Goal: Contribute content: Contribute content

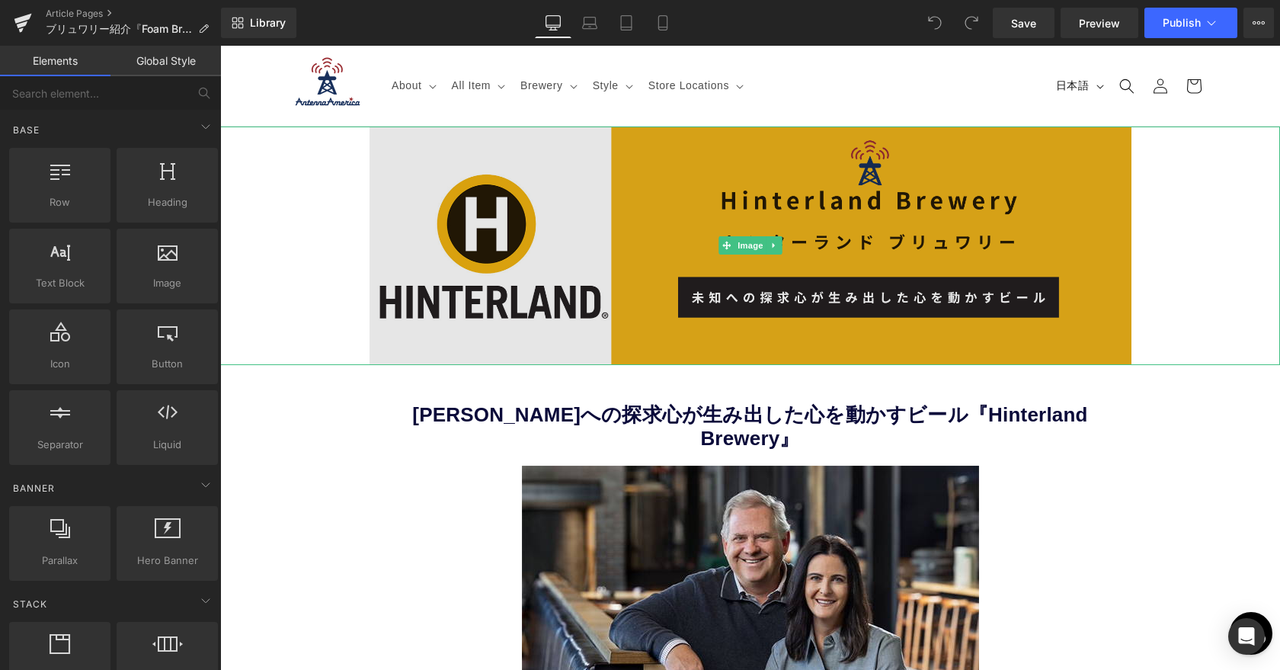
click at [586, 266] on img at bounding box center [751, 245] width 762 height 238
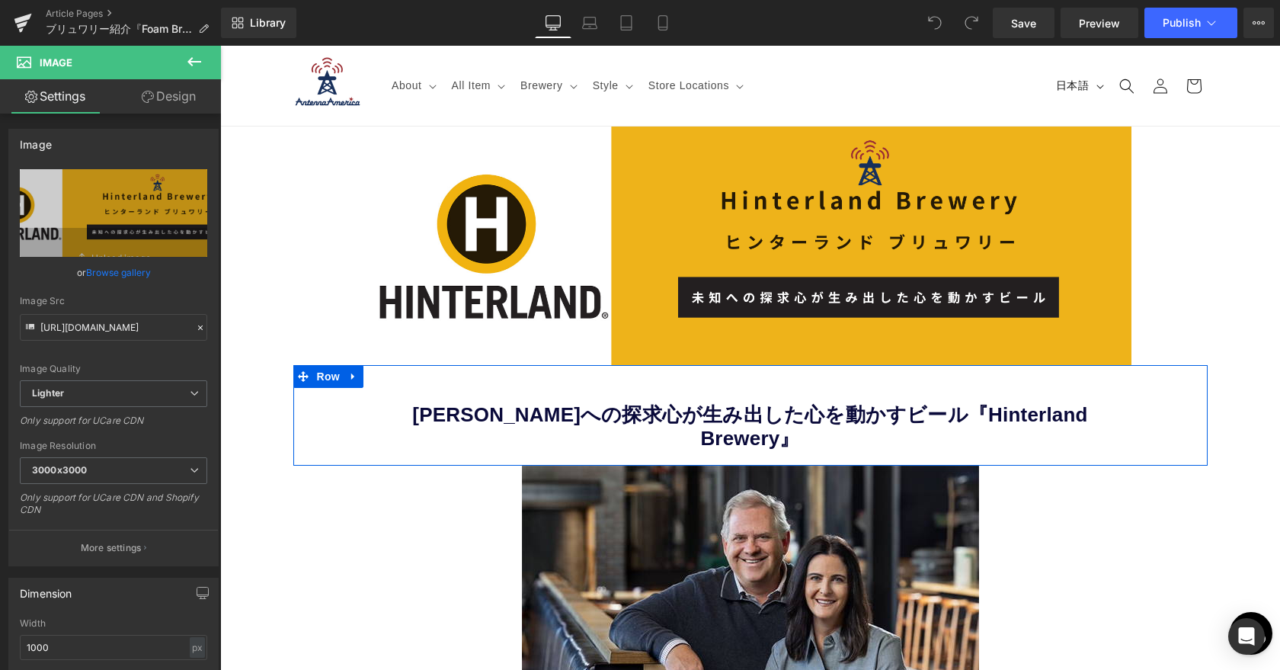
click at [654, 418] on b "[PERSON_NAME]への探求心が生み出した心を動かすビール『Hinterland Brewery』" at bounding box center [749, 426] width 675 height 46
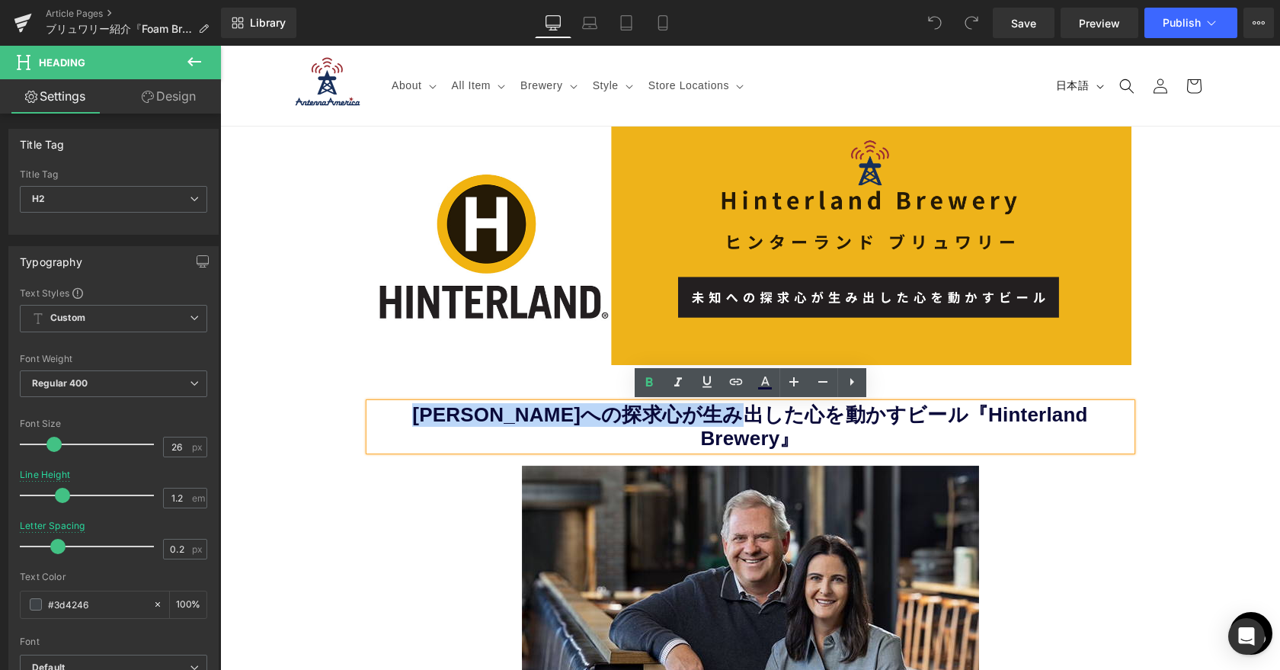
drag, startPoint x: 847, startPoint y: 419, endPoint x: 425, endPoint y: 408, distance: 422.3
click at [425, 408] on h2 "[PERSON_NAME]への探求心が生み出した心を動かすビール『Hinterland Brewery』" at bounding box center [751, 426] width 762 height 47
paste div
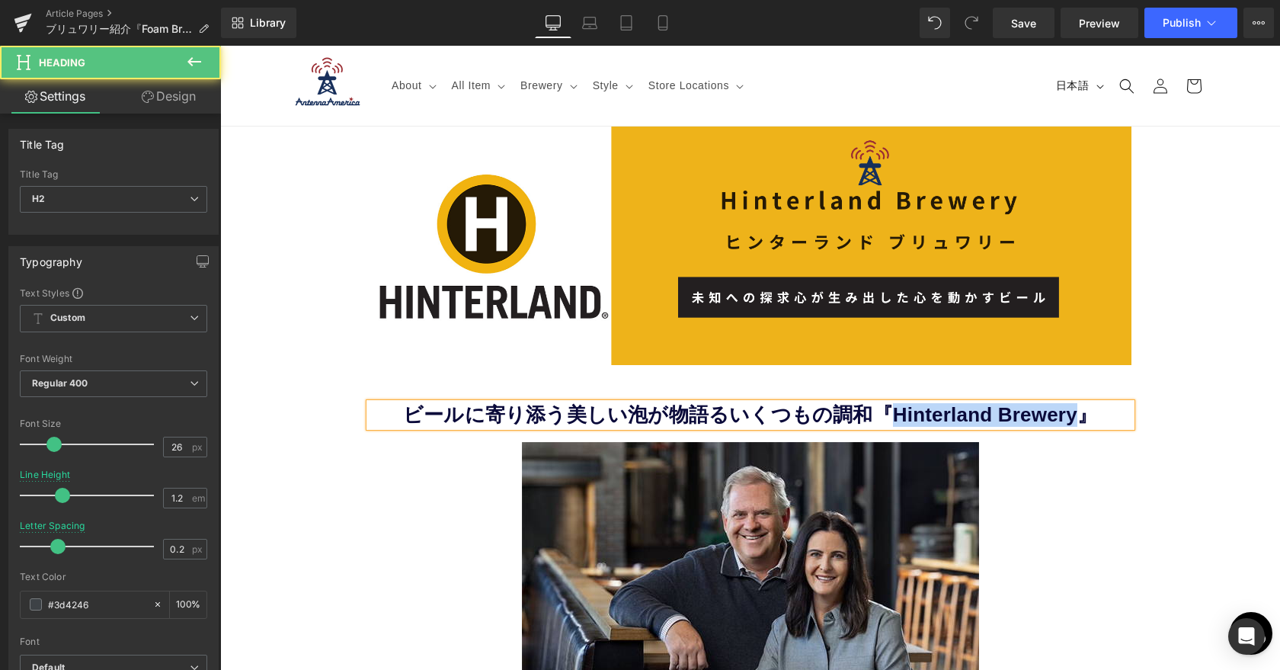
drag, startPoint x: 888, startPoint y: 414, endPoint x: 1068, endPoint y: 413, distance: 179.8
click at [1068, 413] on b "ビールに寄り添う美しい泡が物語るいくつもの調和『Hinterland Brewery』" at bounding box center [750, 414] width 694 height 23
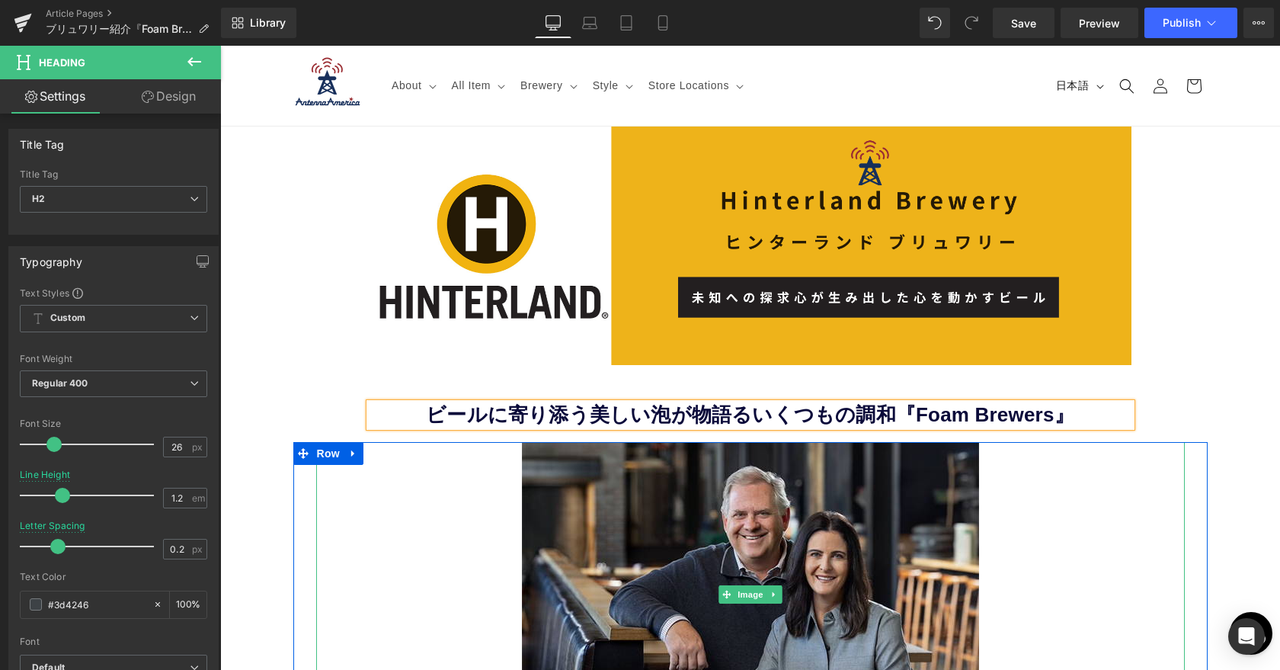
scroll to position [22, 0]
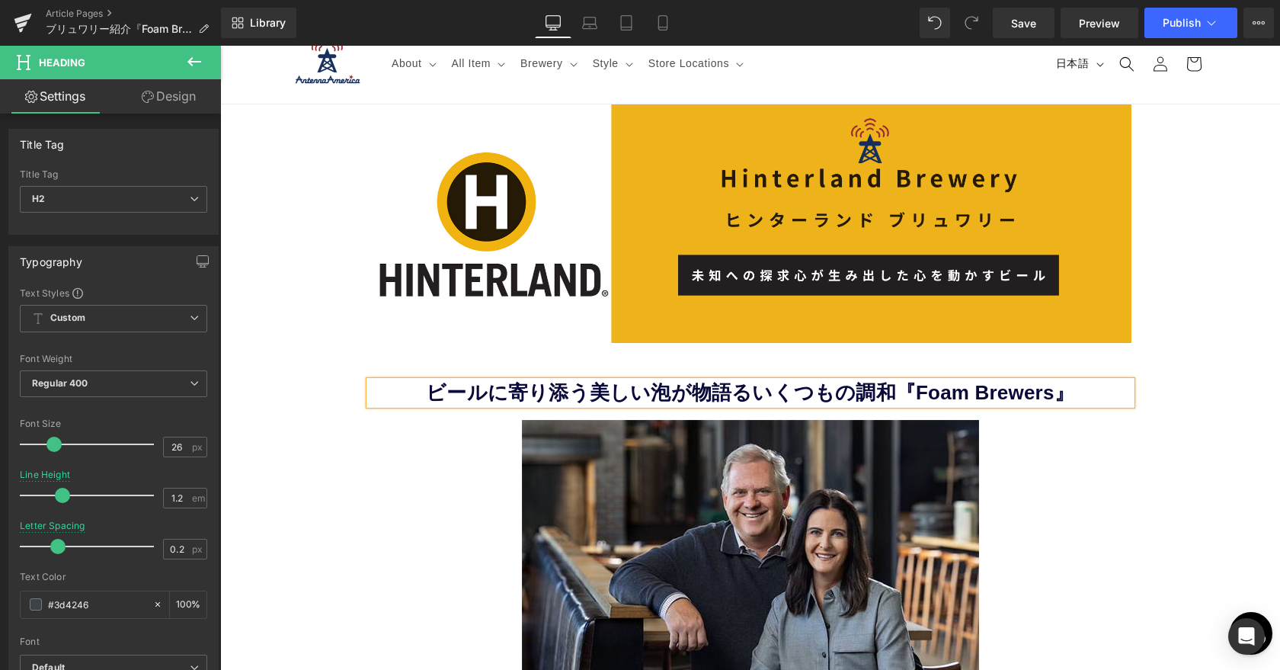
click at [1182, 334] on div at bounding box center [750, 223] width 1060 height 238
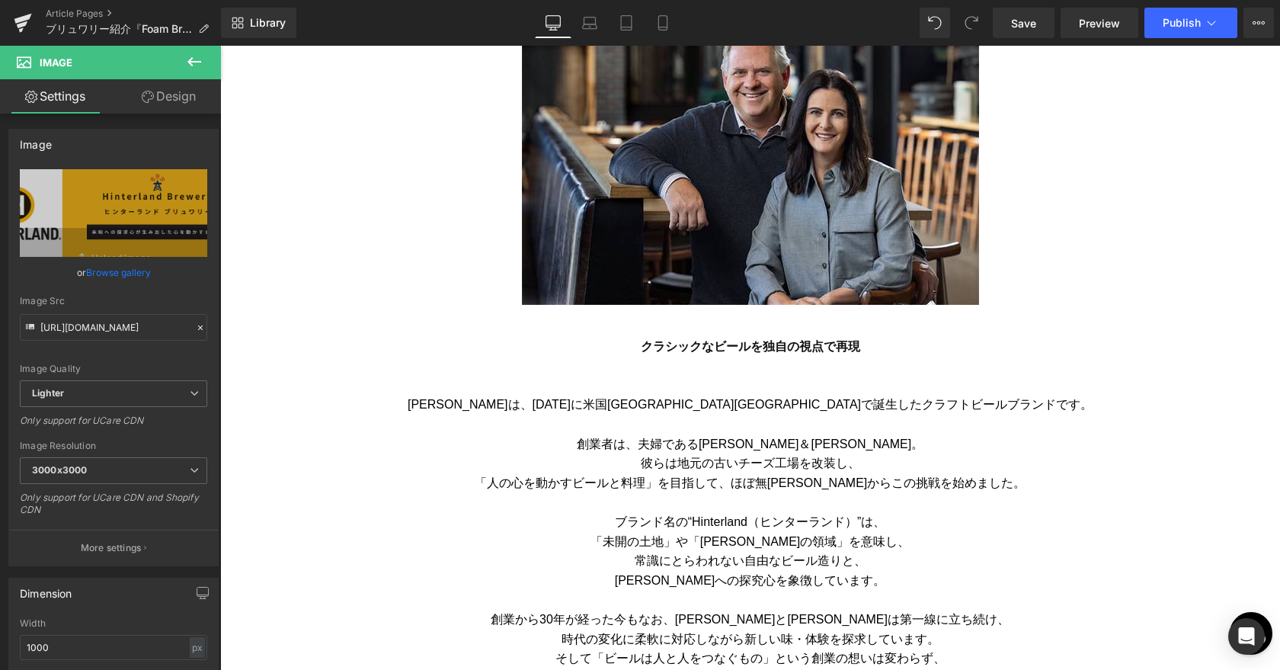
scroll to position [434, 0]
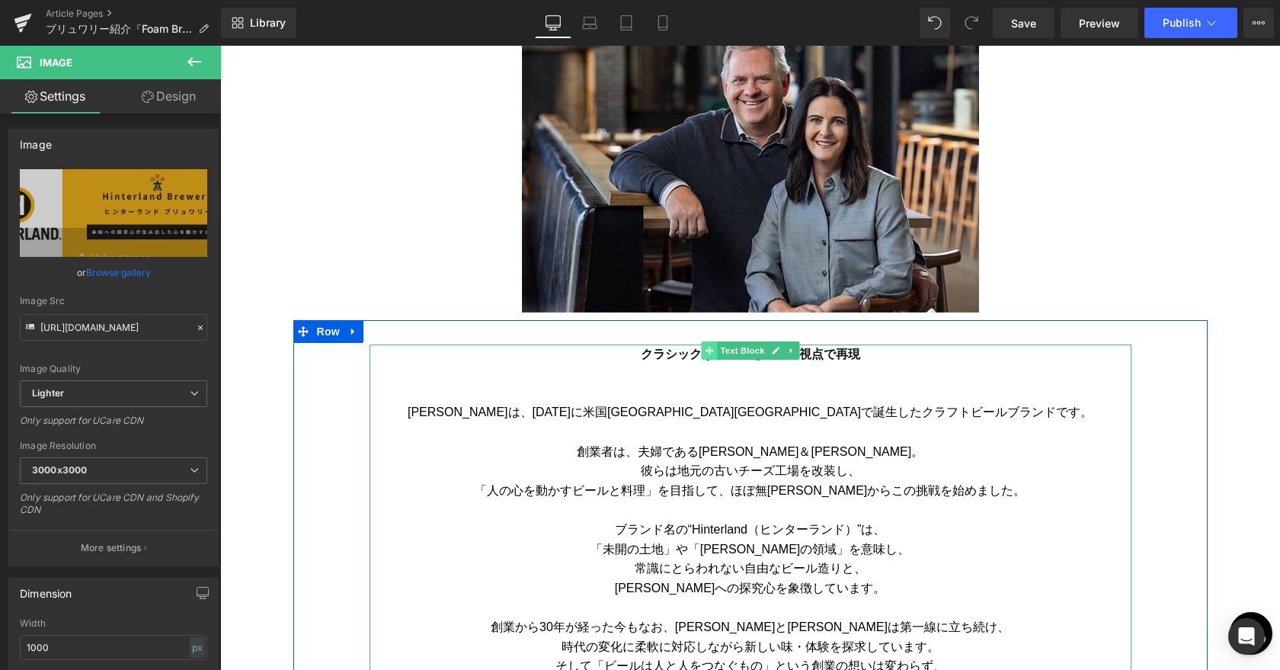
click at [712, 350] on icon at bounding box center [709, 350] width 8 height 8
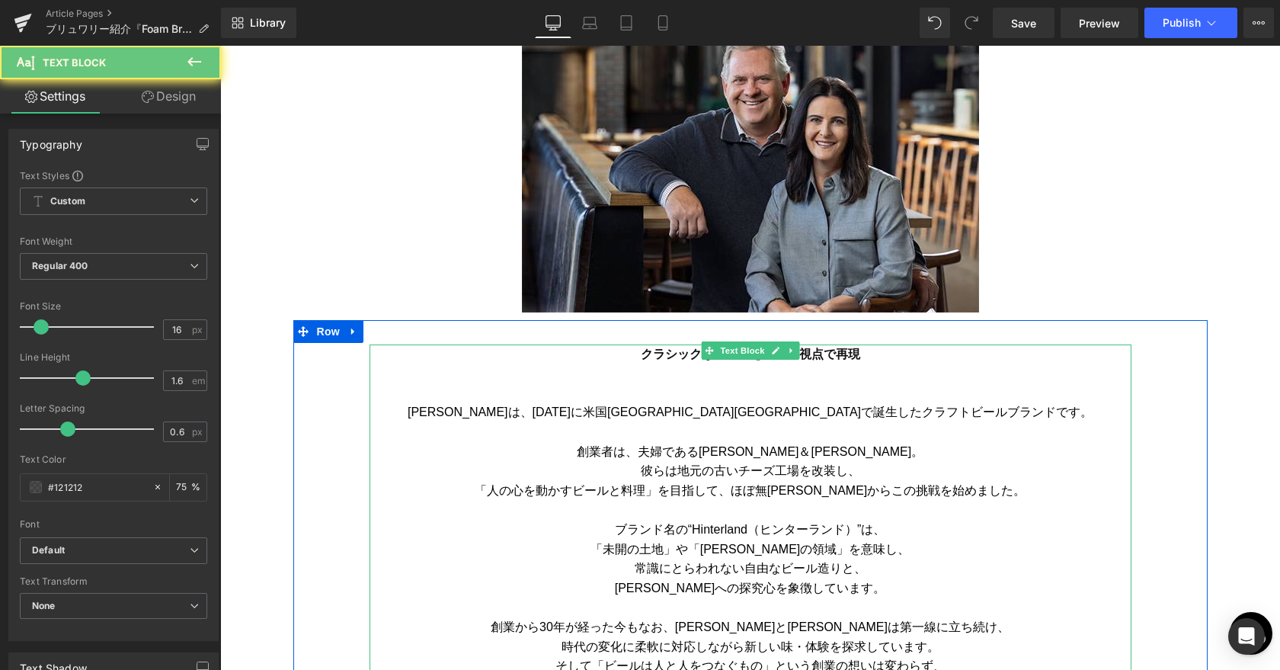
click at [664, 353] on strong "クラシックなビールを独自の視点で再現" at bounding box center [750, 353] width 219 height 13
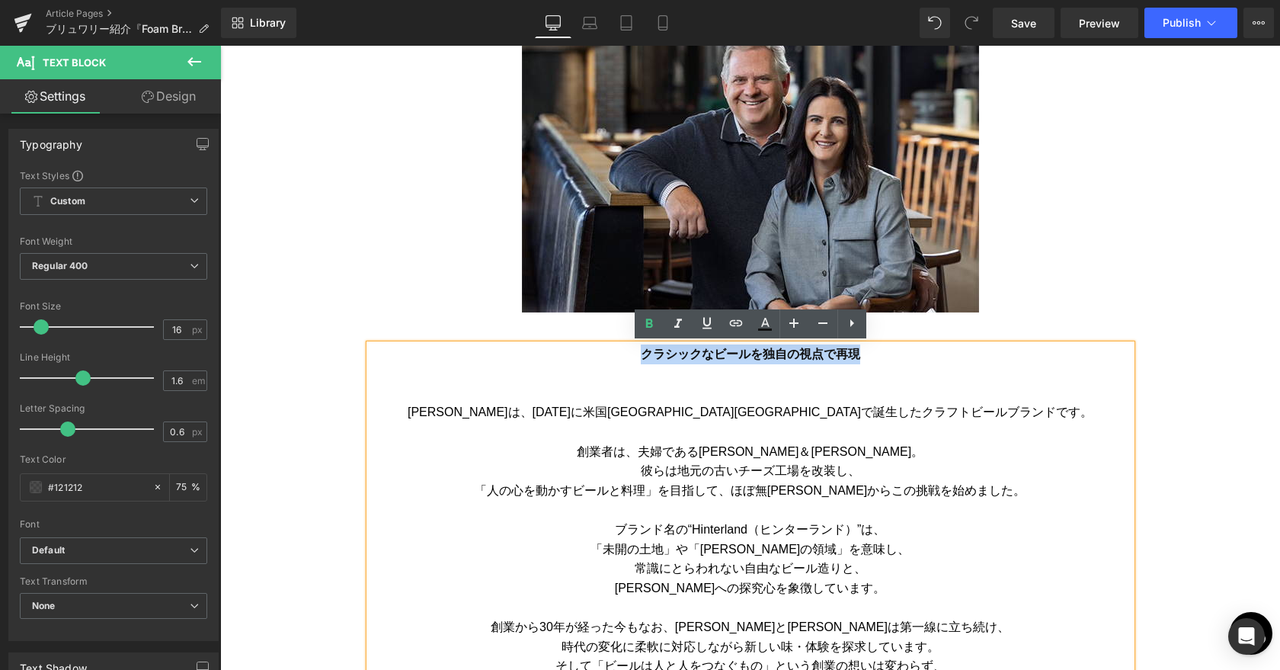
drag, startPoint x: 642, startPoint y: 352, endPoint x: 875, endPoint y: 350, distance: 233.9
click at [875, 350] on p "クラシックなビールを独自の視点で再現" at bounding box center [751, 354] width 762 height 20
paste div
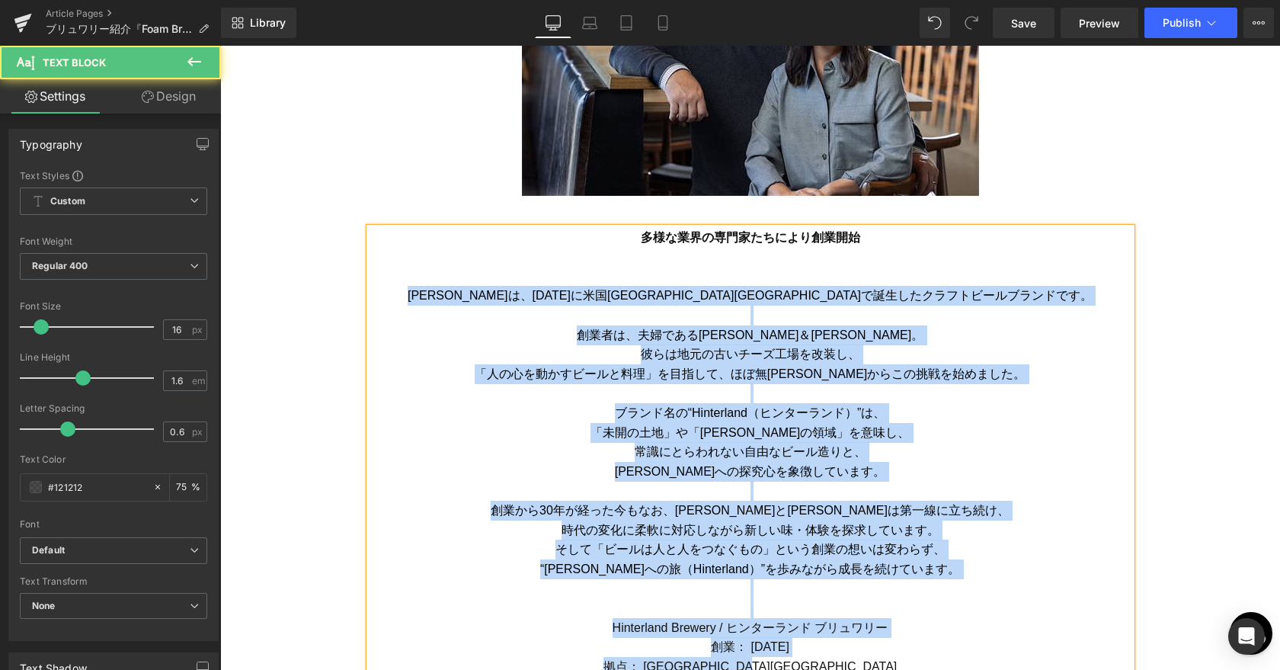
scroll to position [594, 0]
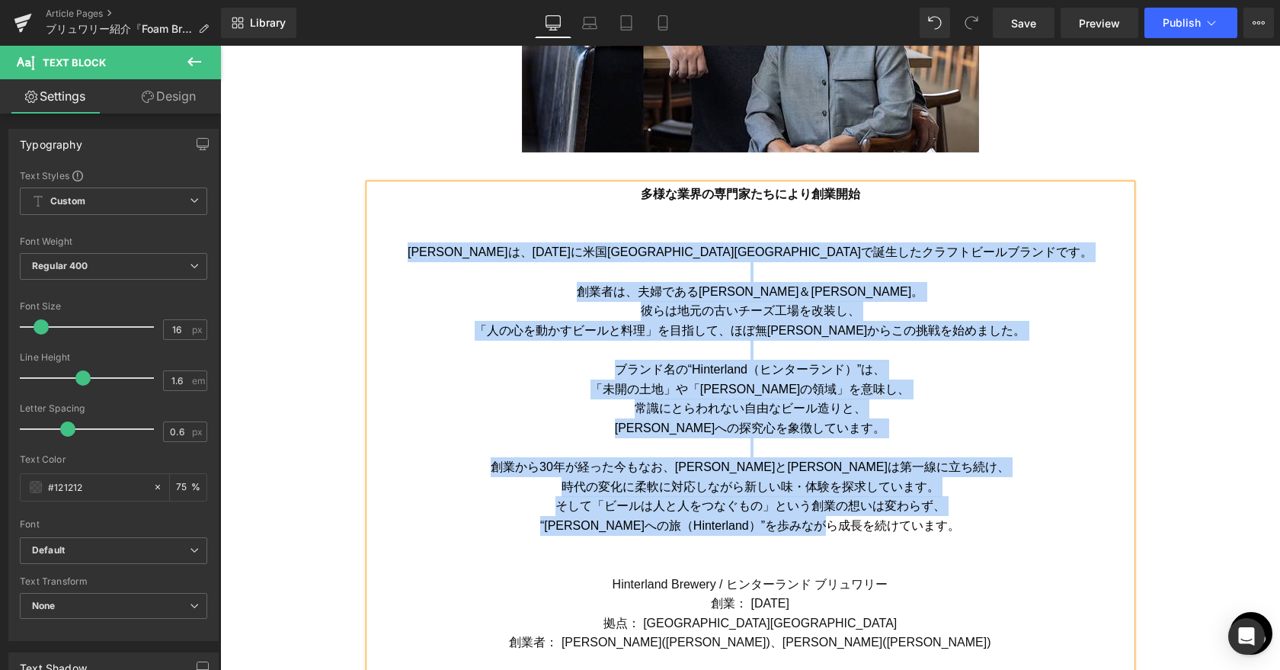
drag, startPoint x: 473, startPoint y: 412, endPoint x: 917, endPoint y: 529, distance: 459.3
click at [917, 529] on div "多様な業界の専門家たちにより創業開始 Hinterlandは、[DATE]に米国[GEOGRAPHIC_DATA][GEOGRAPHIC_DATA]で誕生した…" at bounding box center [751, 428] width 762 height 488
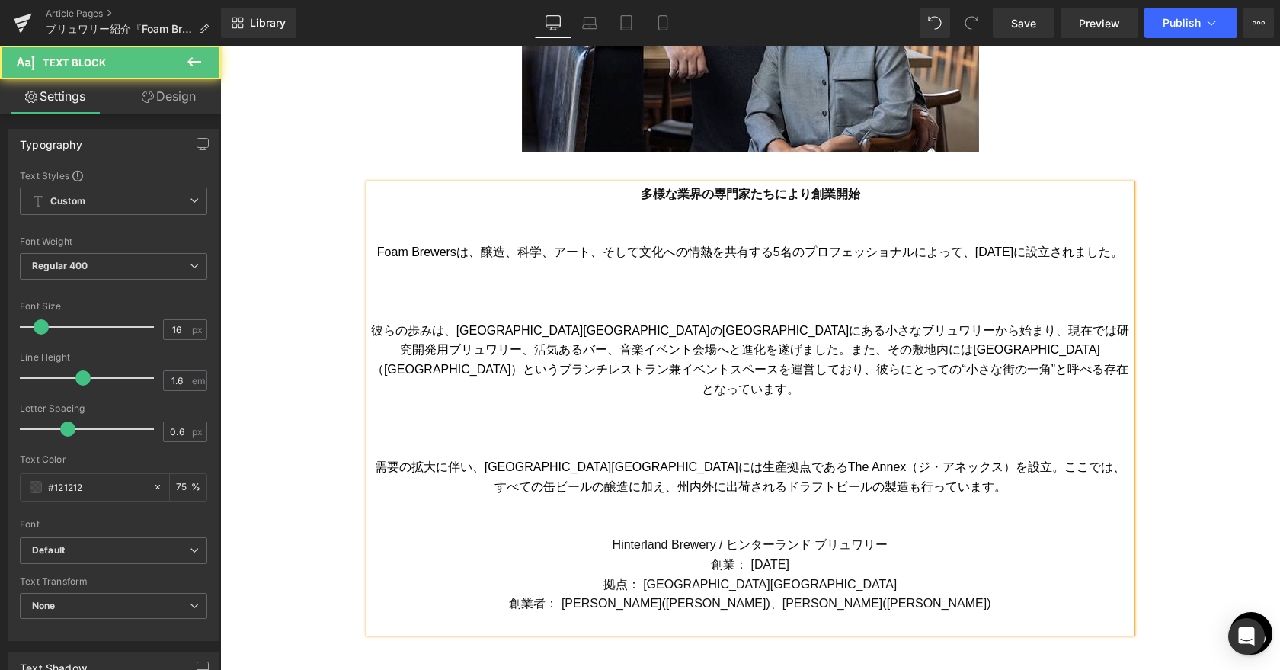
click at [783, 265] on p at bounding box center [751, 272] width 762 height 20
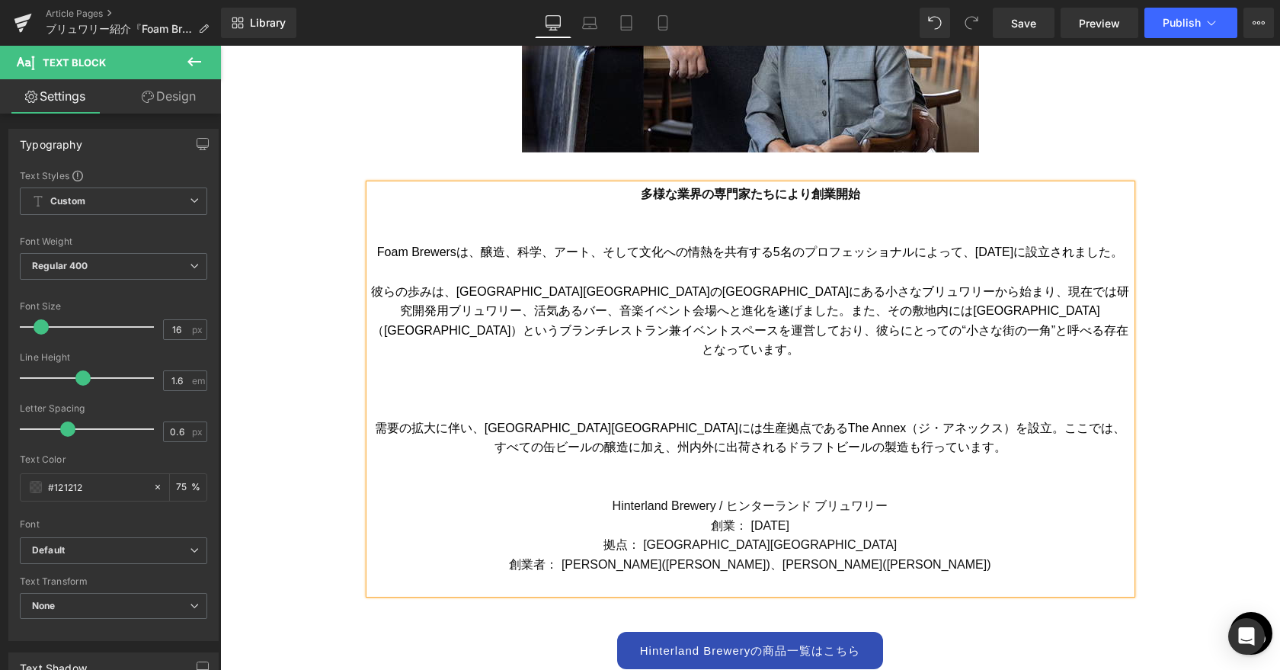
click at [602, 251] on font "Foam Brewersは、醸造、科学、アート、そして文化への情熱を共有する5名のプロフェッショナルによって、[DATE]に設立されました。" at bounding box center [750, 251] width 746 height 13
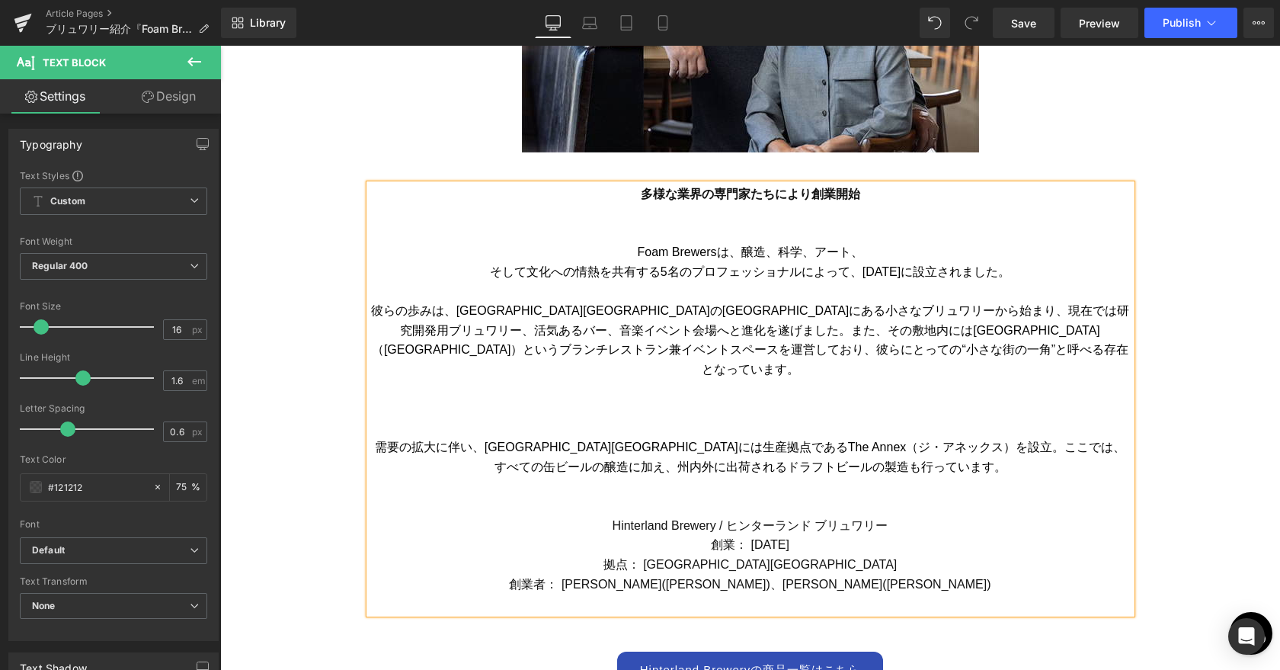
click at [862, 268] on font "そして文化への情熱を共有する5名のプロフェッショナルによって、[DATE]に設立されました。" at bounding box center [750, 271] width 520 height 13
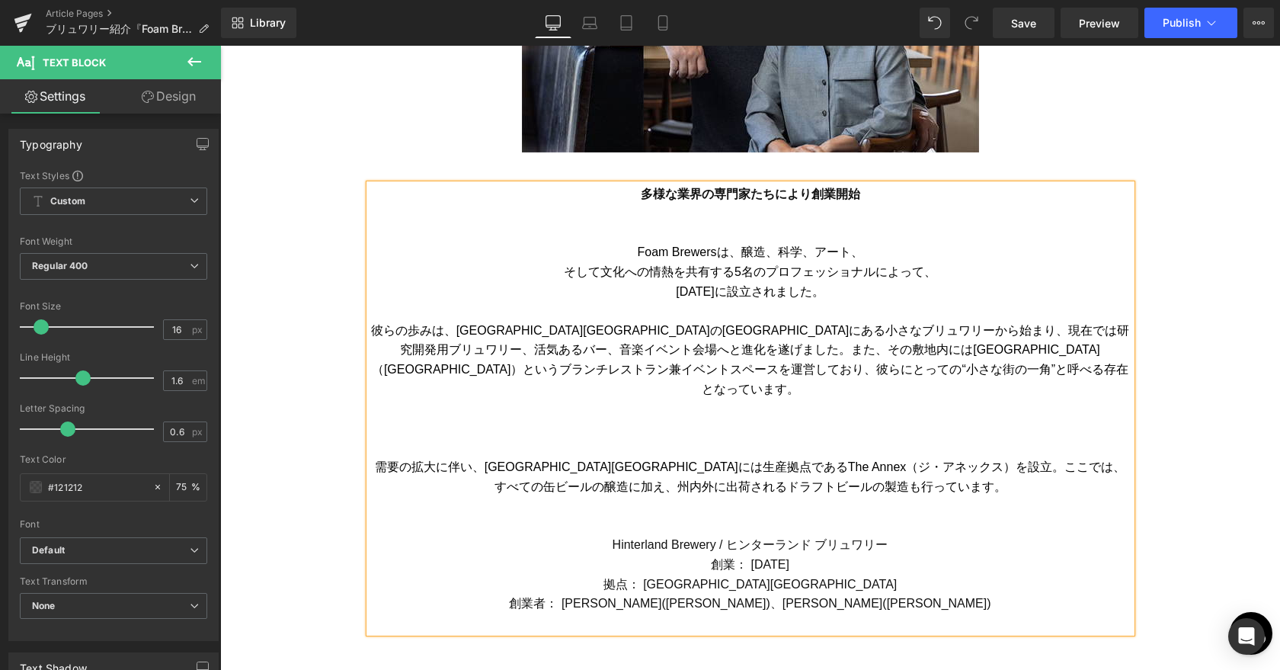
click at [946, 330] on font "彼らの歩みは、[GEOGRAPHIC_DATA][GEOGRAPHIC_DATA]の[GEOGRAPHIC_DATA]にある小さなブリュワリーから始まり、現在…" at bounding box center [750, 360] width 759 height 72
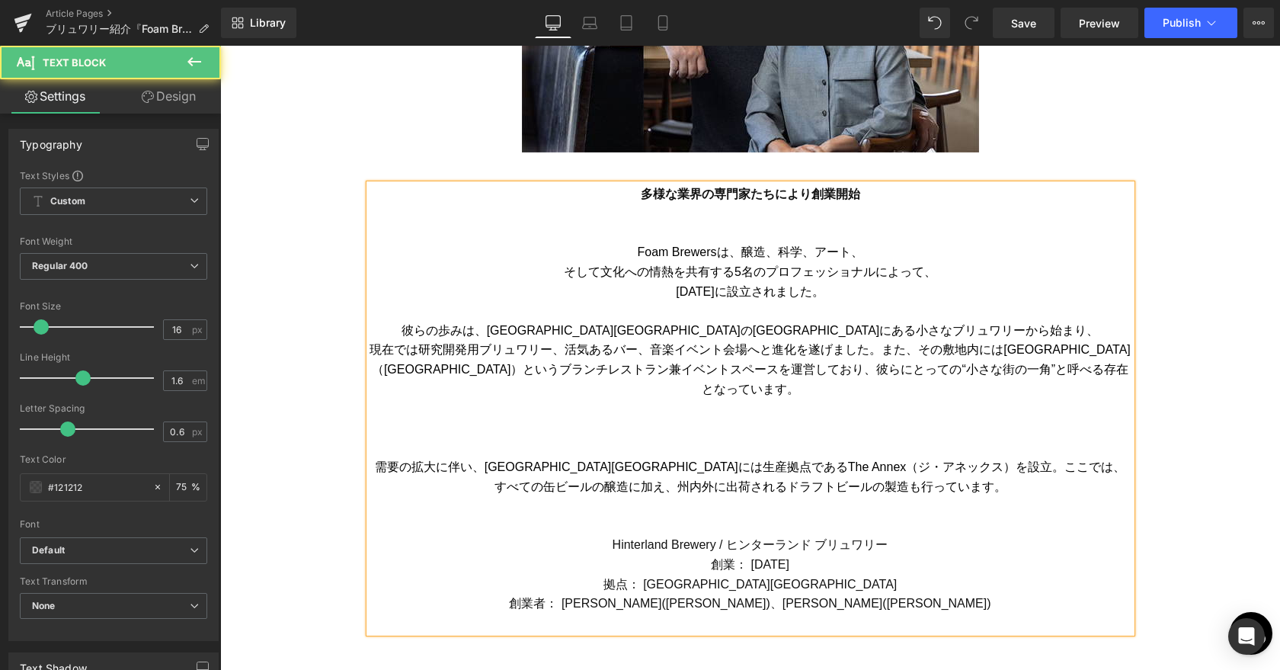
click at [883, 352] on font "現在では研究開発用ブリュワリー、活気あるバー、音楽イベント会場へと進化を遂げました。また、その敷地内には[GEOGRAPHIC_DATA]（[GEOGRAPH…" at bounding box center [750, 369] width 761 height 52
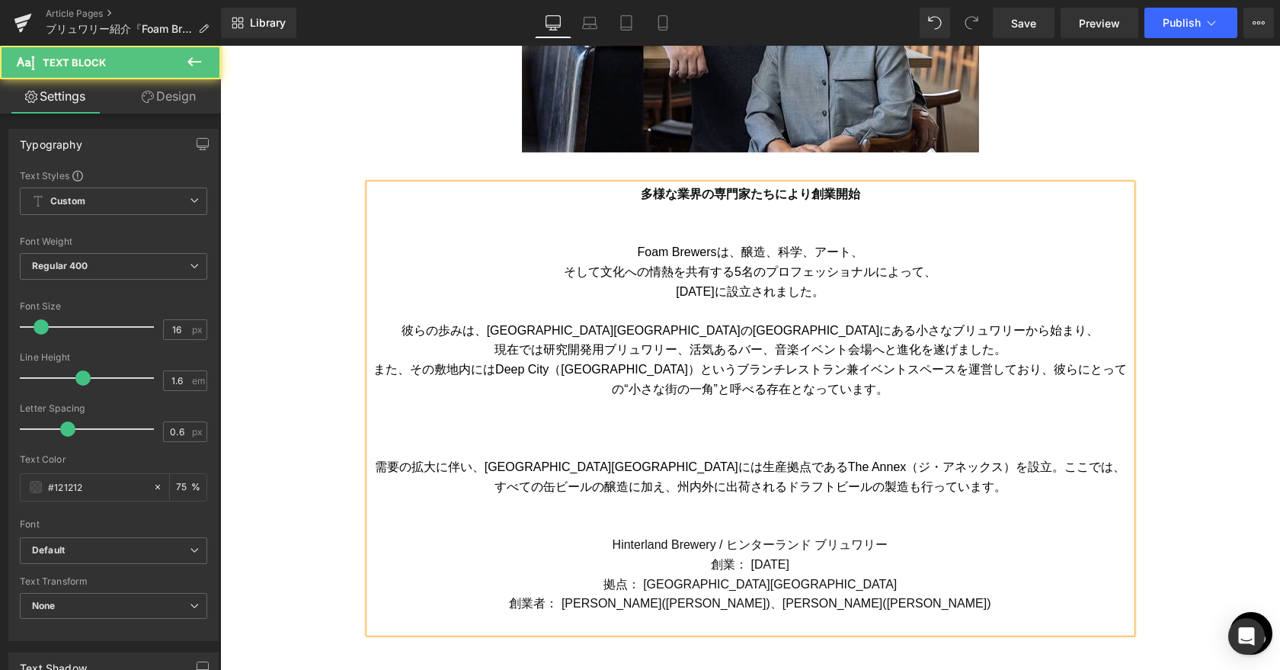
click at [1016, 366] on font "また、その敷地内にはDeep City（[GEOGRAPHIC_DATA]）というブランチレストラン兼イベントスペースを運営しており、彼らにとっての“小さな街…" at bounding box center [750, 379] width 754 height 33
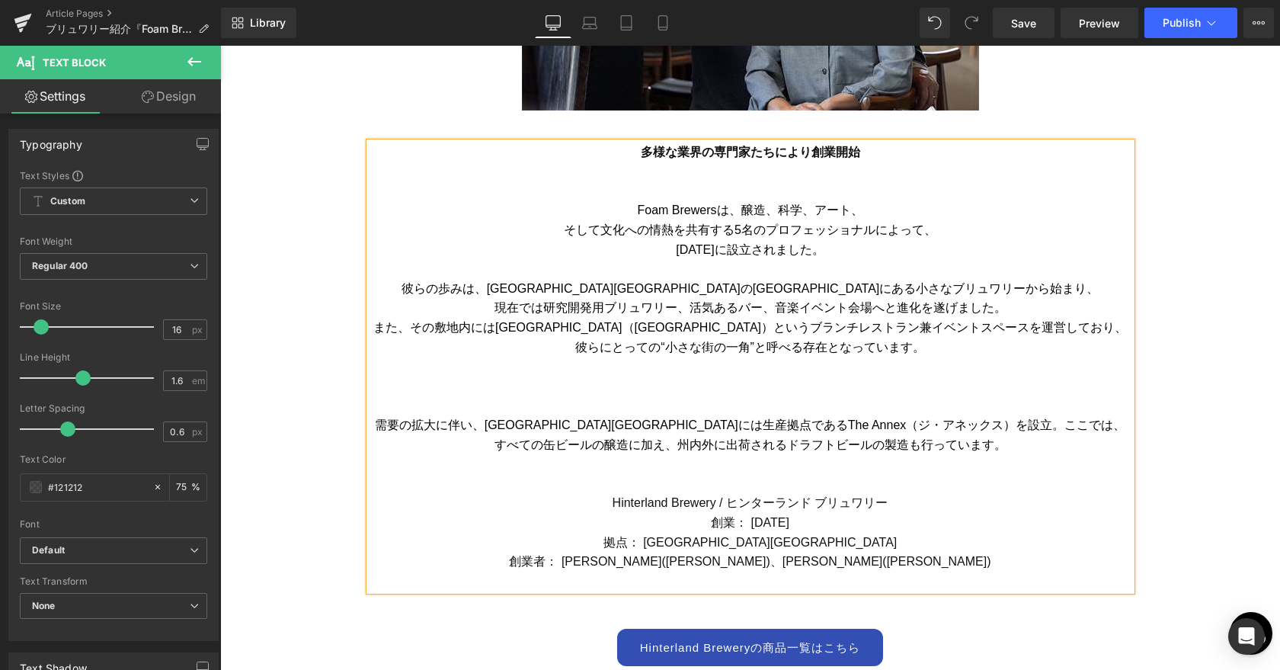
scroll to position [675, 0]
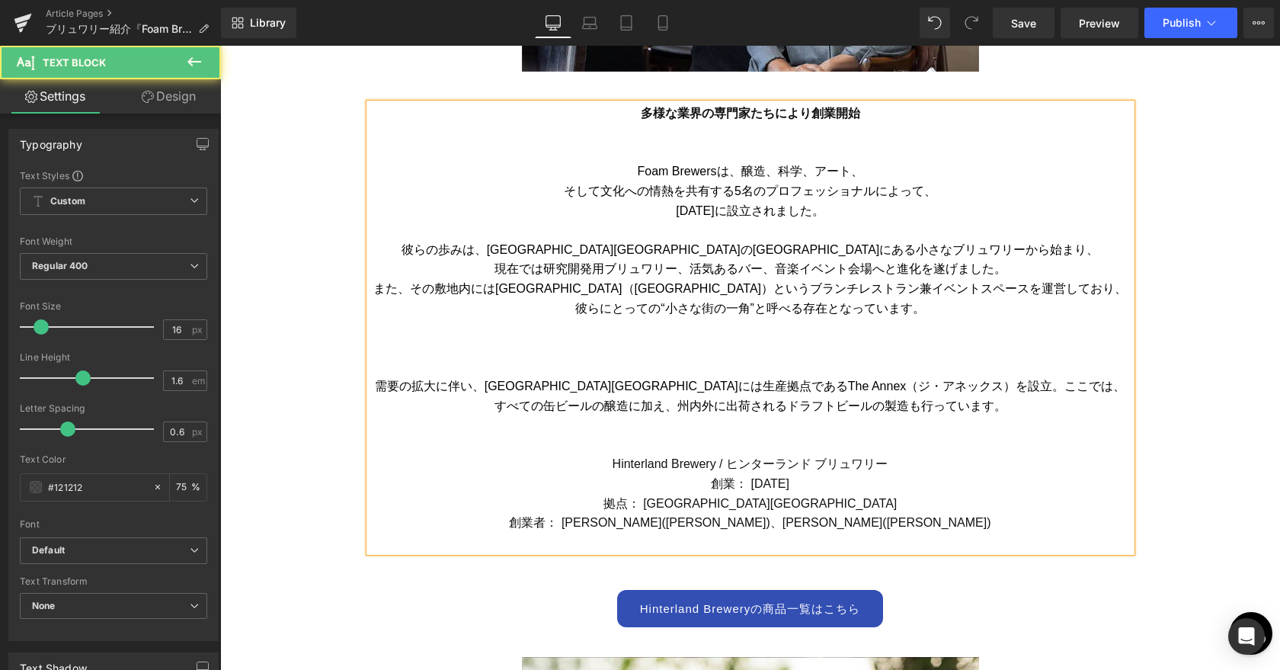
click at [795, 366] on p at bounding box center [751, 367] width 762 height 20
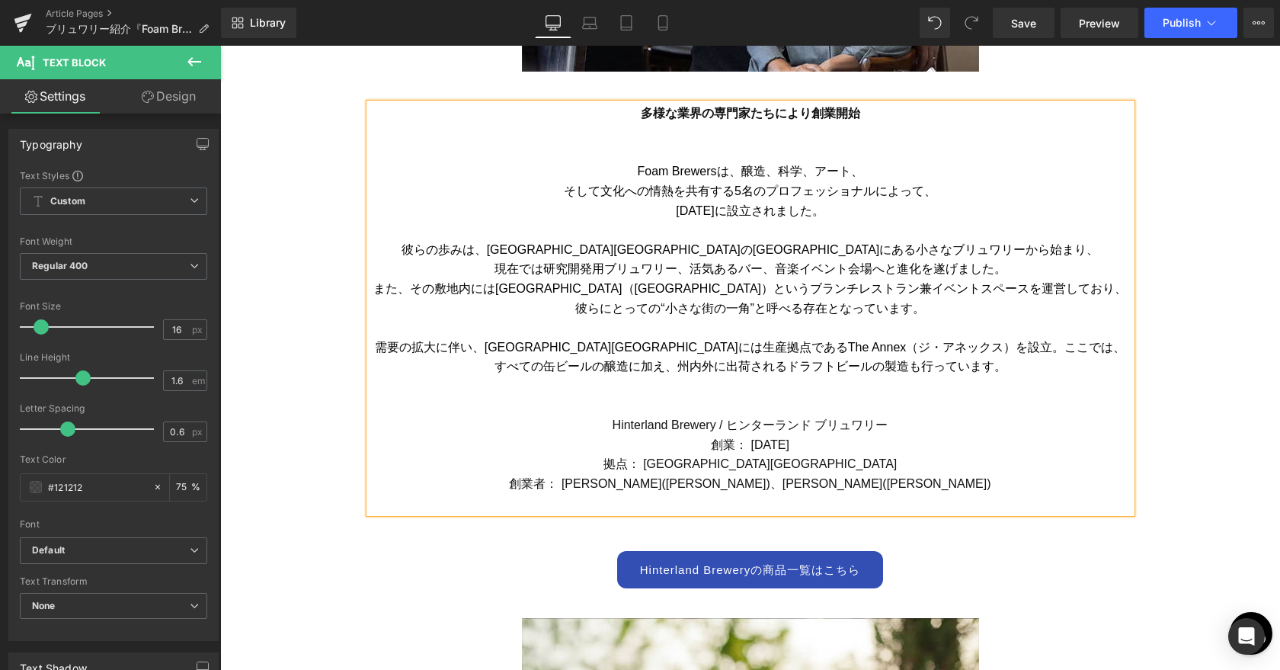
click at [960, 341] on font "需要の拡大に伴い、[GEOGRAPHIC_DATA][GEOGRAPHIC_DATA]には生産拠点であるThe Annex（ジ・アネックス）を設立。ここでは、…" at bounding box center [750, 357] width 751 height 33
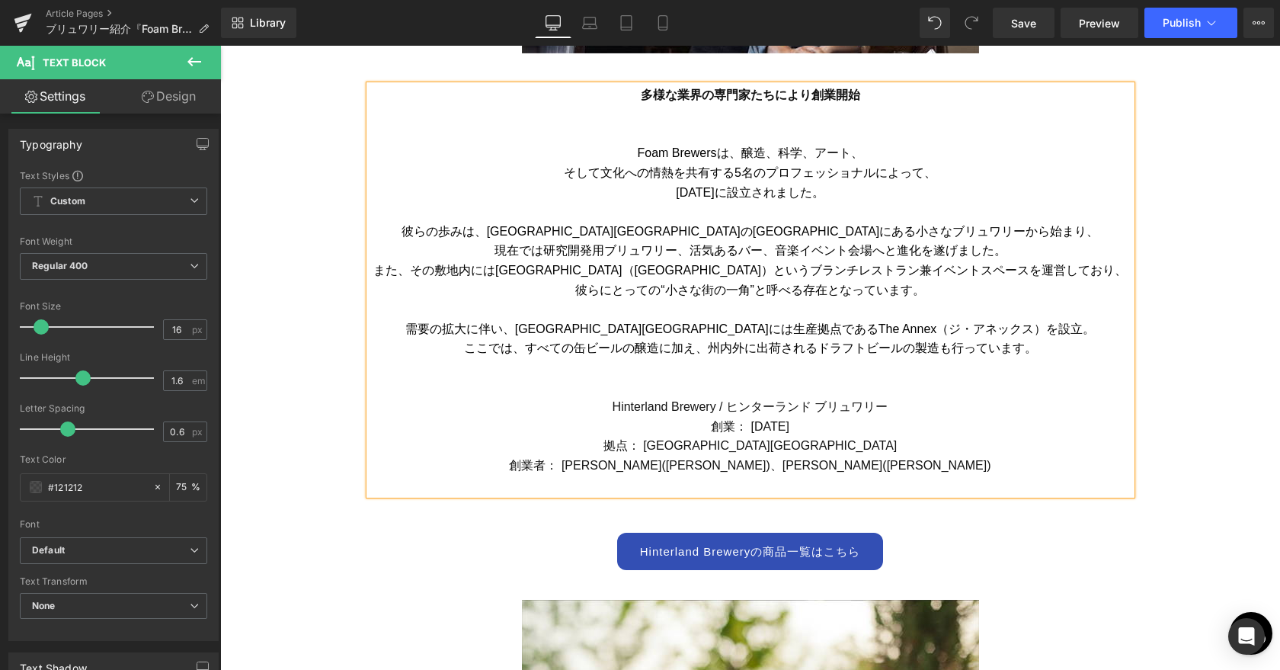
scroll to position [705, 0]
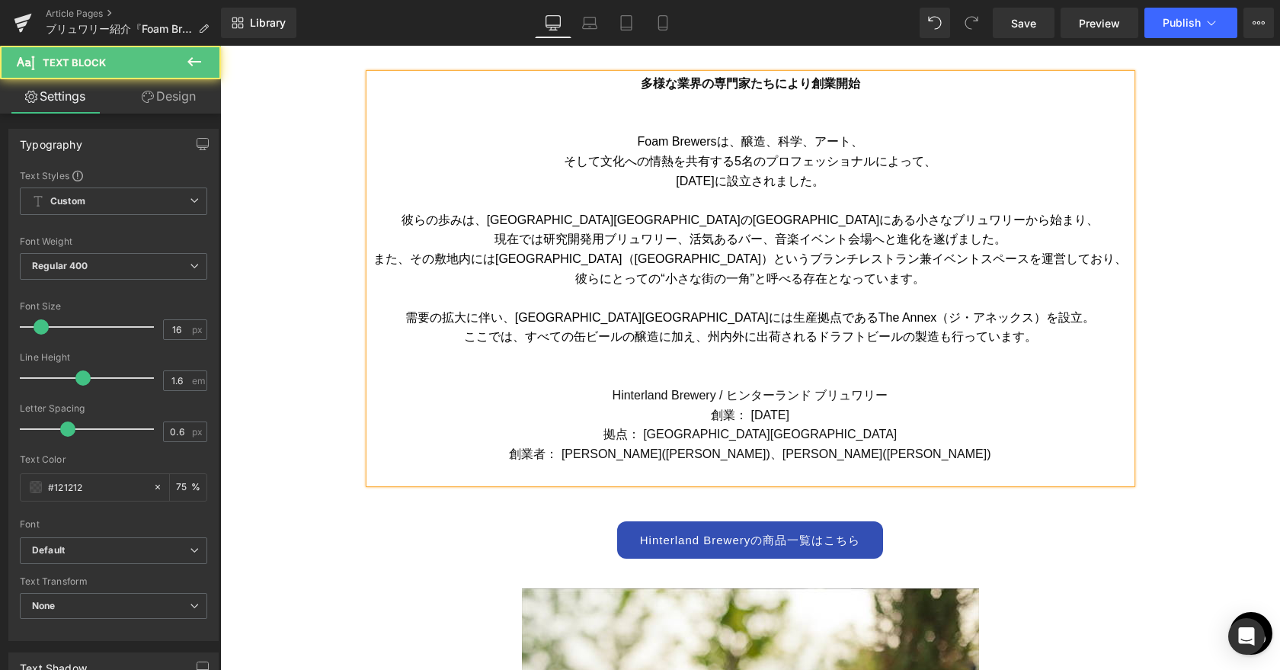
click at [704, 414] on p "創業： [DATE]" at bounding box center [751, 415] width 762 height 20
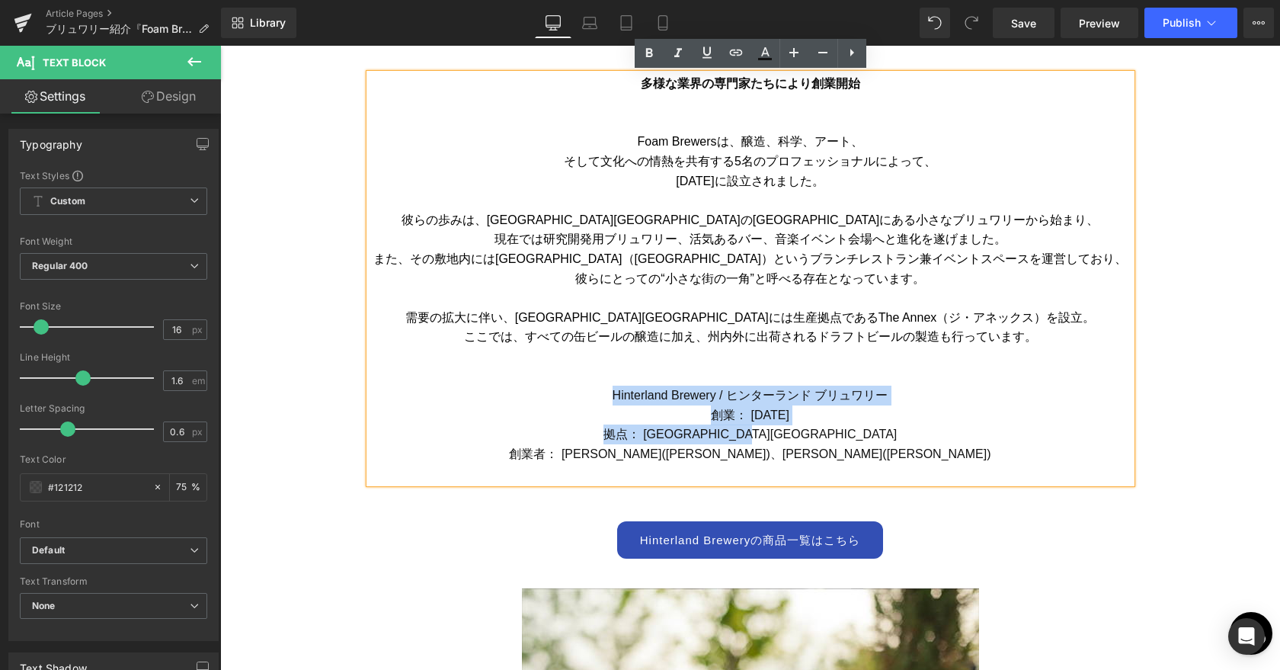
drag, startPoint x: 613, startPoint y: 392, endPoint x: 923, endPoint y: 434, distance: 313.7
click at [923, 434] on div "多様な業界の専門家たちにより創業開始 Foam Brewersは、醸造、科学、アート、 そして文化への情熱を共有する5名のプロフェッショナルによって、 [DA…" at bounding box center [751, 278] width 762 height 409
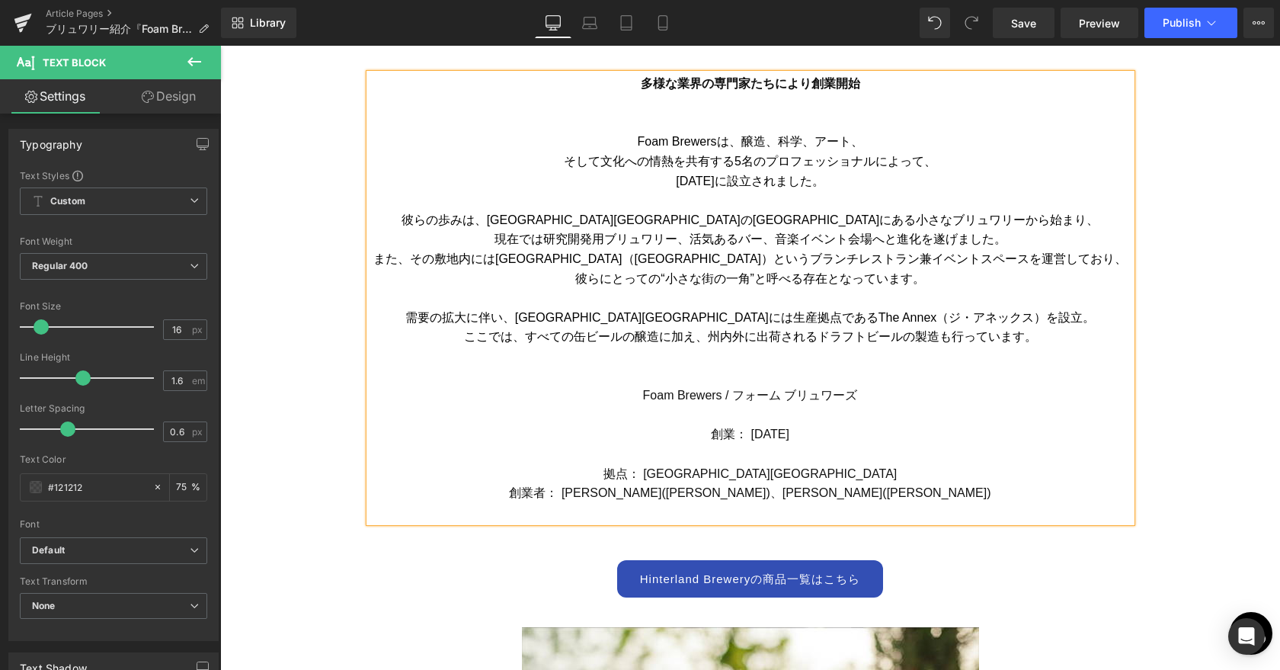
click at [774, 421] on p at bounding box center [751, 415] width 762 height 20
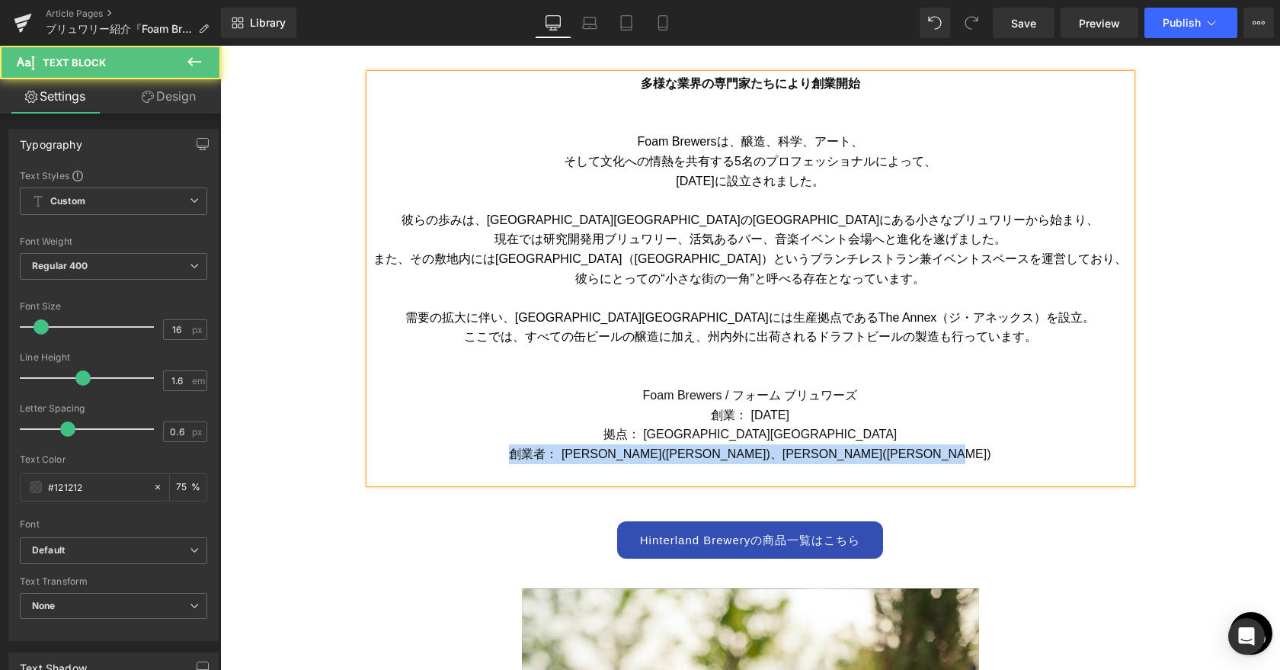
drag, startPoint x: 519, startPoint y: 451, endPoint x: 1009, endPoint y: 453, distance: 489.9
click at [1009, 453] on p "創業者： [PERSON_NAME]([PERSON_NAME])、[PERSON_NAME]([PERSON_NAME])" at bounding box center [751, 454] width 762 height 20
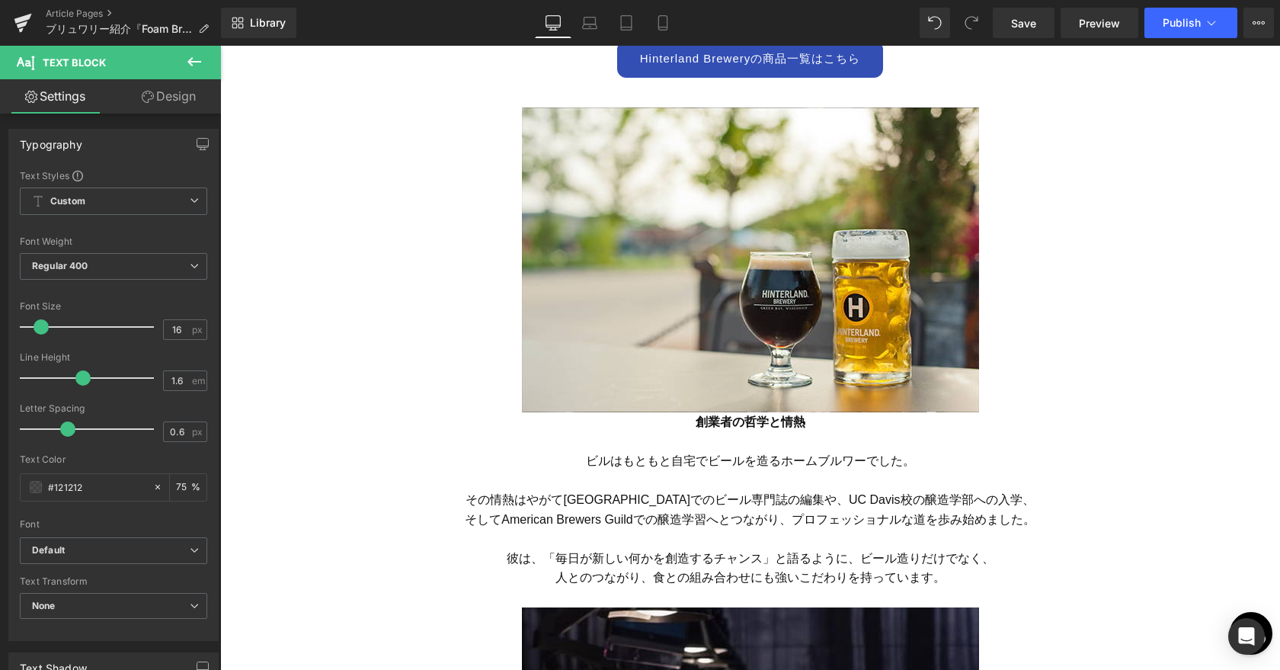
scroll to position [1224, 0]
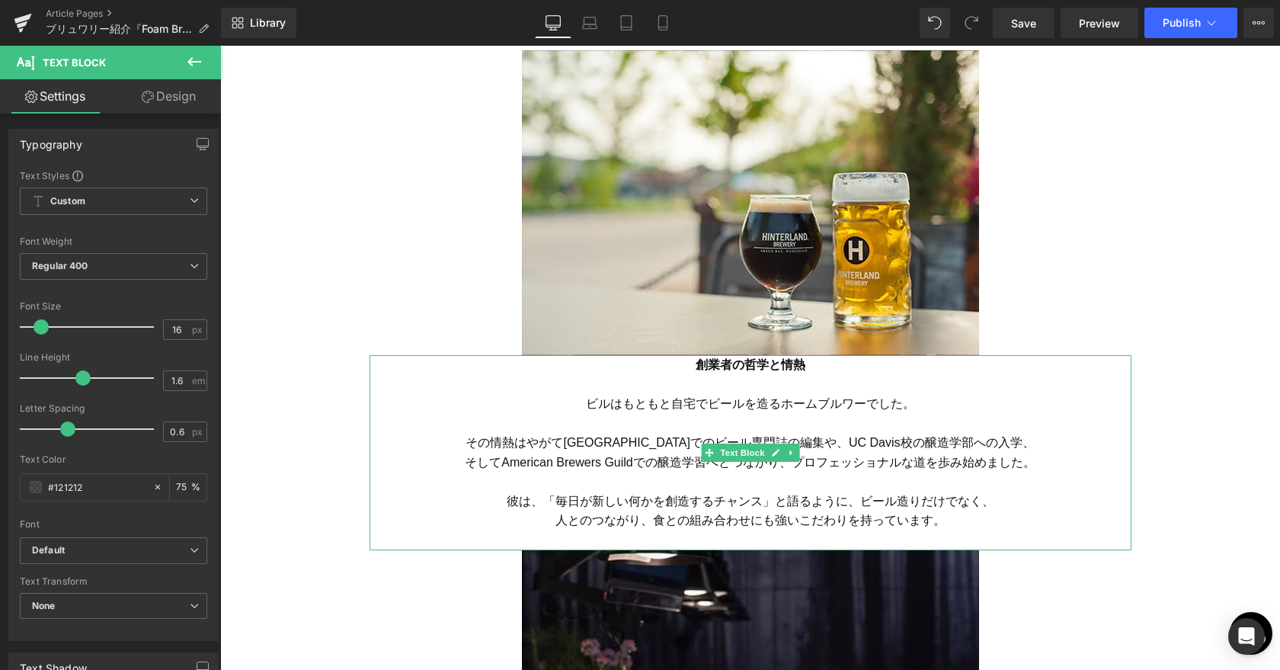
click at [696, 364] on strong "創業者の哲学と情熱" at bounding box center [751, 364] width 110 height 13
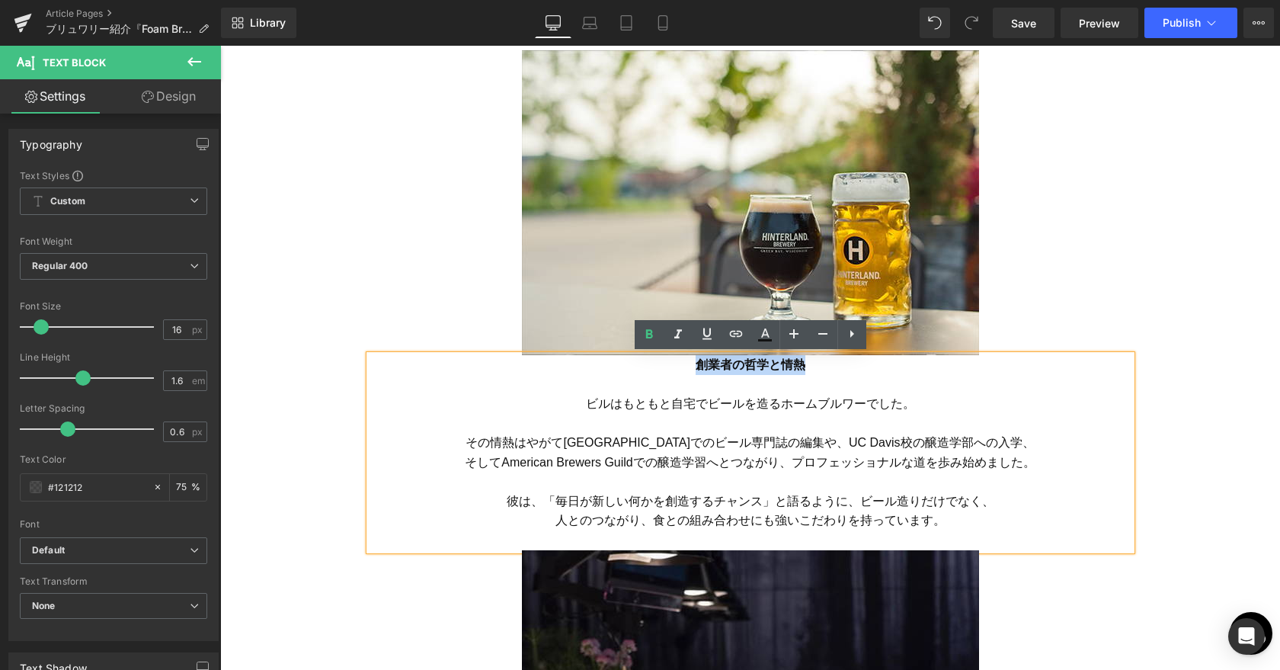
click at [816, 363] on p "創業者の哲学と情熱" at bounding box center [751, 374] width 762 height 39
paste div
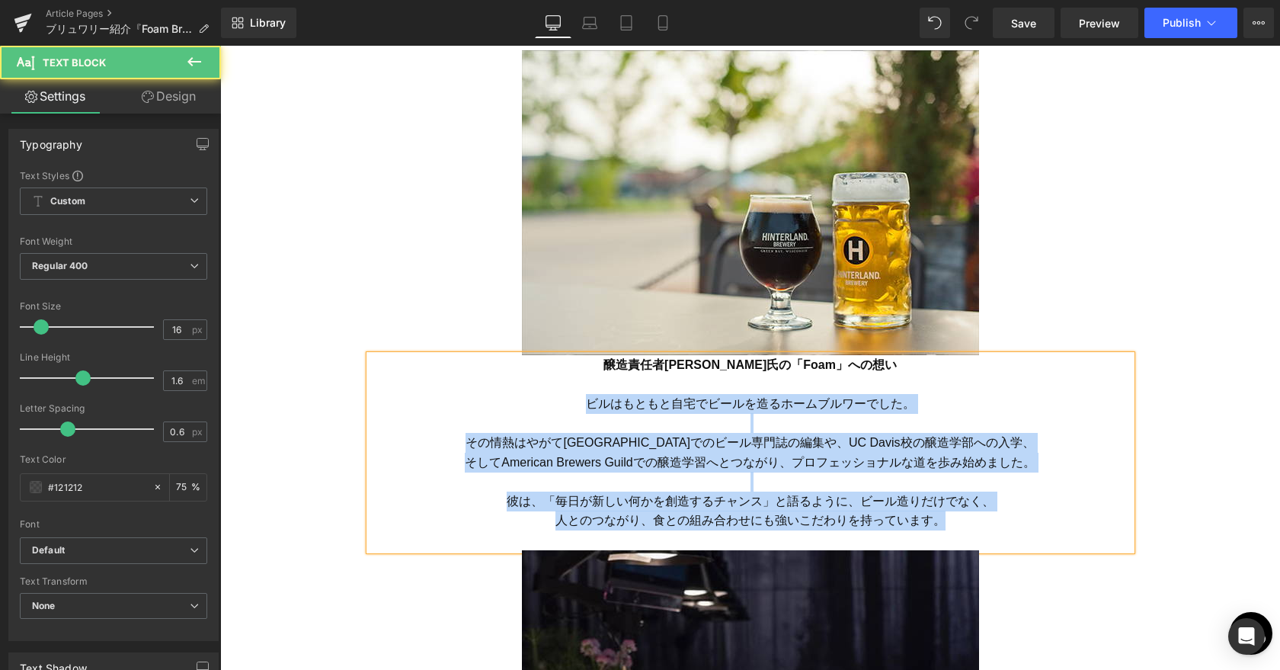
drag, startPoint x: 589, startPoint y: 402, endPoint x: 1025, endPoint y: 517, distance: 451.0
click at [1025, 517] on div "醸造責任者[PERSON_NAME]氏の「Foam」への想い ビルはもともと自宅でビールを造るホームブルワーでした。 その情熱はやがて[GEOGRAPHIC_…" at bounding box center [751, 452] width 762 height 195
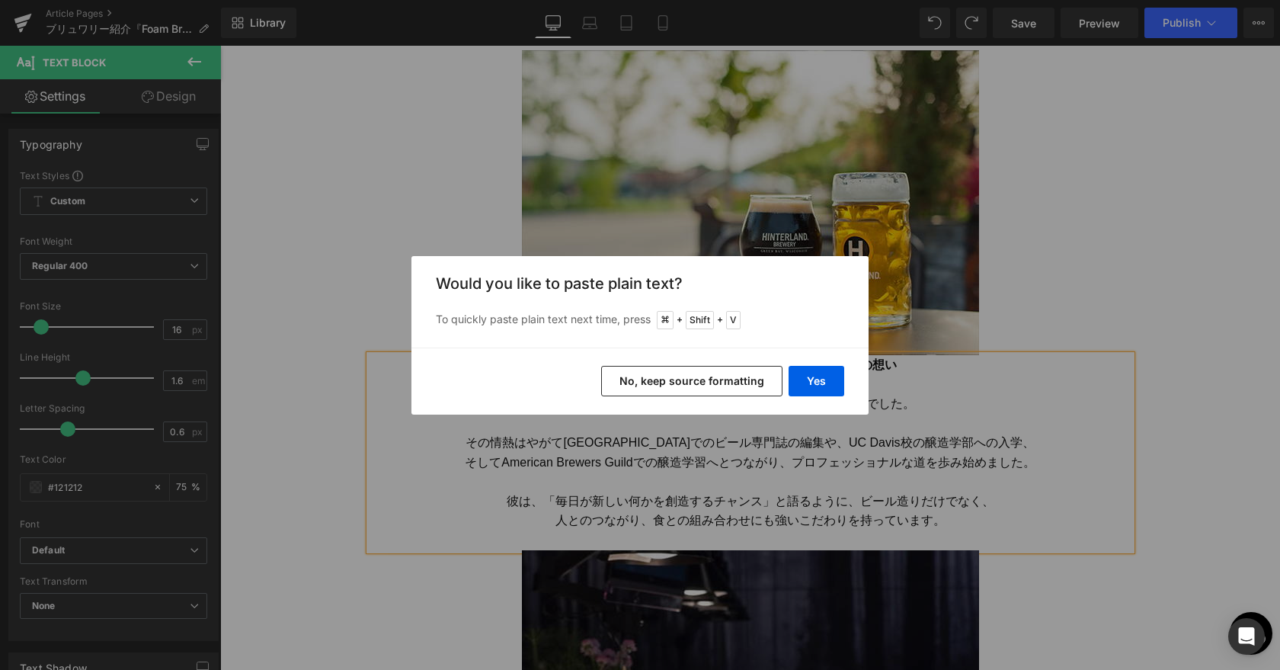
click at [710, 369] on button "No, keep source formatting" at bounding box center [691, 381] width 181 height 30
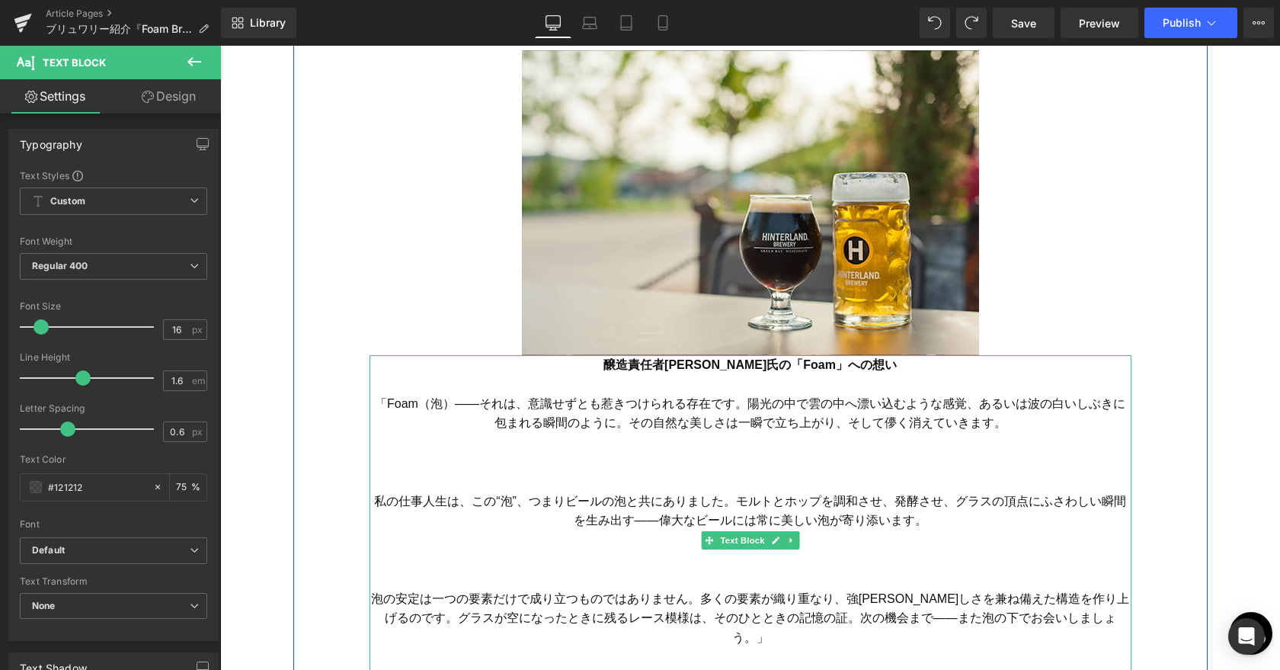
click at [633, 413] on p "「Foam（泡）――それは、意識せずとも惹きつけられる存在です。陽光の中で雲の中へ漂い込むような感覚、あるいは波の白いしぶきに包まれる瞬間のように。その自然な…" at bounding box center [751, 413] width 762 height 39
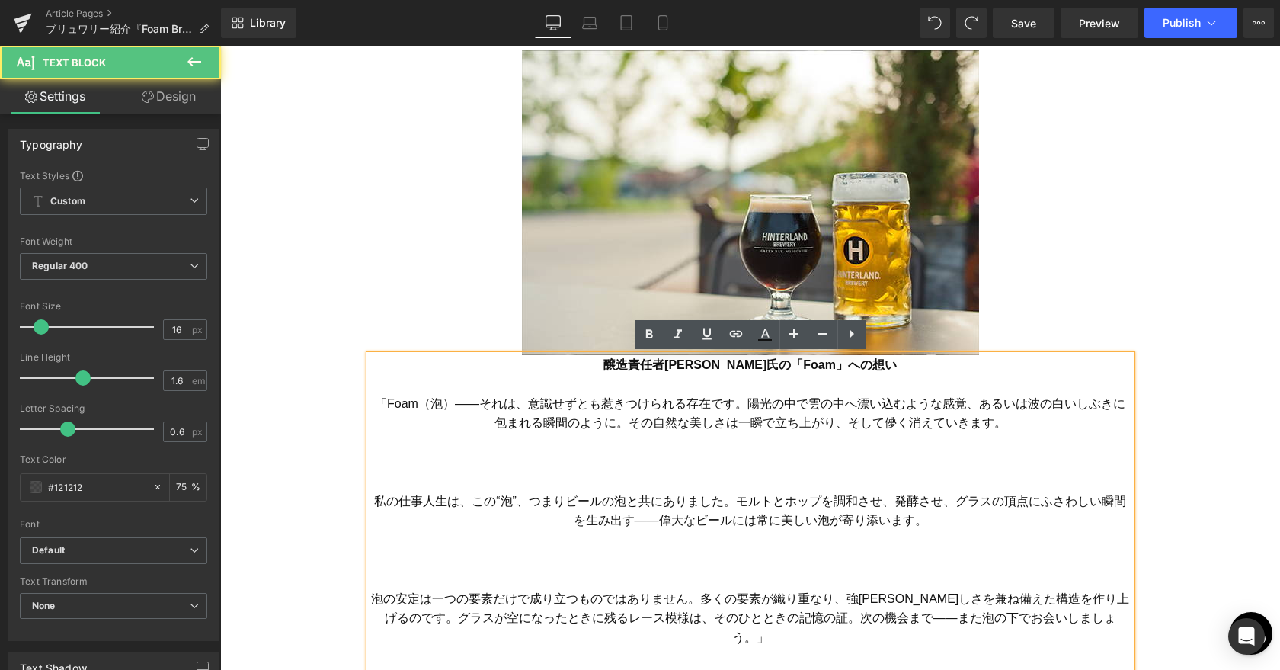
click at [379, 404] on font "「Foam（泡）――それは、意識せずとも惹きつけられる存在です。陽光の中で雲の中へ漂い込むような感覚、あるいは波の白いしぶきに包まれる瞬間のように。その自然な…" at bounding box center [750, 413] width 751 height 33
click at [788, 487] on p at bounding box center [751, 482] width 762 height 20
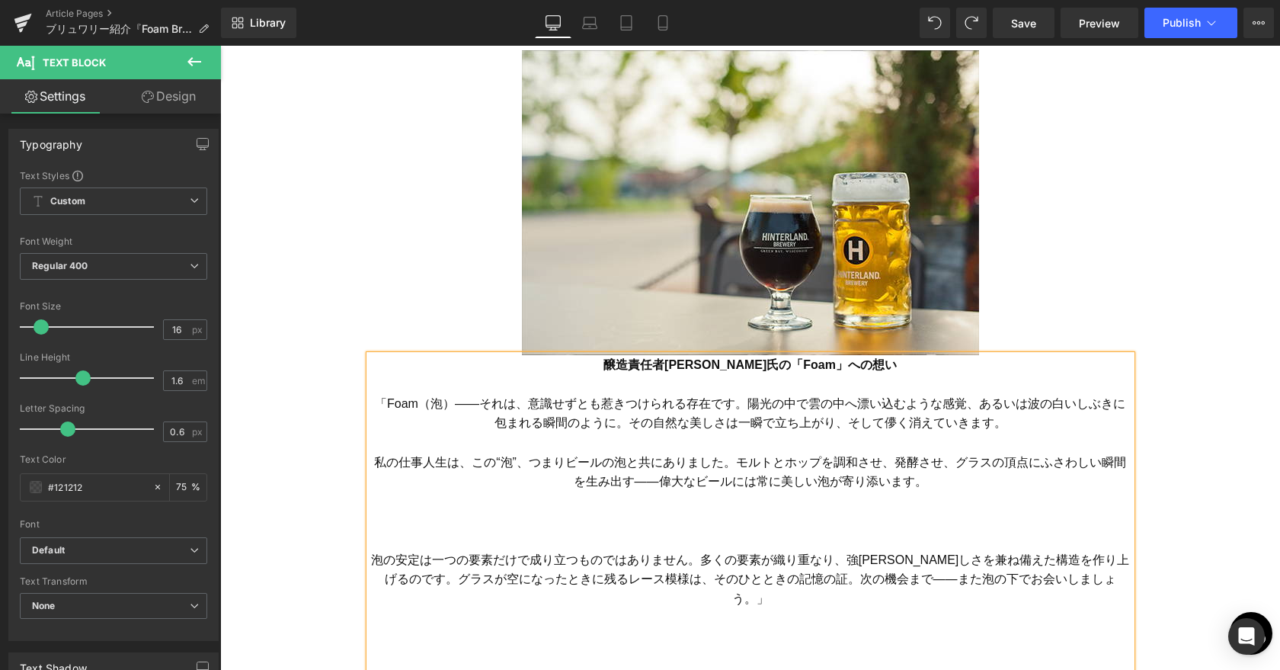
click at [736, 550] on p "泡の安定は一つの要素だけで成り立つものではありません。多くの要素が織り重なり、強[PERSON_NAME]しさを兼ね備えた構造を作り上げるのです。グラスが空に…" at bounding box center [751, 579] width 762 height 59
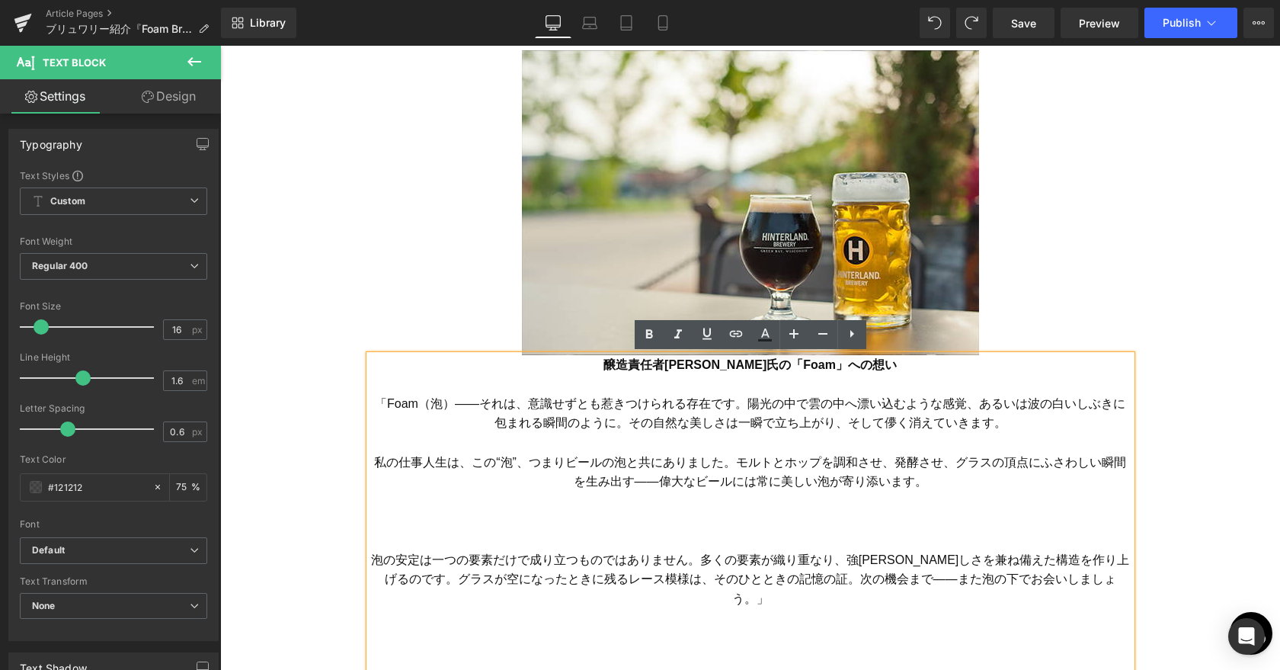
click at [762, 533] on p at bounding box center [751, 540] width 762 height 20
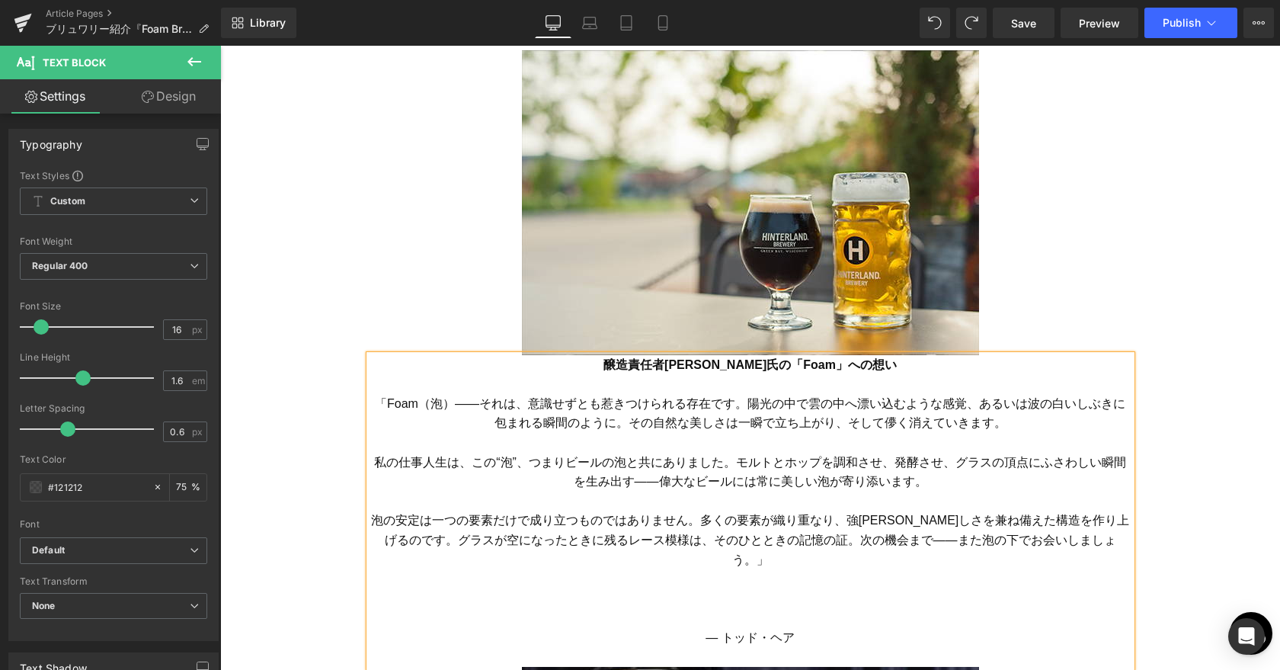
click at [738, 407] on font "「Foam（泡）――それは、意識せずとも惹きつけられる存在です。陽光の中で雲の中へ漂い込むような感覚、あるいは波の白いしぶきに包まれる瞬間のように。その自然な…" at bounding box center [750, 413] width 751 height 33
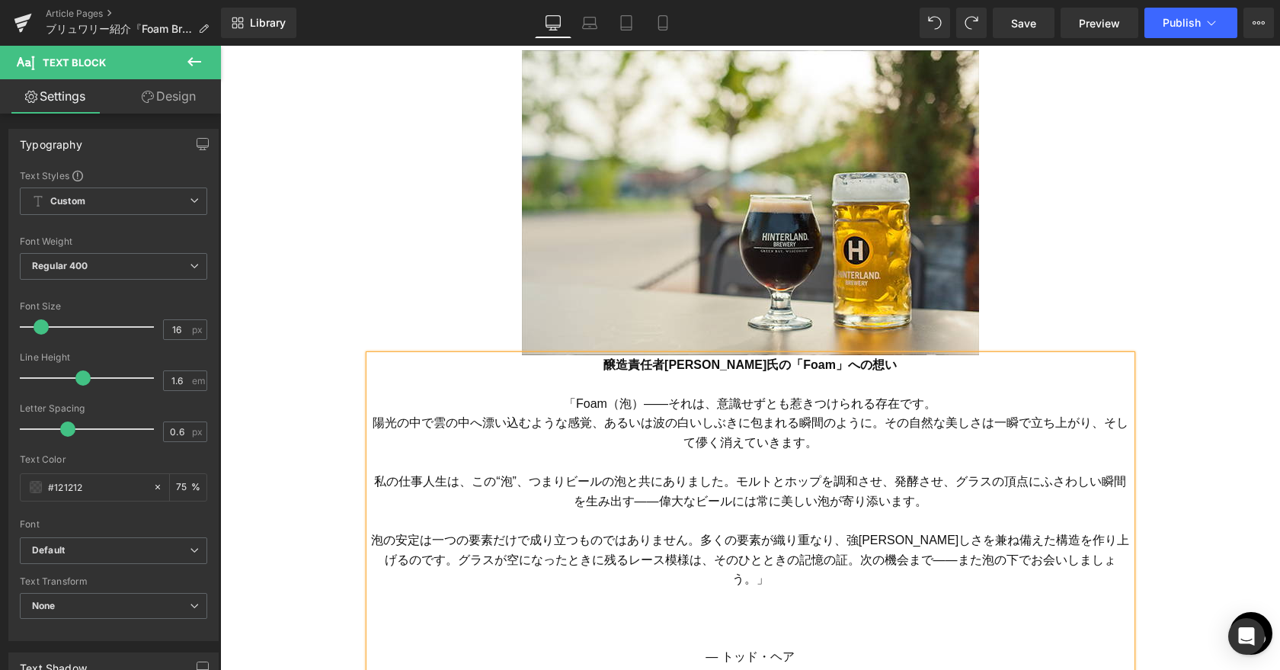
click at [603, 421] on font "陽光の中で雲の中へ漂い込むような感覚、あるいは波の白いしぶきに包まれる瞬間のように。その自然な美しさは一瞬で立ち上がり、そして儚く消えていきます。" at bounding box center [751, 432] width 756 height 33
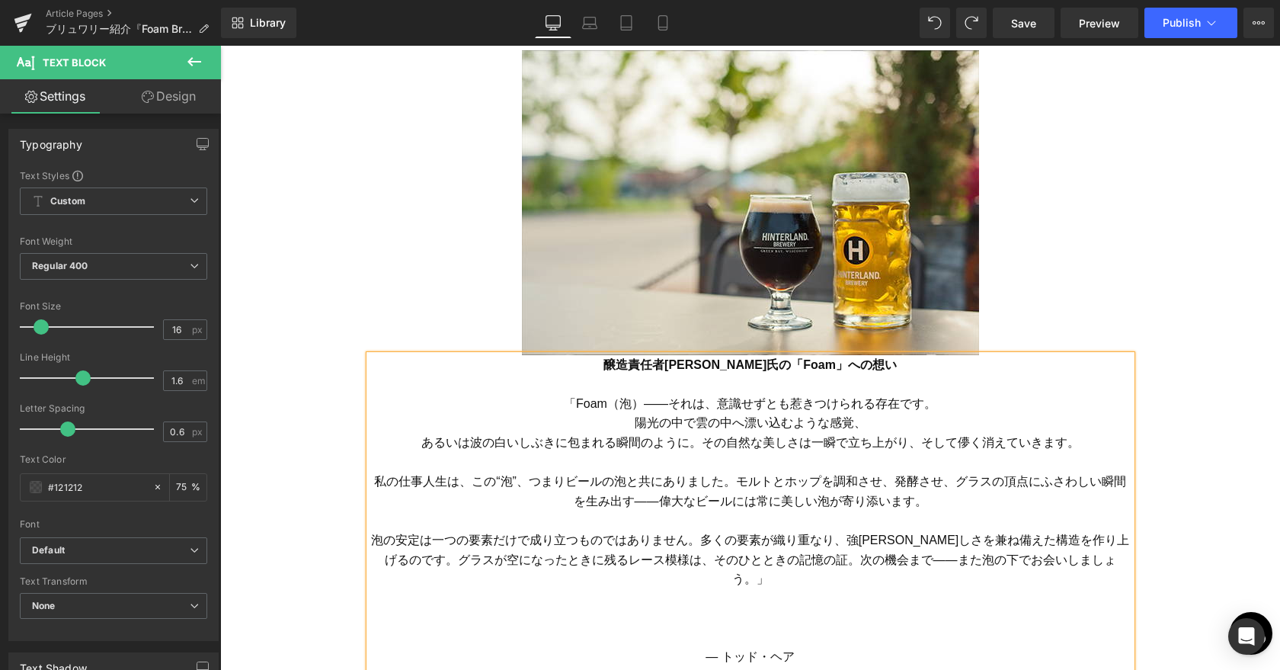
click at [699, 441] on font "あるいは波の白いしぶきに包まれる瞬間のように。その自然な美しさは一瞬で立ち上がり、そして儚く消えていきます。" at bounding box center [750, 442] width 658 height 13
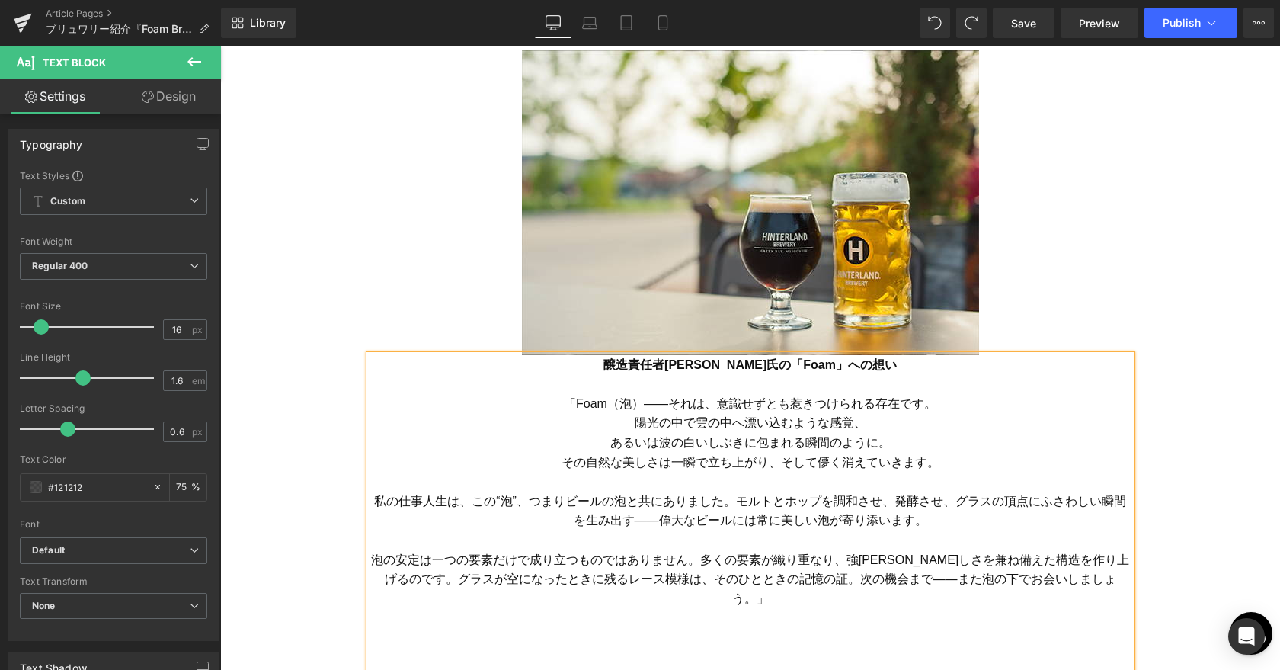
click at [737, 499] on font "私の仕事人生は、この“泡”、つまりビールの泡と共にありました。モルトとホップを調和させ、発酵させ、グラスの頂点にふさわしい瞬間を生み出す――偉大なビールには常…" at bounding box center [750, 511] width 752 height 33
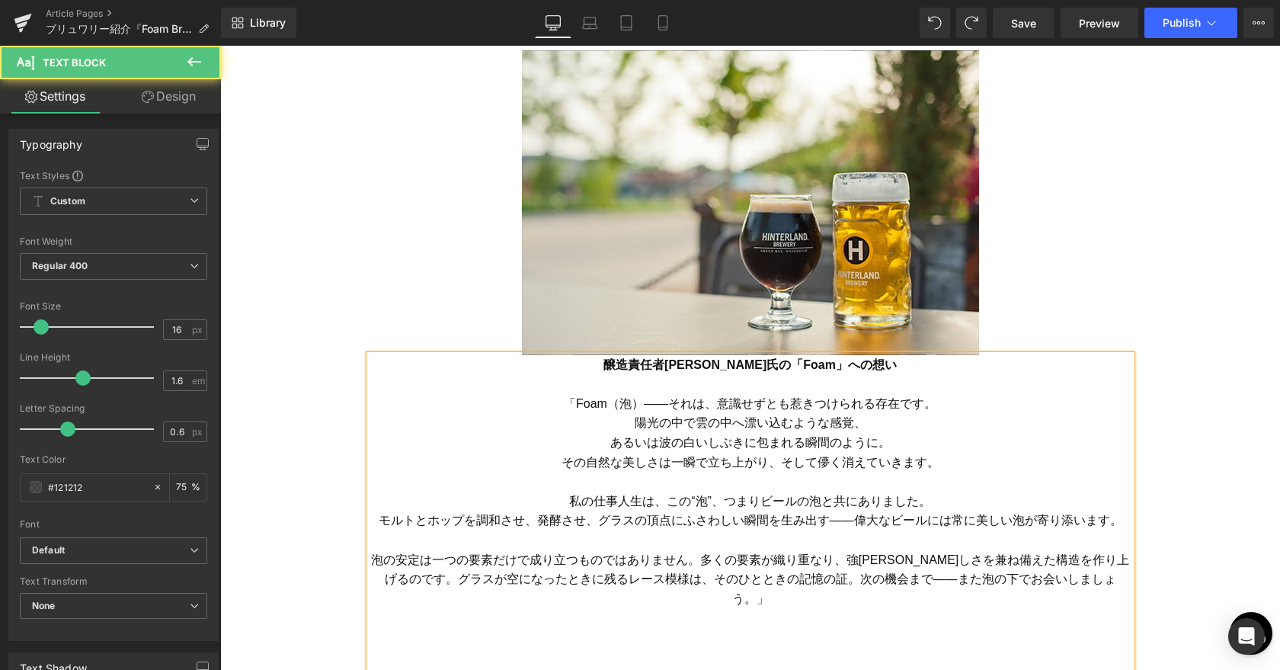
click at [601, 523] on font "モルトとホップを調和させ、発酵させ、グラスの頂点にふさわしい瞬間を生み出す――偉大なビールには常に美しい泡が寄り添います。" at bounding box center [751, 520] width 744 height 13
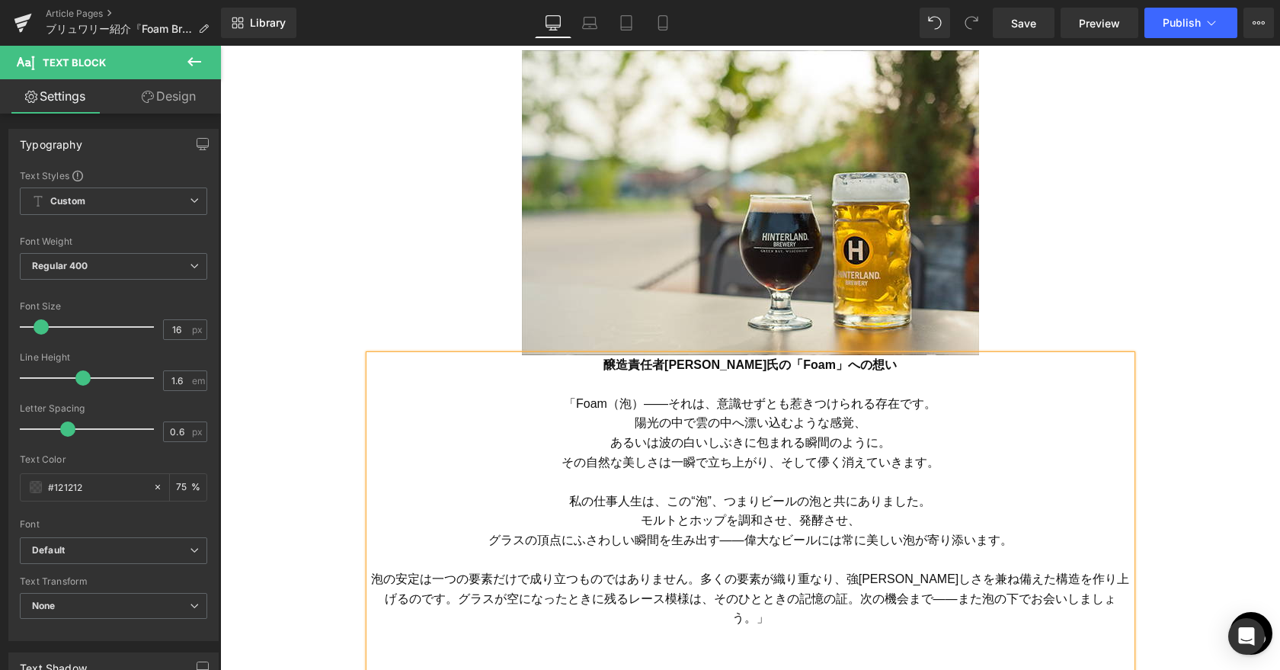
click at [731, 543] on font "グラスの頂点にふさわしい瞬間を生み出す――偉大なビールには常に美しい泡が寄り添います。" at bounding box center [750, 539] width 524 height 13
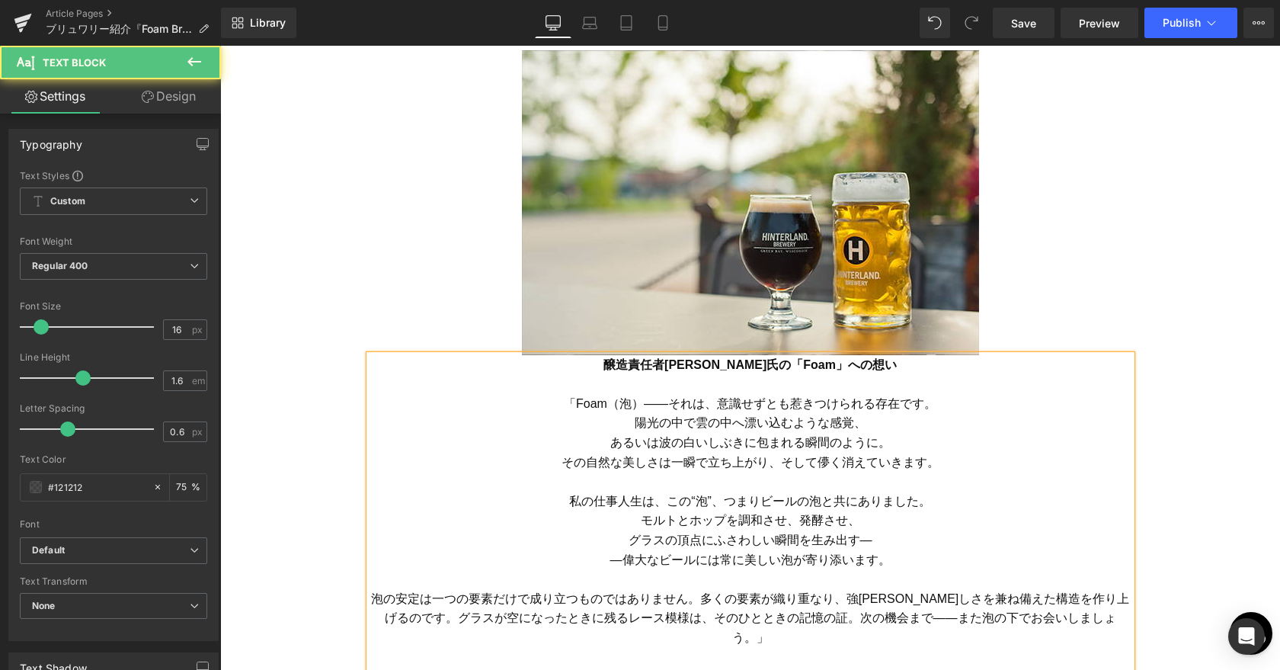
click at [918, 539] on p "グラスの頂点にふさわしい瞬間を生み出す―" at bounding box center [751, 540] width 762 height 20
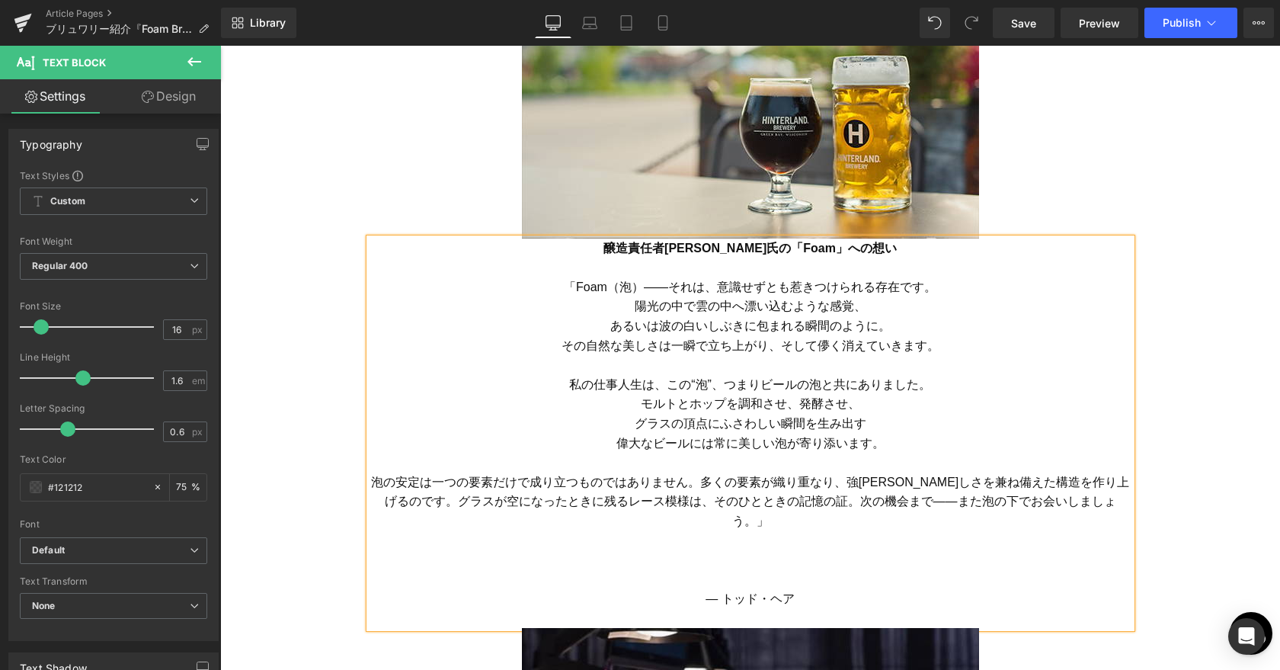
scroll to position [1362, 0]
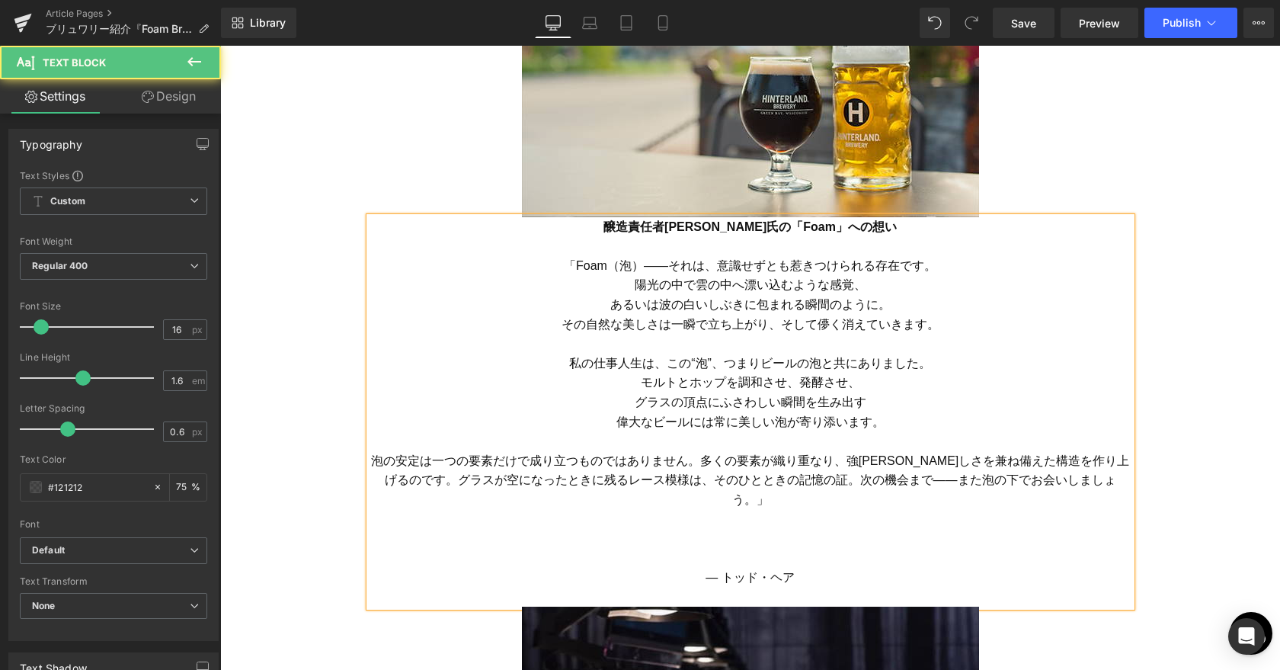
click at [705, 458] on font "泡の安定は一つの要素だけで成り立つものではありません。多くの要素が織り重なり、強[PERSON_NAME]しさを兼ね備えた構造を作り上げるのです。グラスが空に…" at bounding box center [750, 480] width 759 height 52
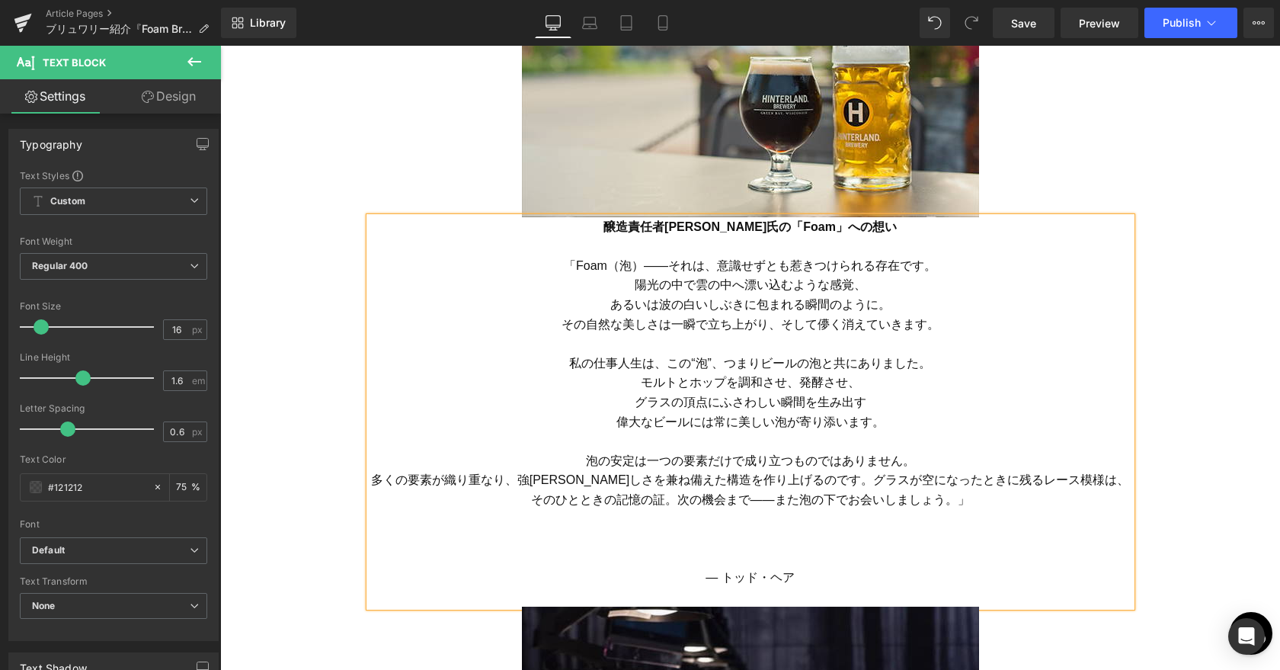
click at [808, 478] on font "多くの要素が織り重なり、強[PERSON_NAME]しさを兼ね備えた構造を作り上げるのです。グラスが空になったときに残るレース模様は、そのひとときの記憶の証。…" at bounding box center [750, 489] width 759 height 33
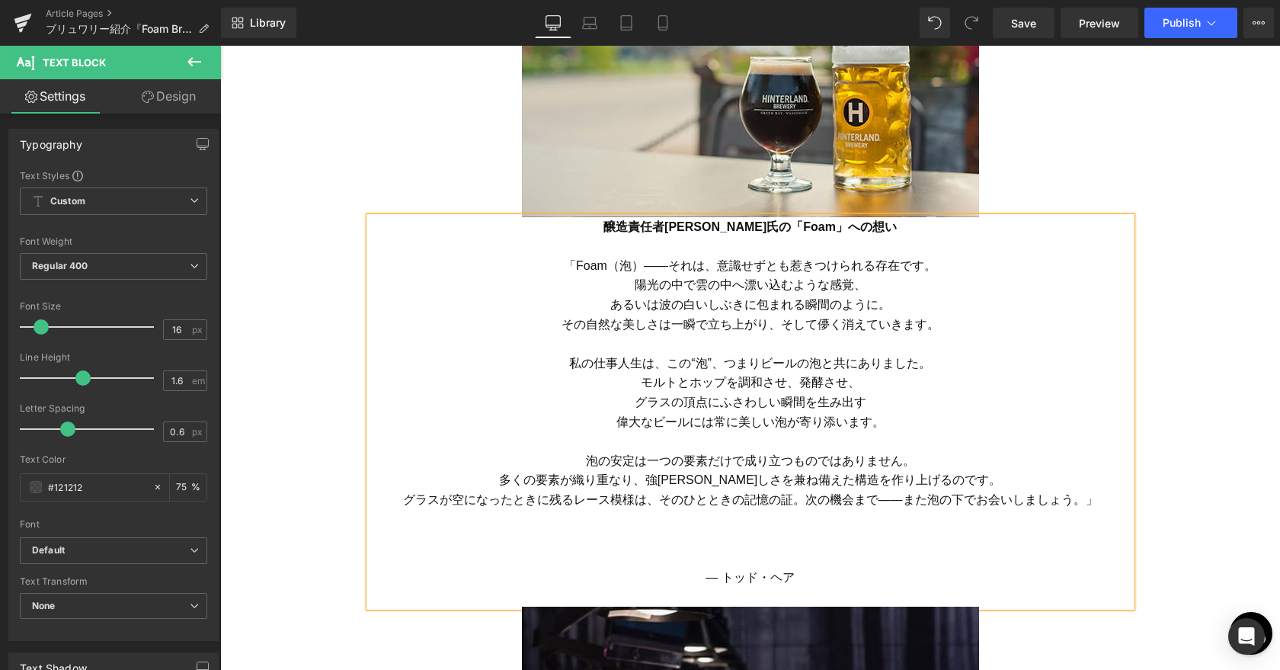
click at [661, 498] on font "グラスが空になったときに残るレース模様は、そのひとときの記憶の証。次の機会まで――また泡の下でお会いしましょう。」" at bounding box center [750, 499] width 695 height 13
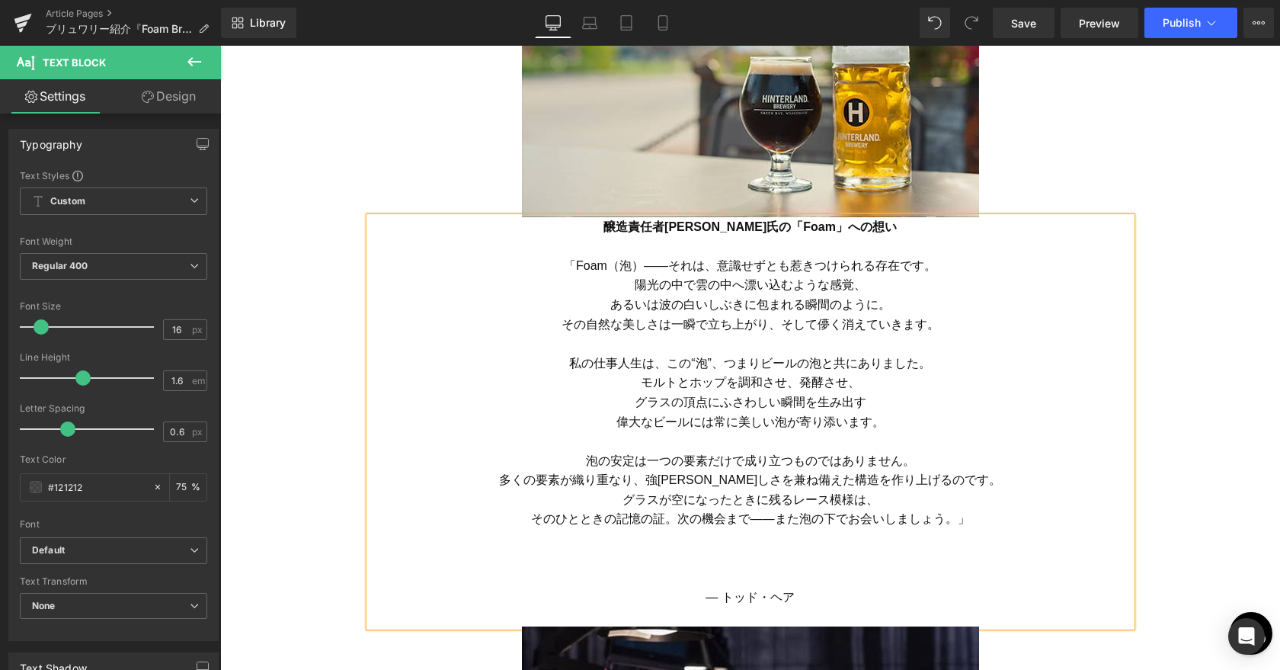
click at [778, 520] on font "そのひとときの記憶の証。次の機会まで――また泡の下でお会いしましょう。」" at bounding box center [750, 518] width 439 height 13
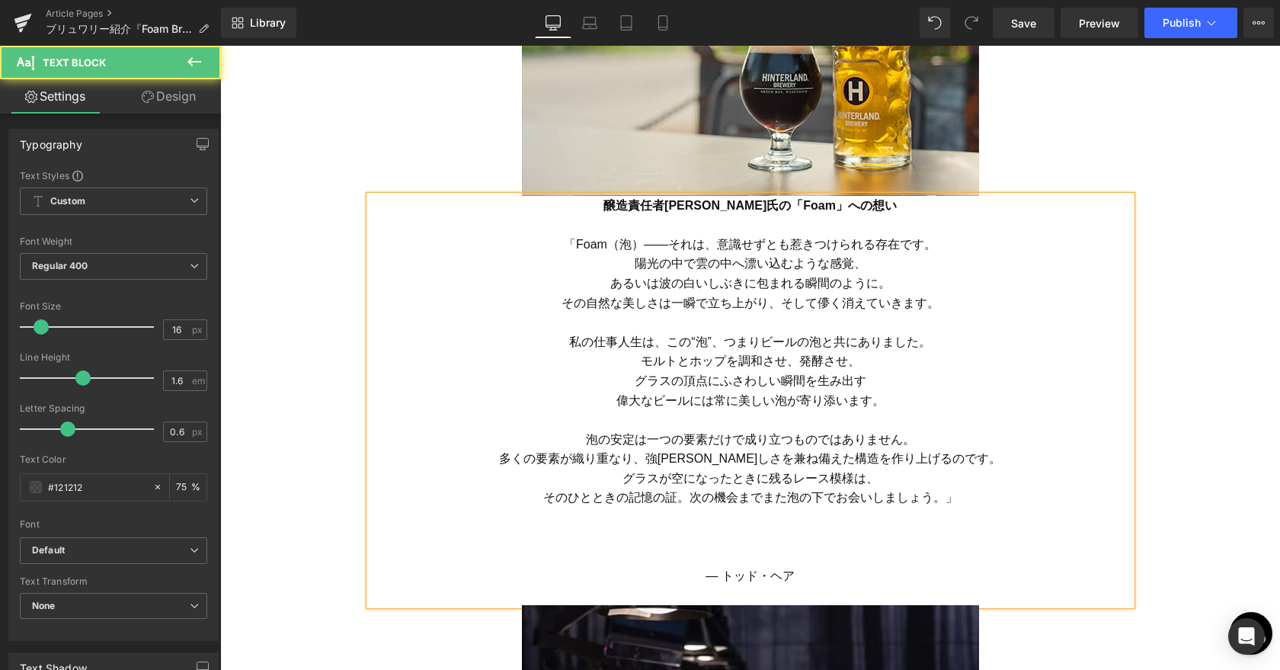
click at [877, 554] on p at bounding box center [751, 556] width 762 height 20
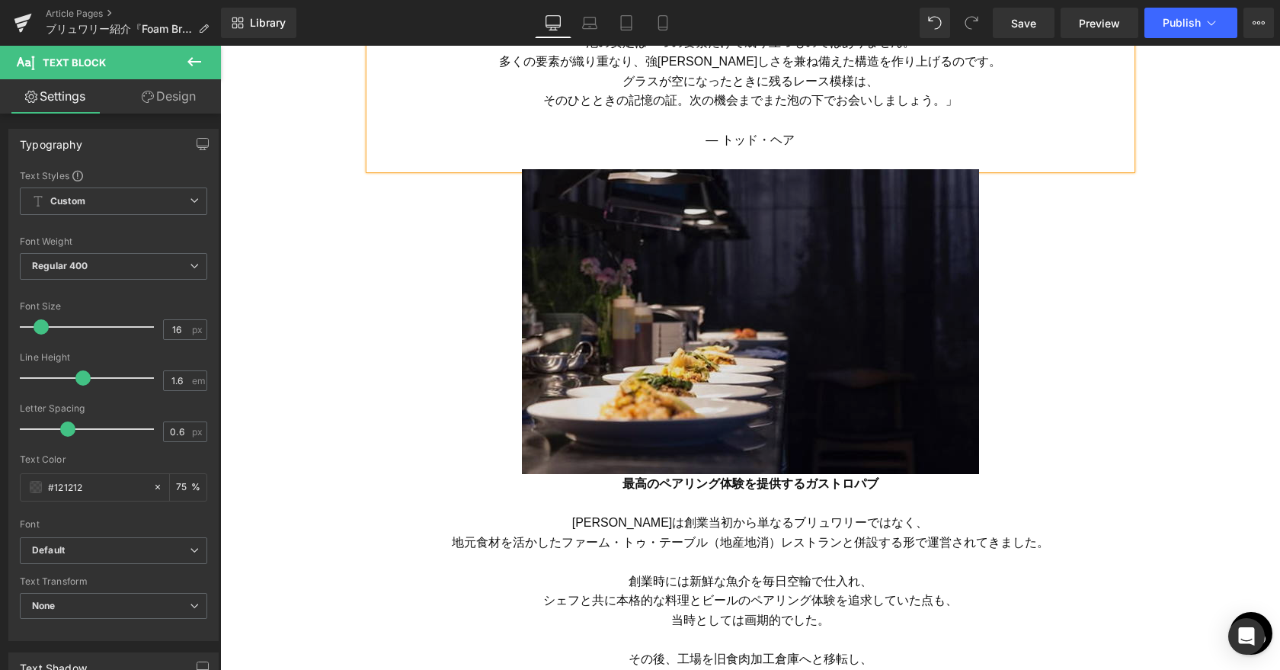
scroll to position [2017, 0]
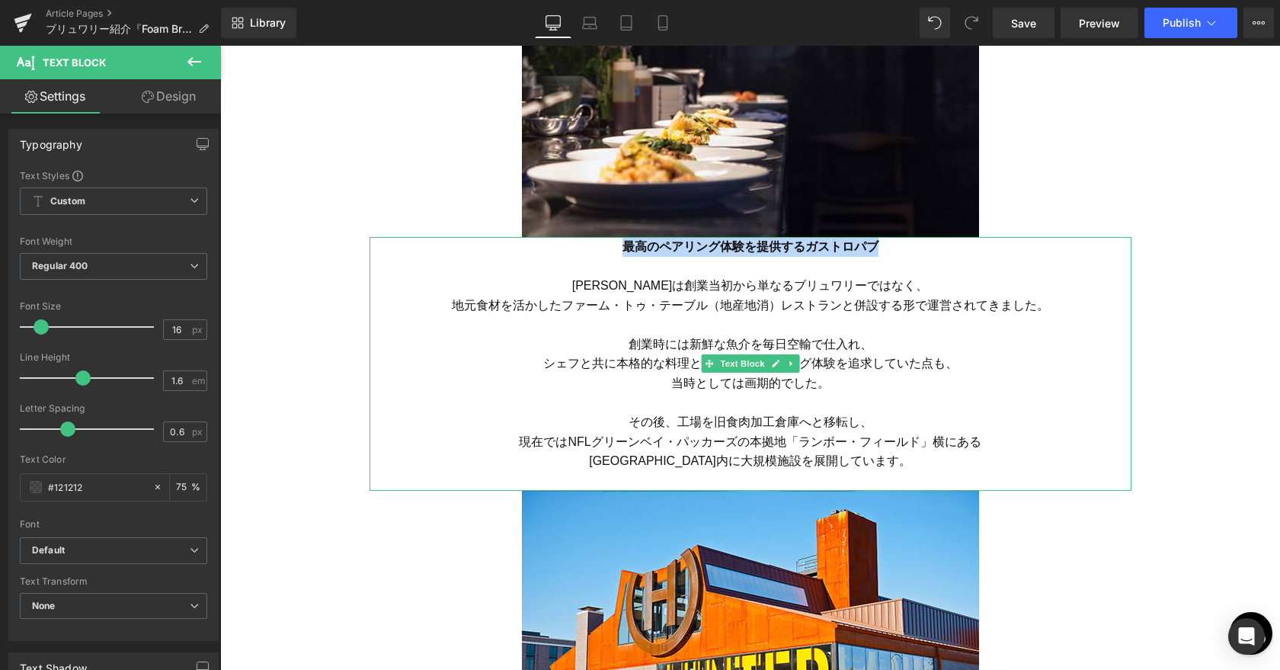
drag, startPoint x: 623, startPoint y: 243, endPoint x: 882, endPoint y: 247, distance: 258.3
click at [882, 247] on p "最高のペアリング体験を提供するガストロパブ" at bounding box center [751, 256] width 762 height 39
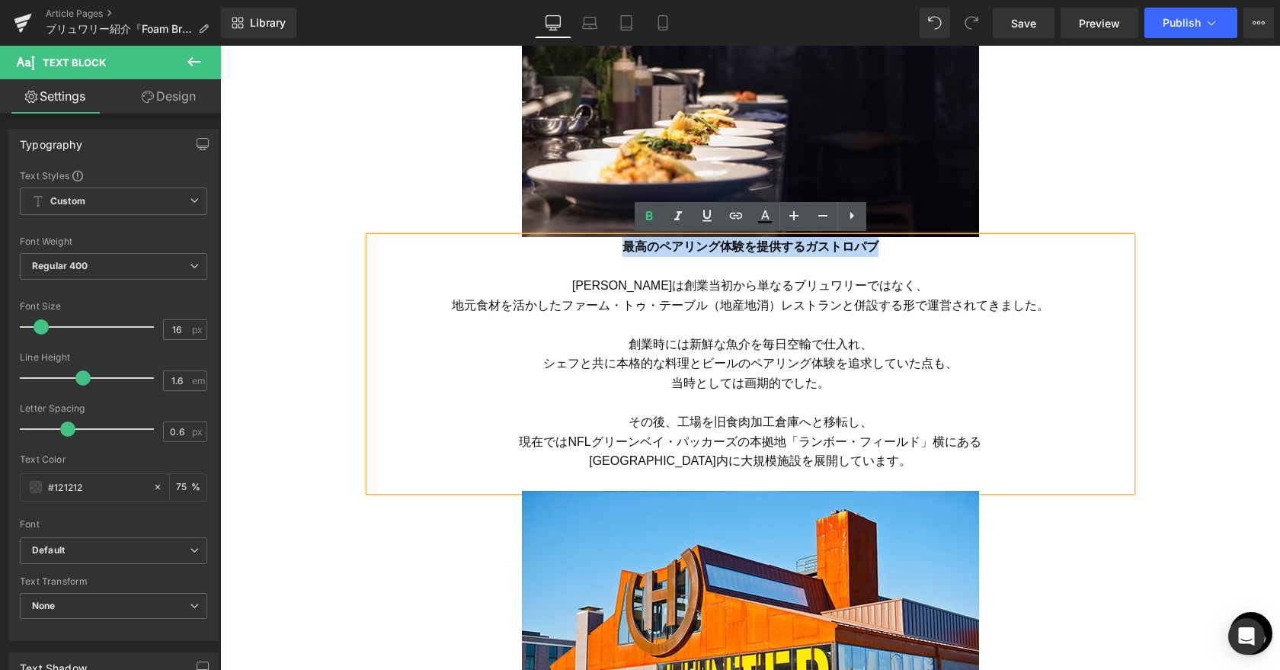
paste div
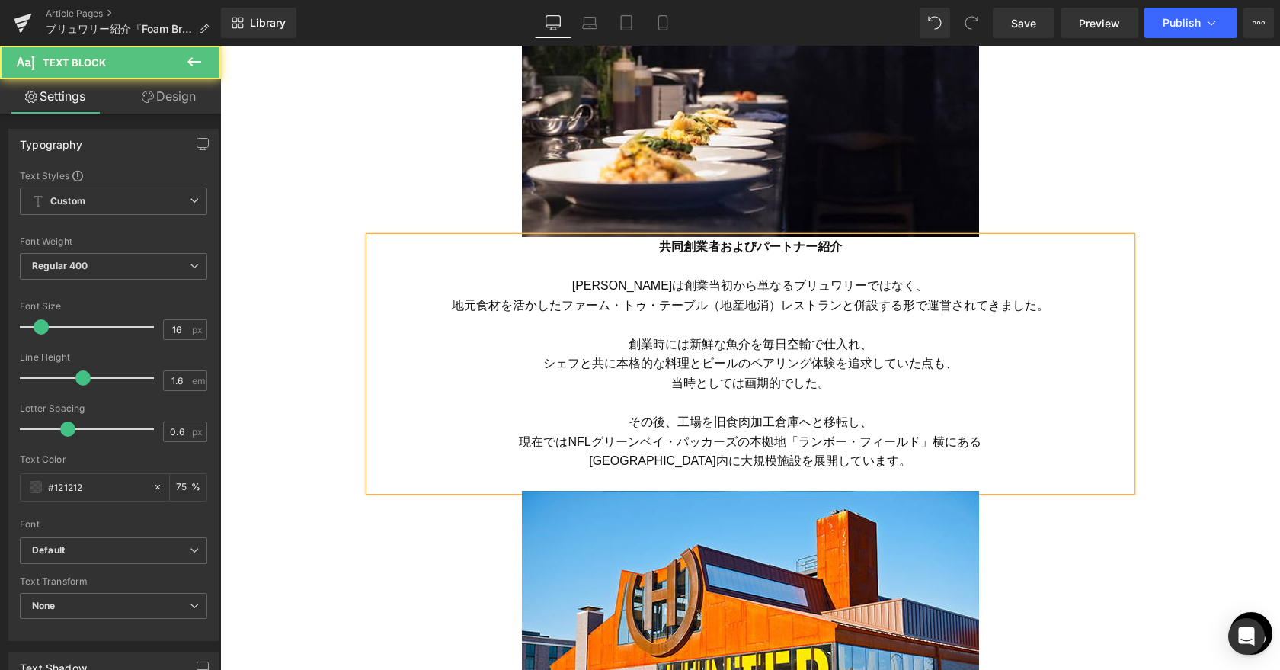
click at [658, 310] on span "地元食材を活かしたファーム・トゥ・テーブル（地産地消）レストランと併設する形で運営されてきました。" at bounding box center [750, 305] width 597 height 13
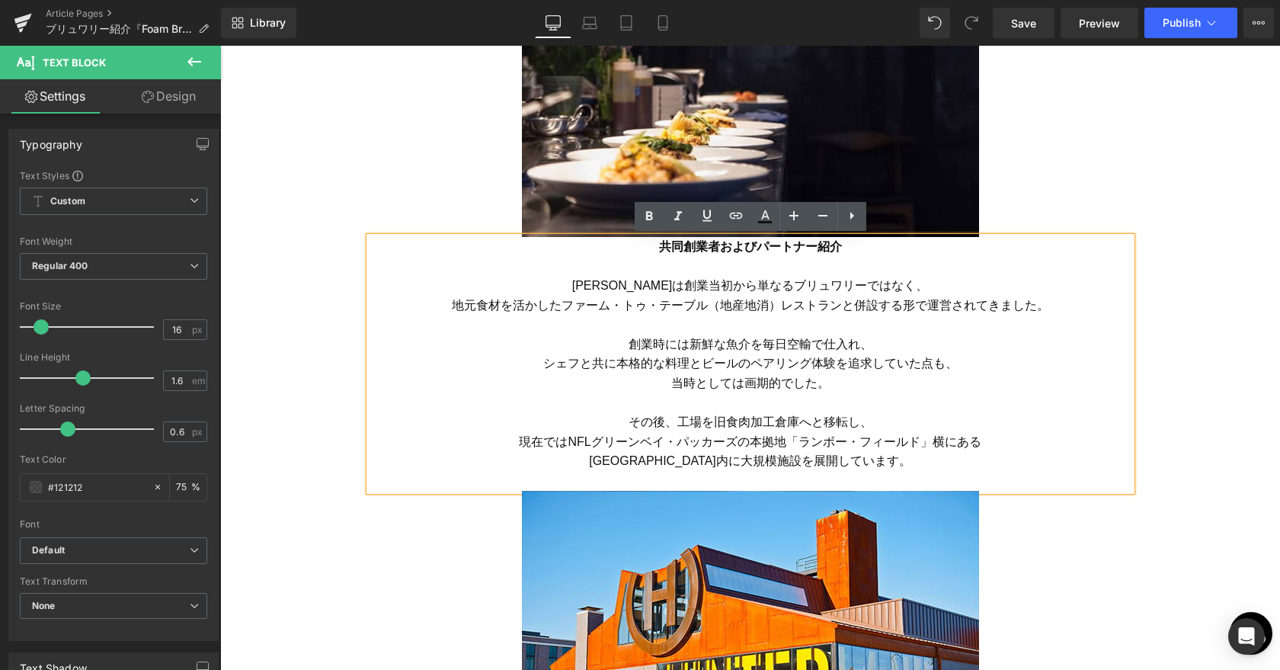
drag, startPoint x: 597, startPoint y: 284, endPoint x: 932, endPoint y: 453, distance: 375.5
click at [932, 453] on div "共同創業者およびパートナー紹介 [PERSON_NAME]は創業当初から単なるブリュワリーではなく、 地元食材を活かしたファーム・トゥ・テーブル（地産地消）レ…" at bounding box center [751, 364] width 762 height 254
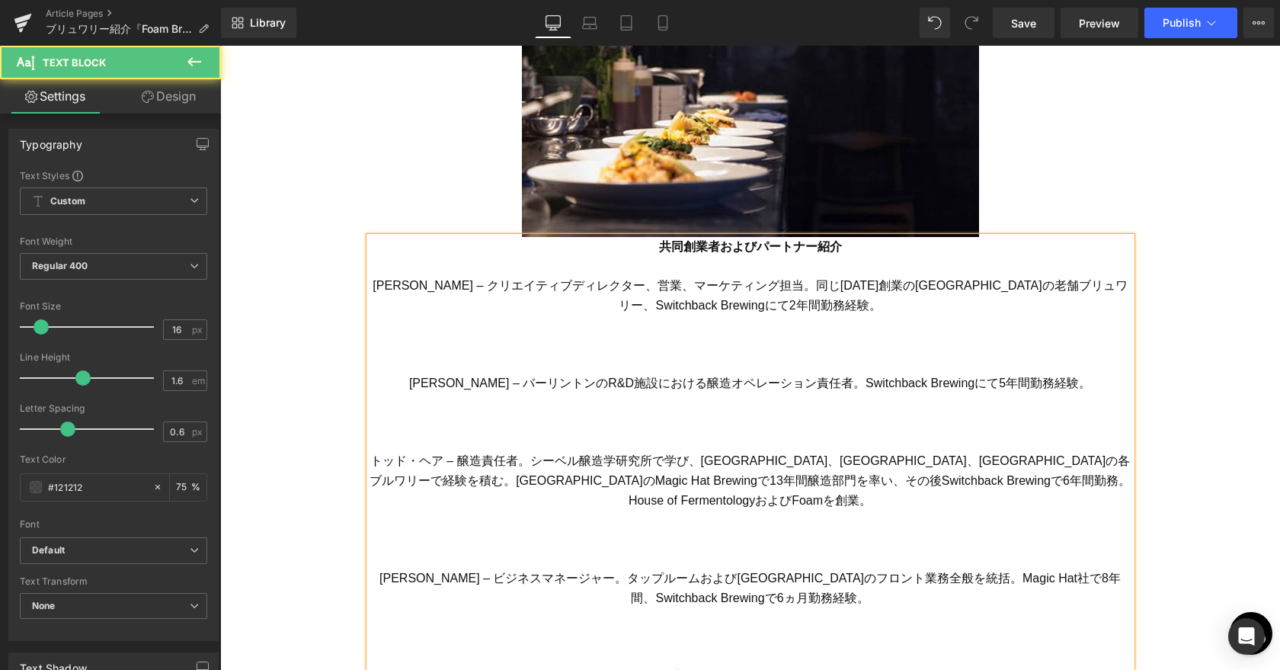
click at [837, 359] on p at bounding box center [751, 364] width 762 height 20
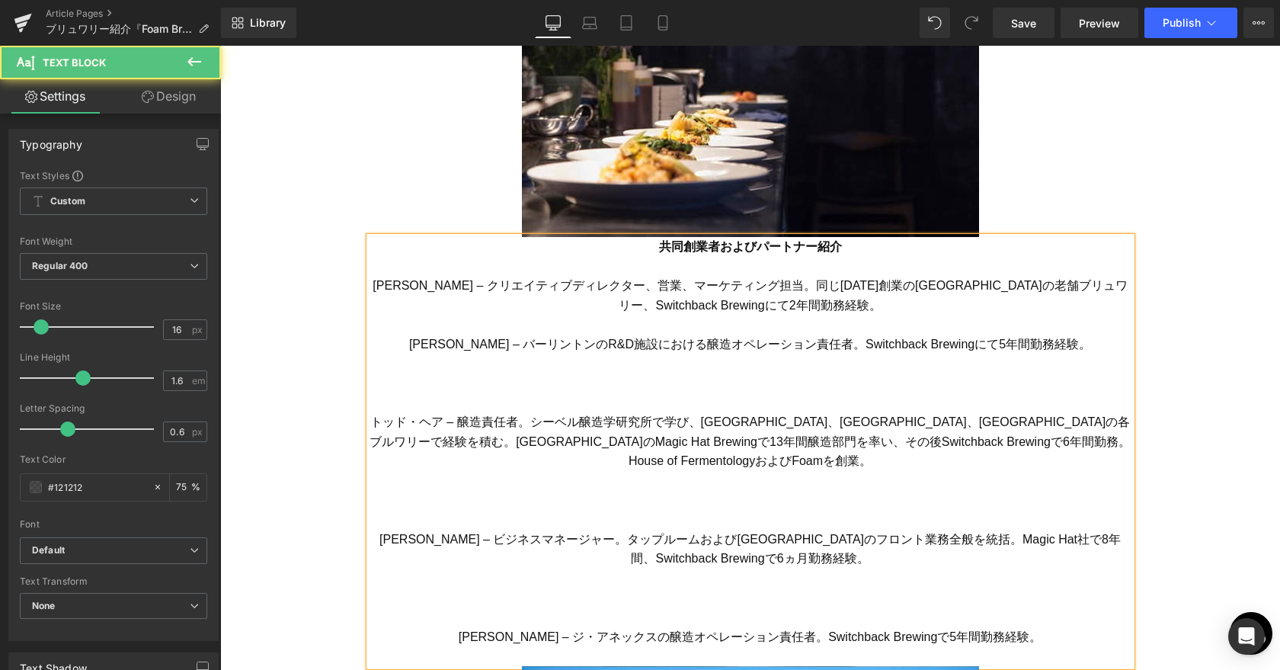
click at [501, 287] on font "[PERSON_NAME] – クリエイティブディレクター、営業、マーケティング担当。同じ[DATE]創業の[GEOGRAPHIC_DATA]の老舗ブリュワリ…" at bounding box center [750, 295] width 754 height 33
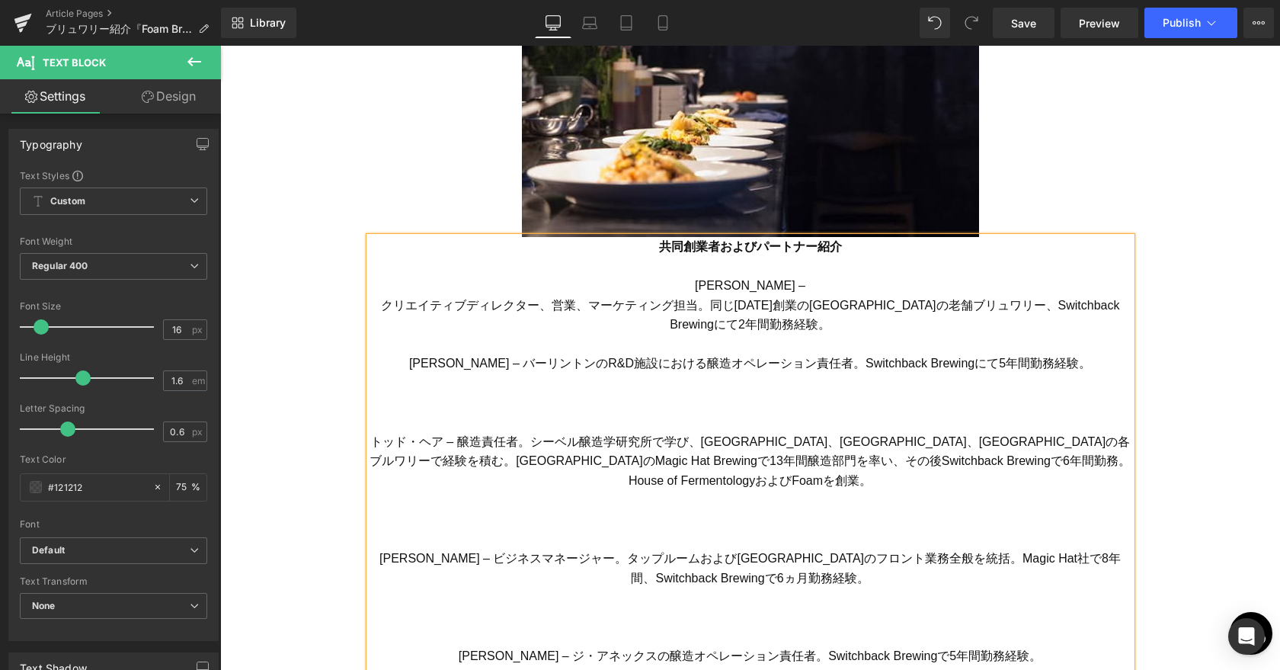
click at [841, 284] on p "[PERSON_NAME] –" at bounding box center [751, 286] width 762 height 20
click at [692, 304] on font "クリエイティブディレクター、営業、マーケティング担当。同じ[DATE]創業の[GEOGRAPHIC_DATA]の老舗ブリュワリー、Switchback Bre…" at bounding box center [750, 315] width 739 height 33
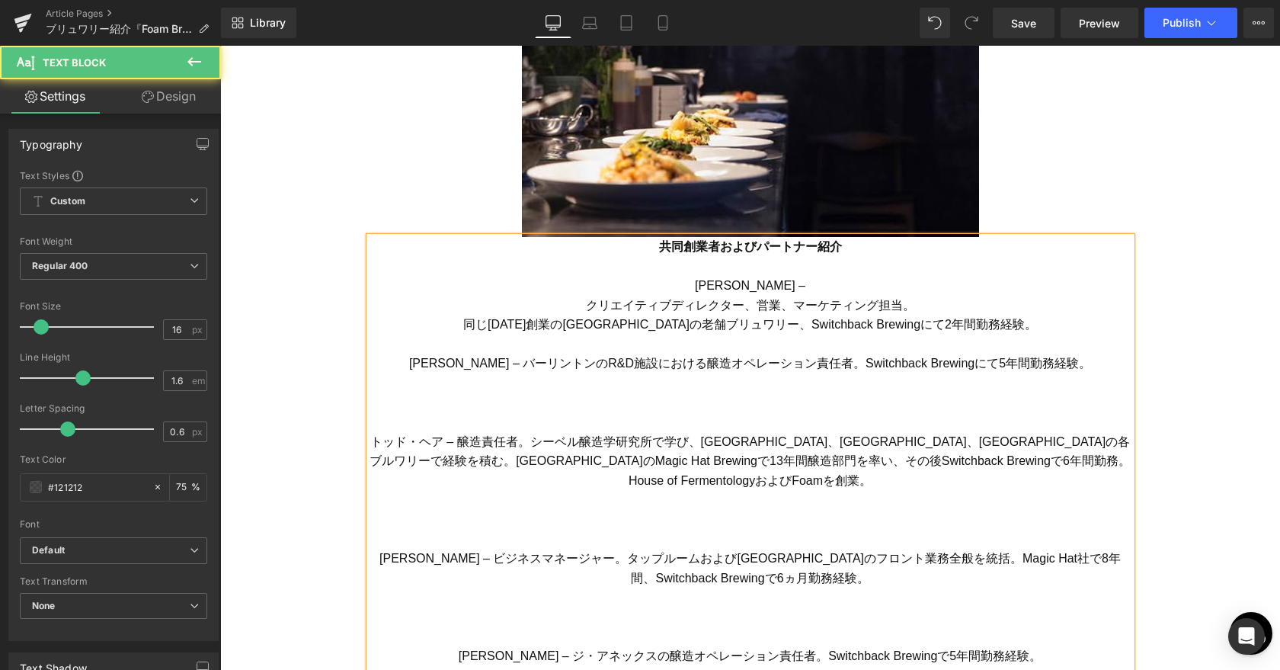
click at [823, 293] on p "[PERSON_NAME] –" at bounding box center [751, 286] width 762 height 20
click at [781, 325] on font "同じ[DATE]創業の[GEOGRAPHIC_DATA]の老舗ブリュワリー、Switchback Brewingにて2年間勤務経験。" at bounding box center [750, 324] width 574 height 13
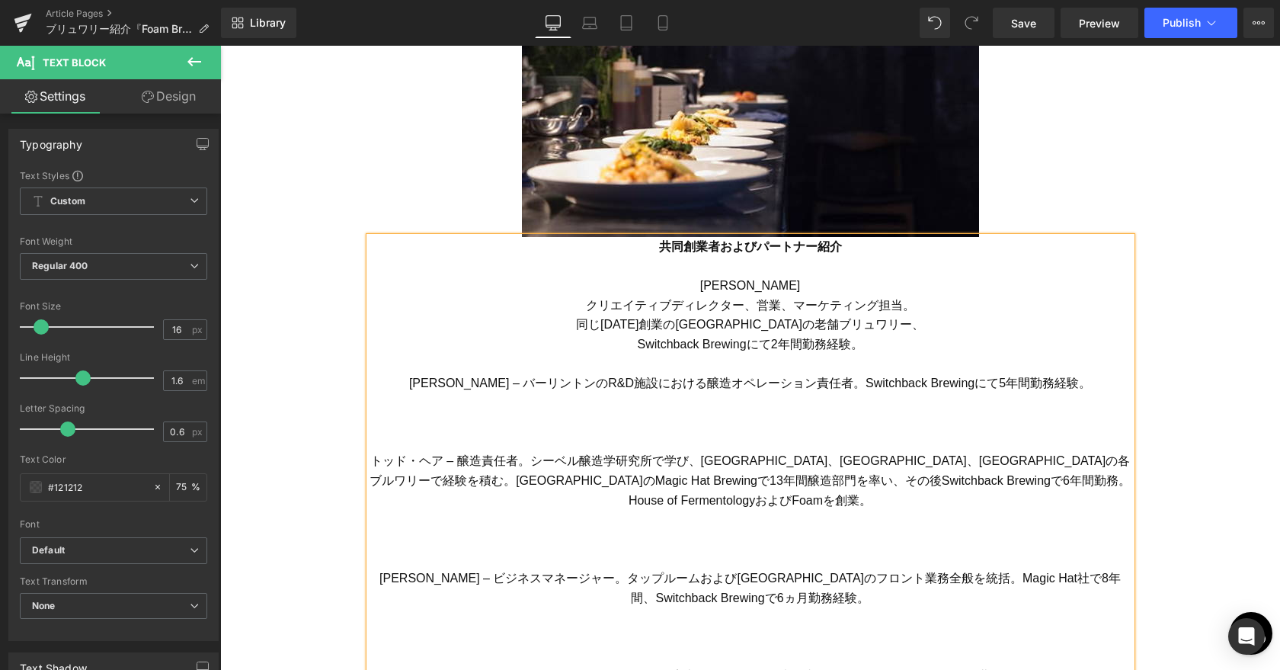
click at [850, 385] on font "[PERSON_NAME] – バーリントンのR&D施設における醸造オペレーション責任者。Switchback Brewingにて5年間勤務経験。" at bounding box center [750, 382] width 682 height 13
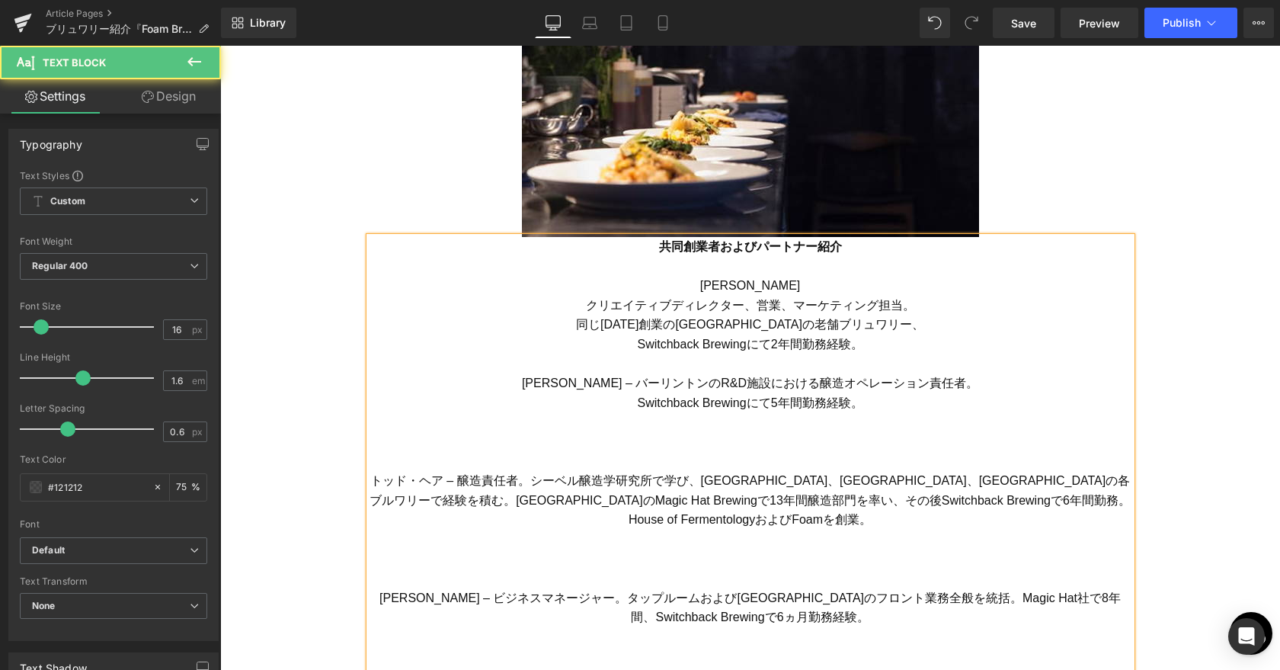
click at [624, 386] on font "[PERSON_NAME] – バーリントンのR&D施設における醸造オペレーション責任者。" at bounding box center [750, 382] width 456 height 13
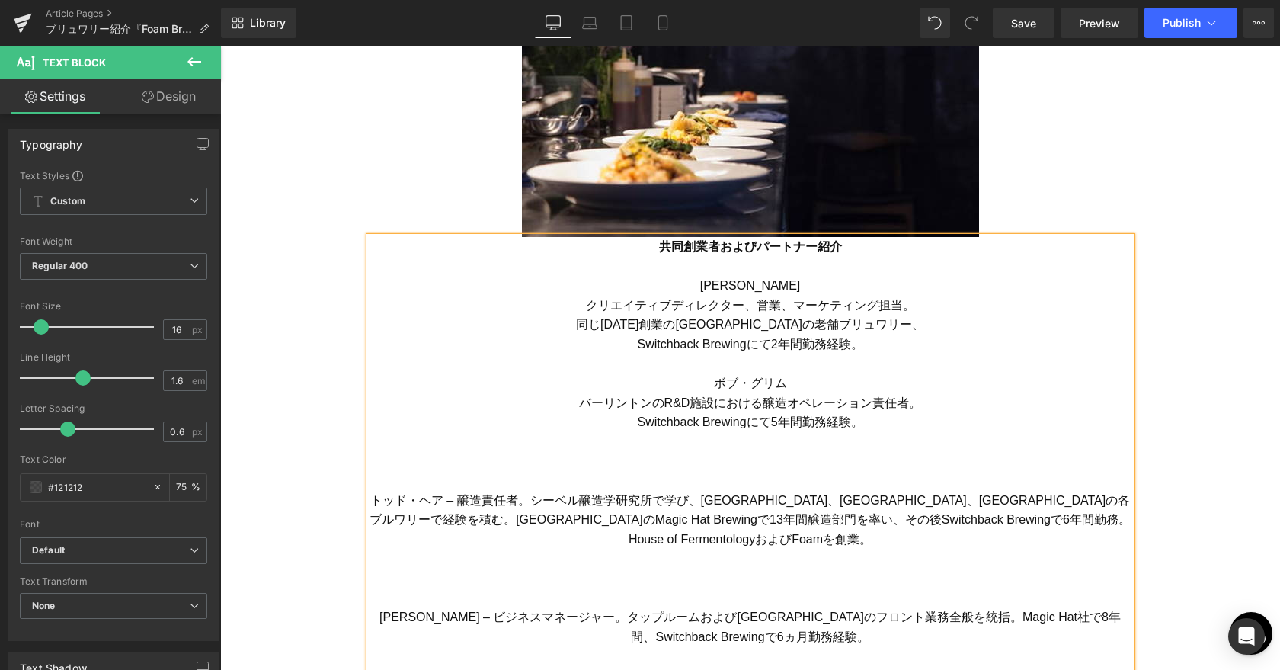
click at [791, 482] on p at bounding box center [751, 481] width 762 height 20
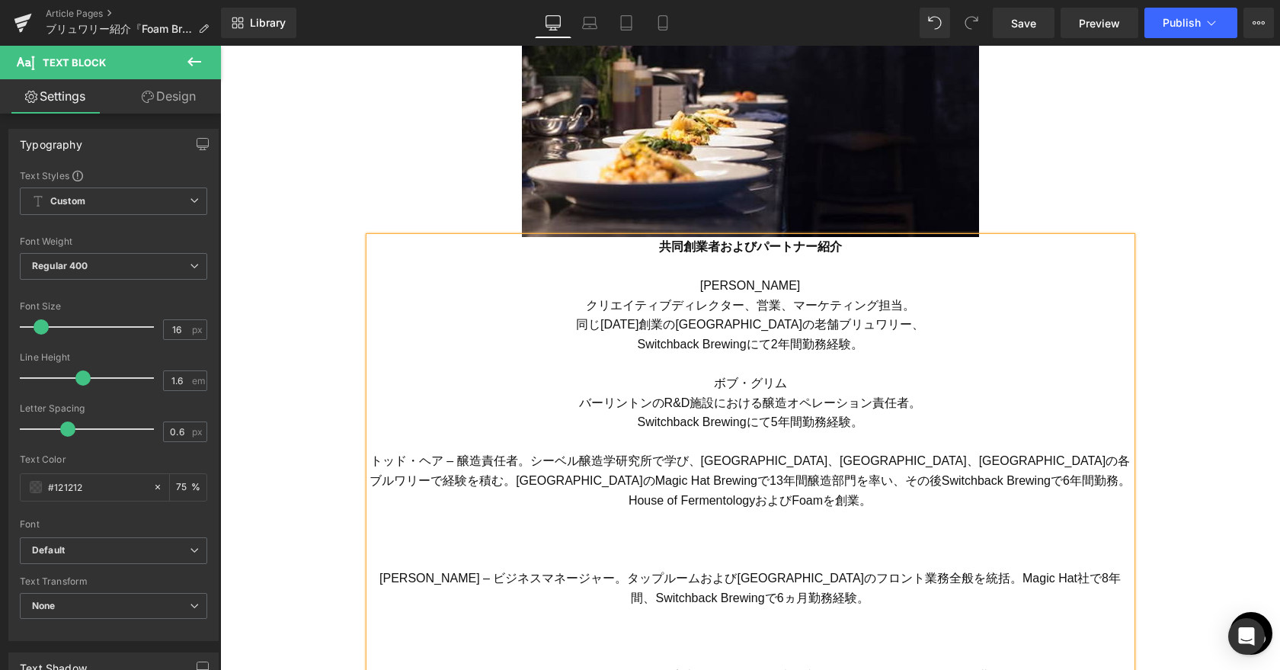
click at [461, 463] on font "トッド・ヘア – 醸造責任者。シーベル醸造学研究所で学び、[GEOGRAPHIC_DATA]、[GEOGRAPHIC_DATA]、[GEOGRAPHIC_DA…" at bounding box center [750, 480] width 761 height 52
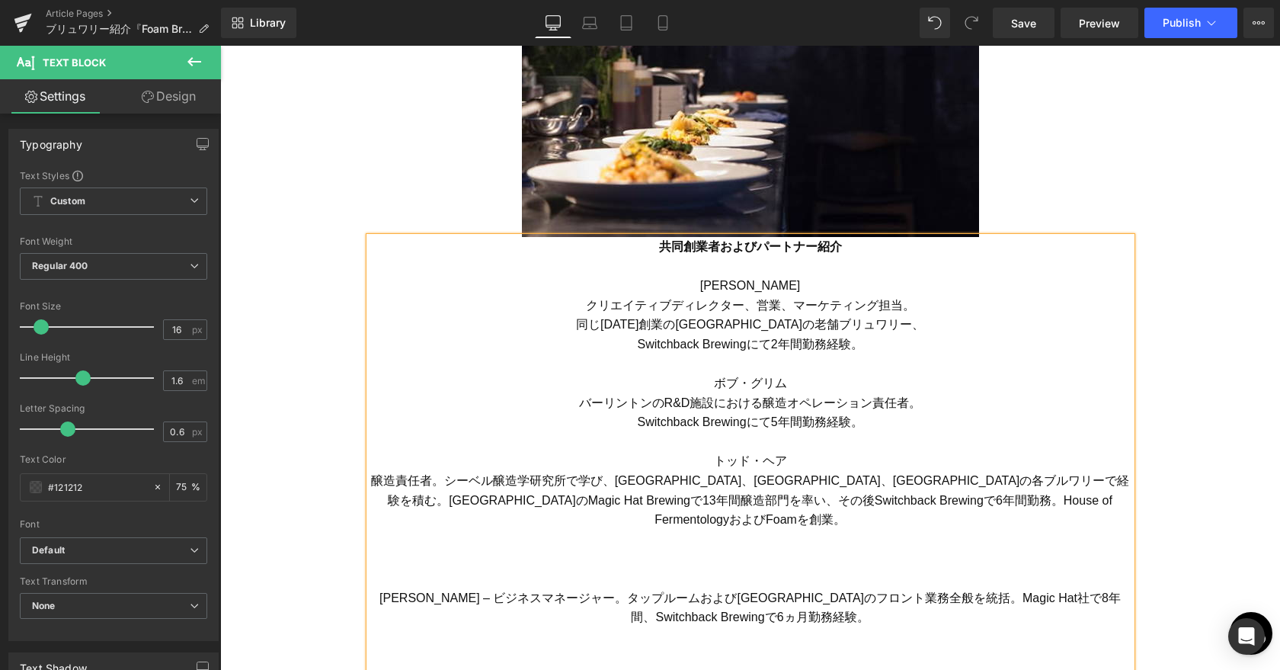
click at [449, 482] on font "醸造責任者。シーベル醸造学研究所で学び、[GEOGRAPHIC_DATA]、[GEOGRAPHIC_DATA]、[GEOGRAPHIC_DATA]の各ブルワリ…" at bounding box center [750, 500] width 759 height 52
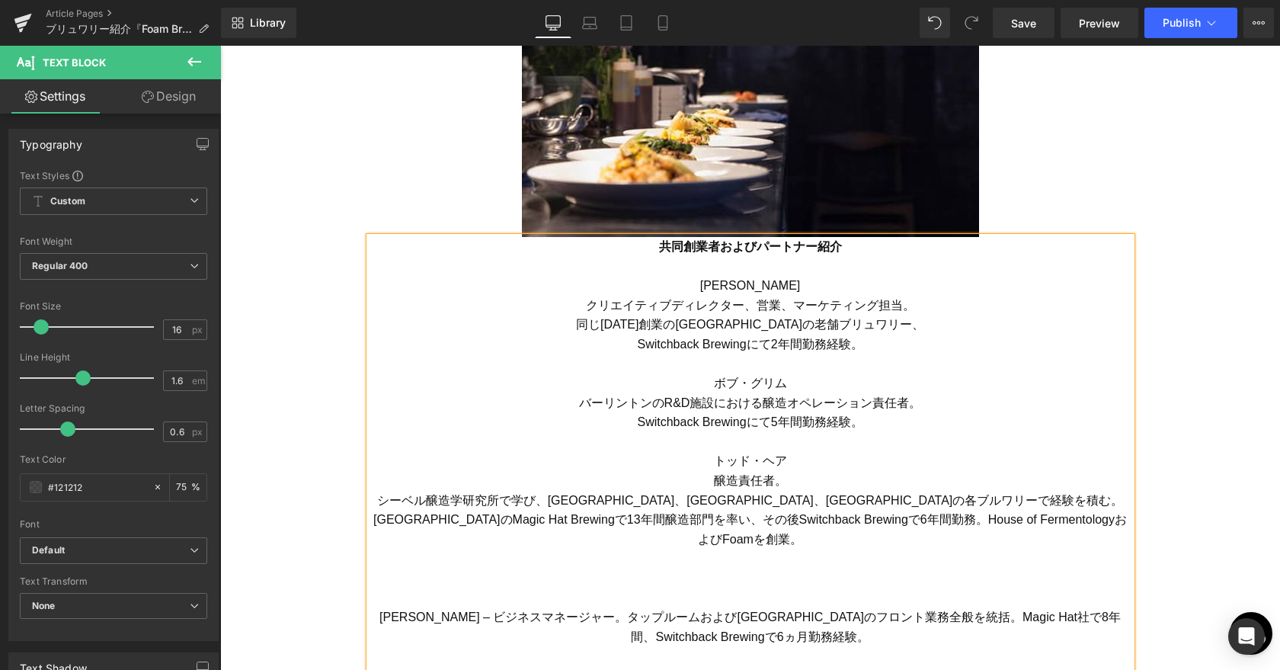
click at [1009, 499] on font "シーベル醸造学研究所で学び、[GEOGRAPHIC_DATA]、[GEOGRAPHIC_DATA]、[GEOGRAPHIC_DATA]の各ブルワリーで経験を積…" at bounding box center [750, 520] width 754 height 52
click at [706, 517] on font "[GEOGRAPHIC_DATA]のMagic Hat Brewingで13年間醸造部門を率い、その後Switchback Brewingで6年間勤務。Hou…" at bounding box center [750, 529] width 754 height 33
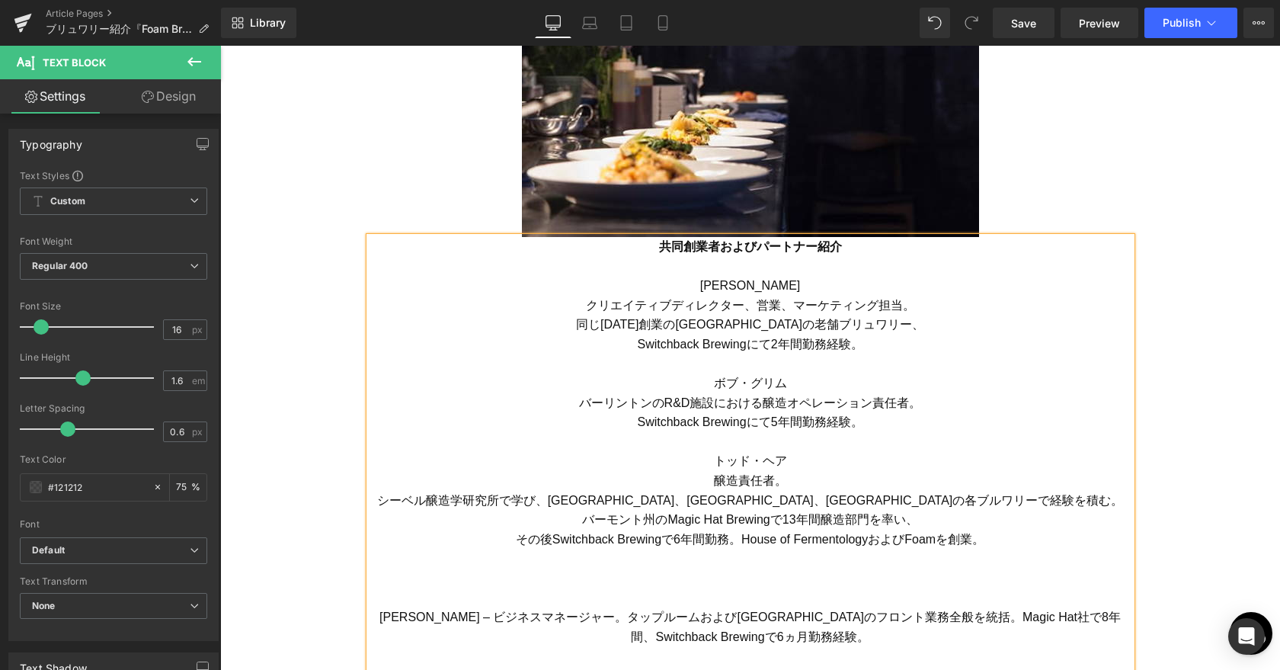
click at [741, 535] on font "その後Switchback Brewingで6年間勤務。House of FermentologyおよびFoamを創業。" at bounding box center [750, 539] width 469 height 13
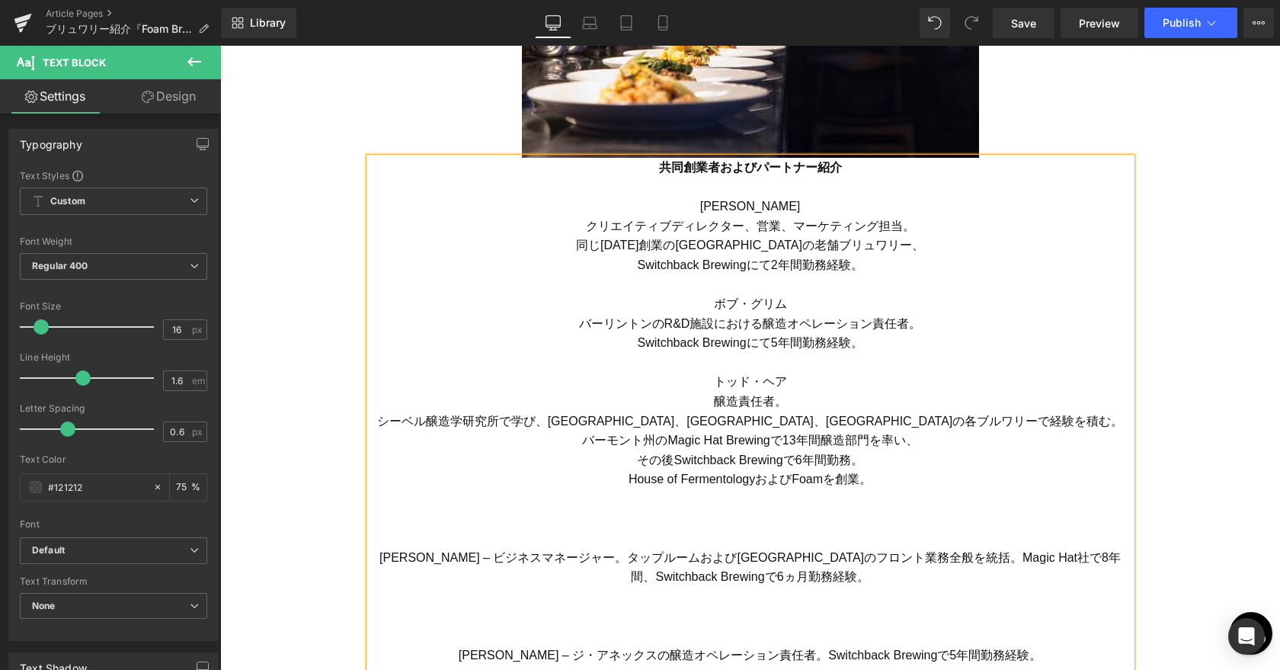
scroll to position [2154, 0]
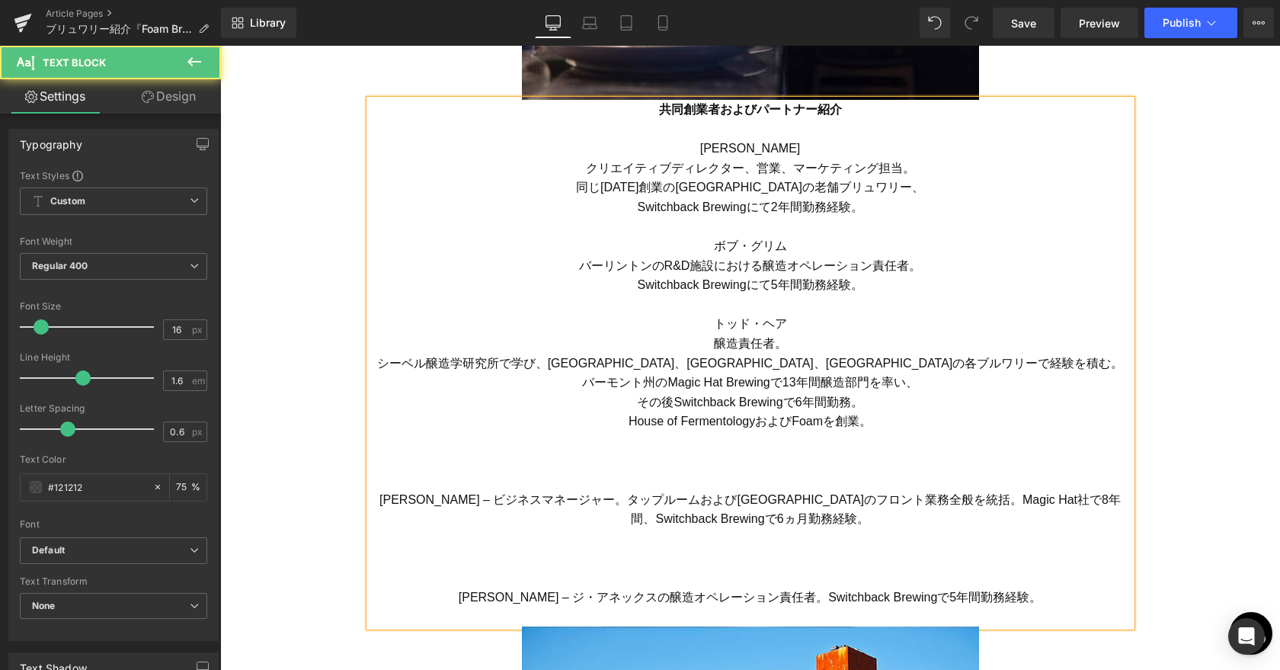
click at [746, 483] on p at bounding box center [751, 480] width 762 height 20
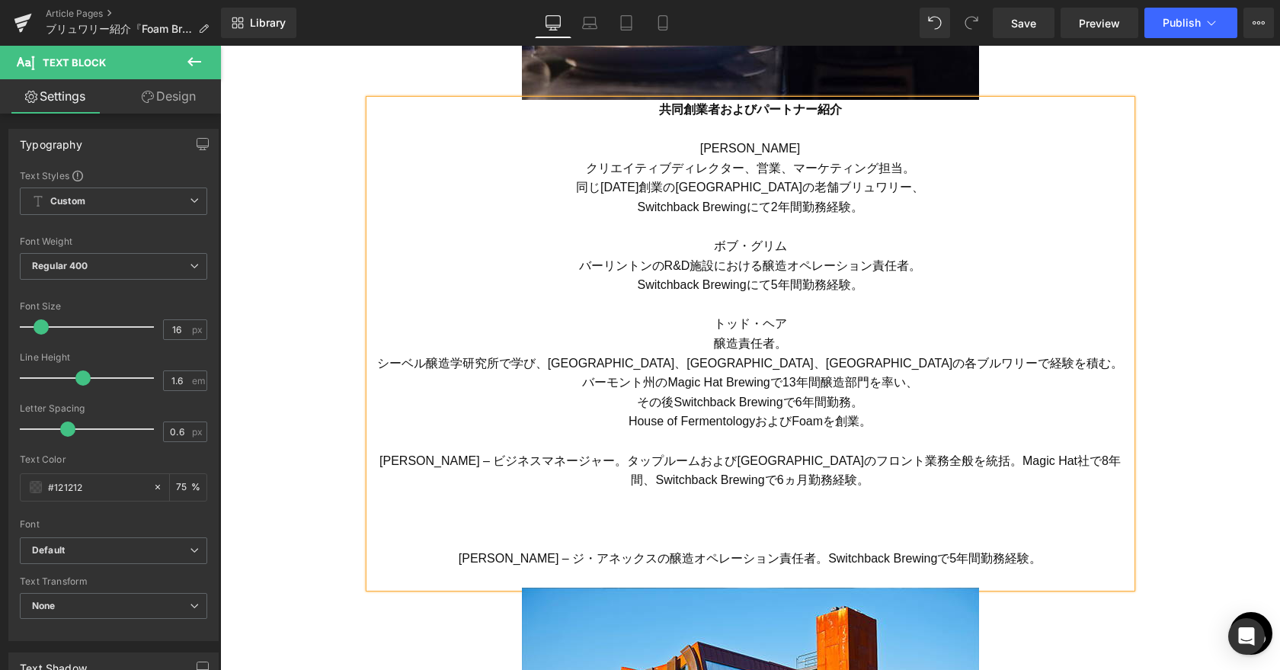
click at [482, 460] on font "[PERSON_NAME] – ビジネスマネージャー。タップルームおよび[GEOGRAPHIC_DATA]のフロント業務全般を統括。Magic Hat社で8年…" at bounding box center [749, 470] width 741 height 33
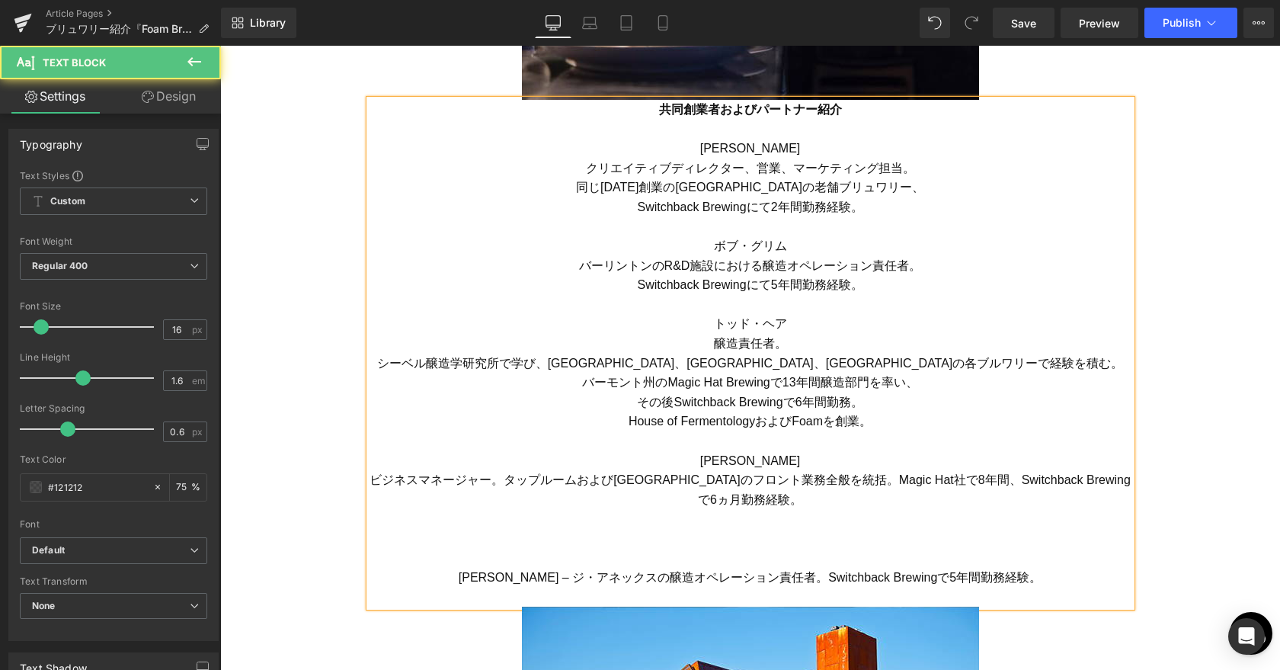
click at [504, 482] on font "ビジネスマネージャー。タップルームおよび[GEOGRAPHIC_DATA]のフロント業務全般を統括。Magic Hat社で8年間、Switchback Bre…" at bounding box center [750, 489] width 761 height 33
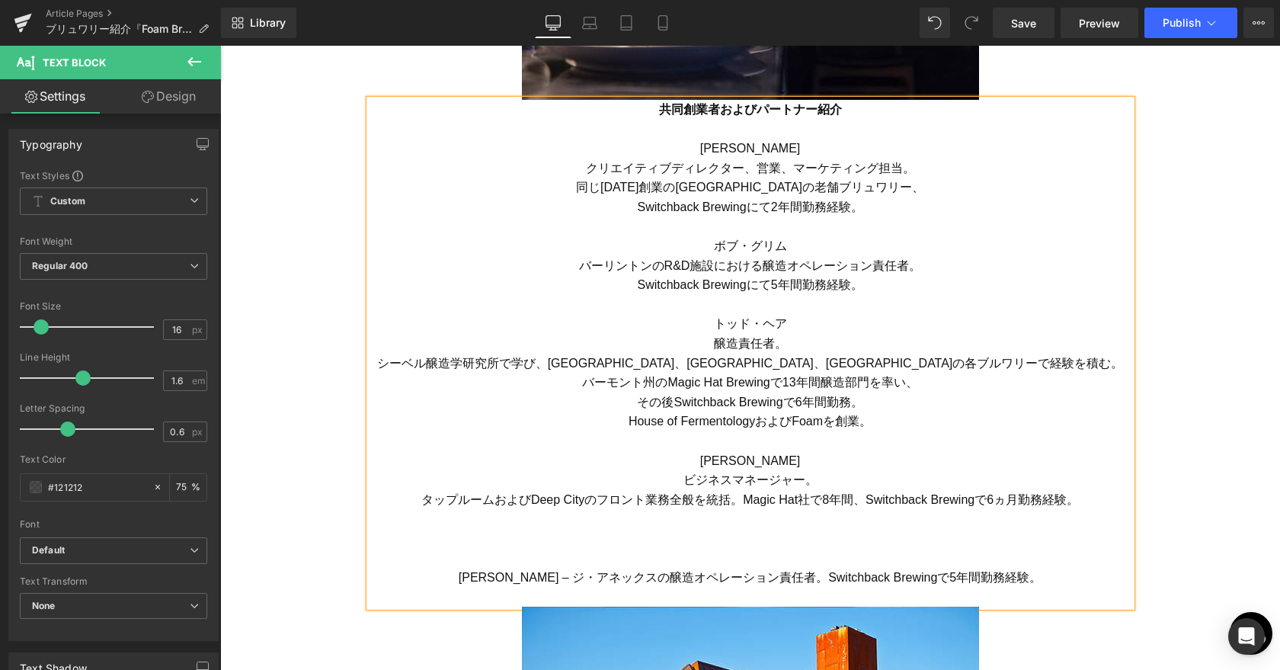
click at [740, 497] on font "タップルームおよびDeep Cityのフロント業務全般を統括。Magic Hat社で8年間、Switchback Brewingで6ヵ月勤務経験。" at bounding box center [750, 499] width 658 height 13
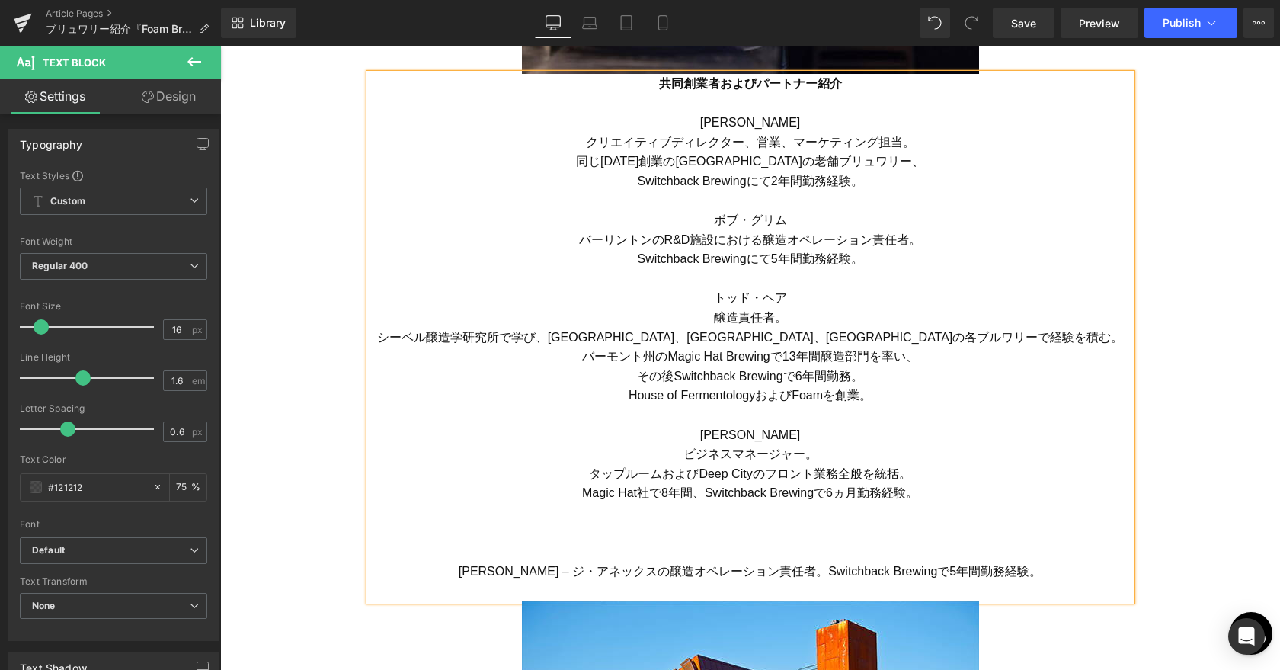
scroll to position [2181, 0]
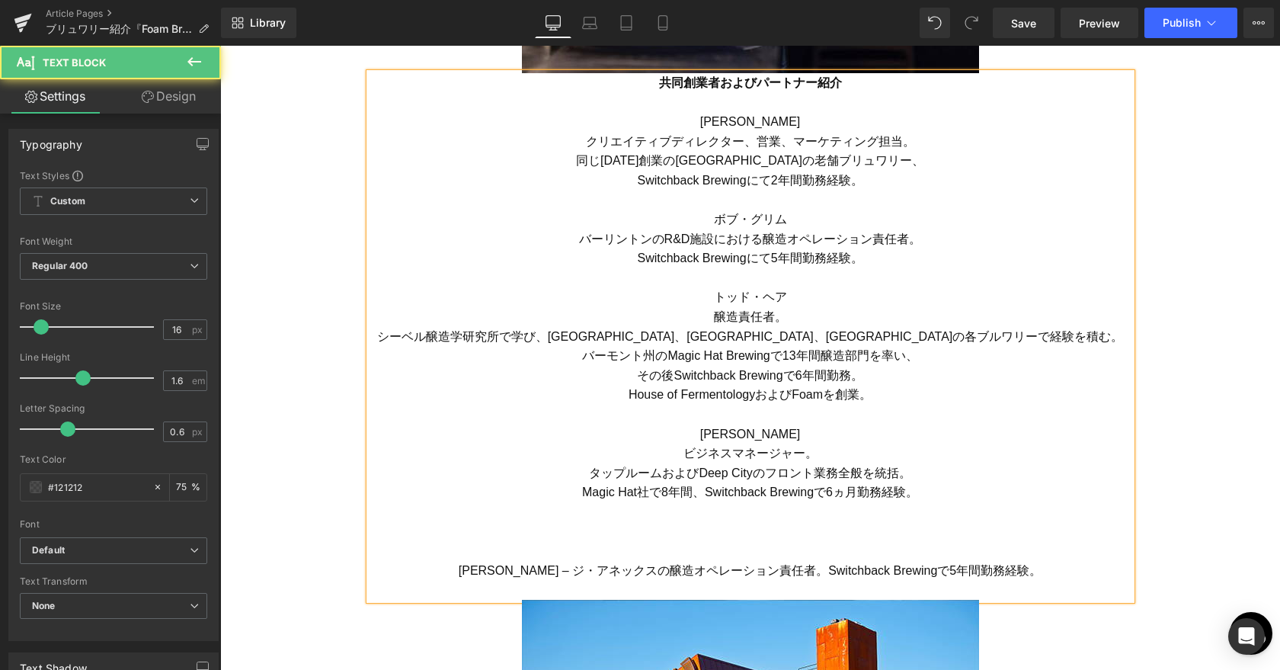
click at [790, 558] on p at bounding box center [751, 551] width 762 height 20
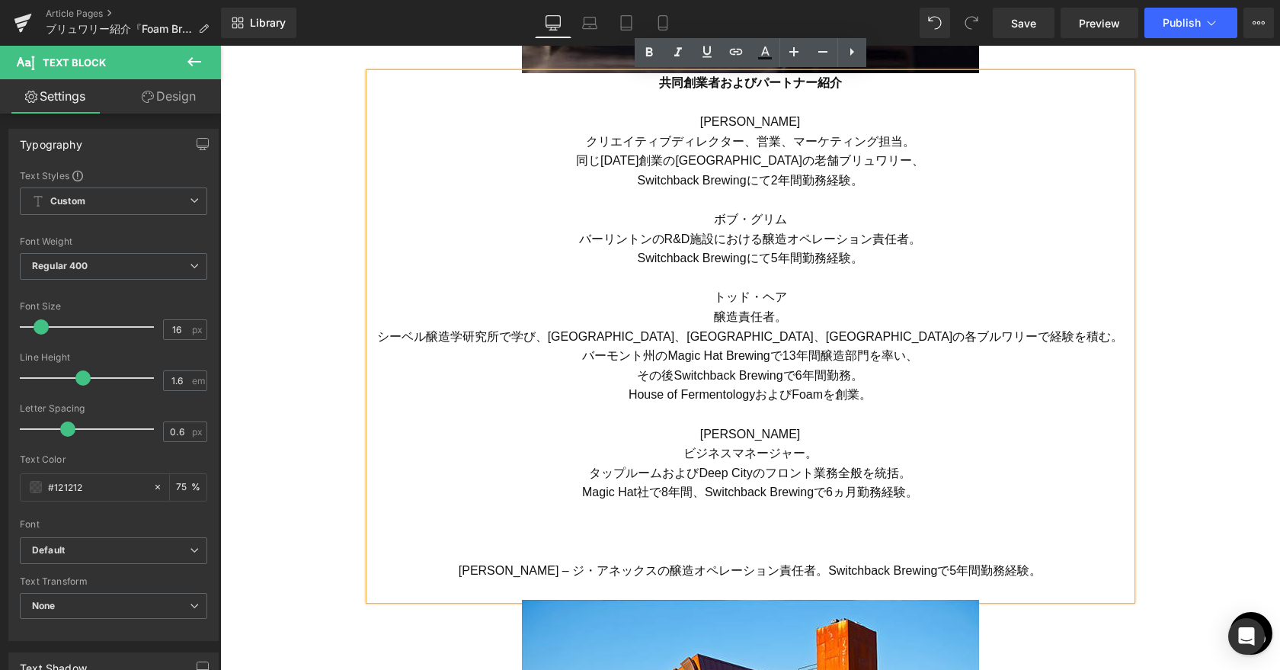
click at [558, 573] on font "[PERSON_NAME] – ジ・アネックスの醸造オペレーション責任者。Switchback Brewingで5年間勤務経験。" at bounding box center [750, 570] width 583 height 13
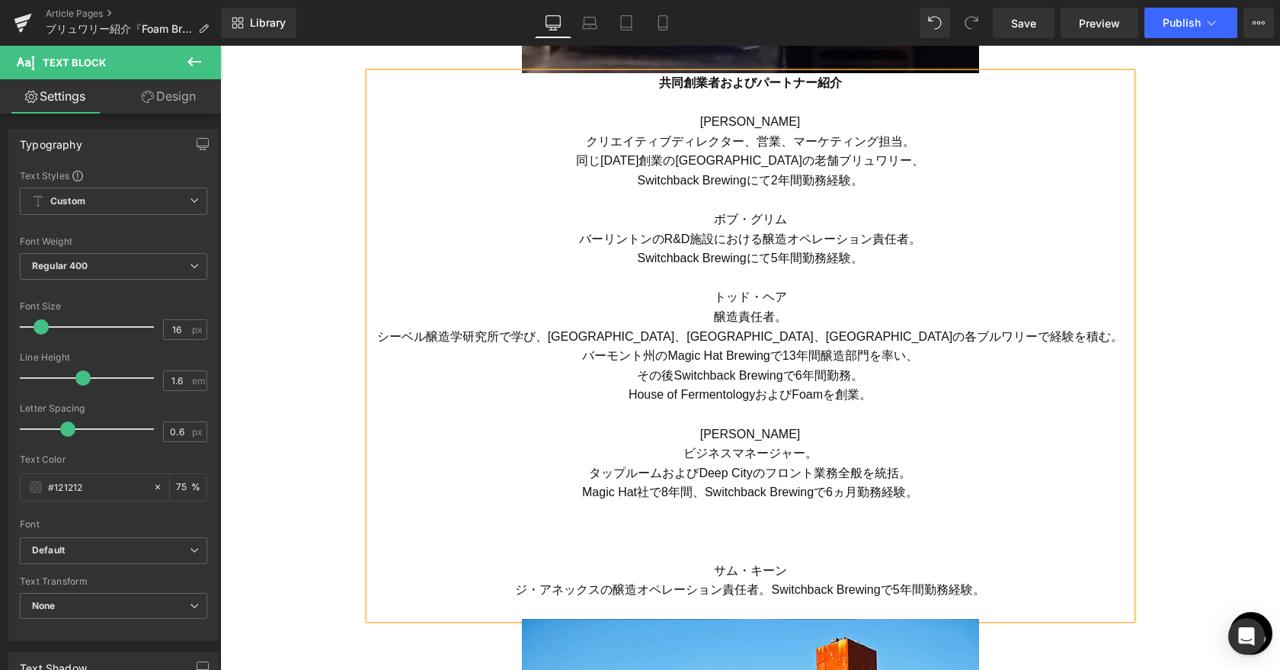
click at [770, 590] on font "ジ・アネックスの醸造オペレーション責任者。Switchback Brewingで5年間勤務経験。" at bounding box center [749, 589] width 469 height 13
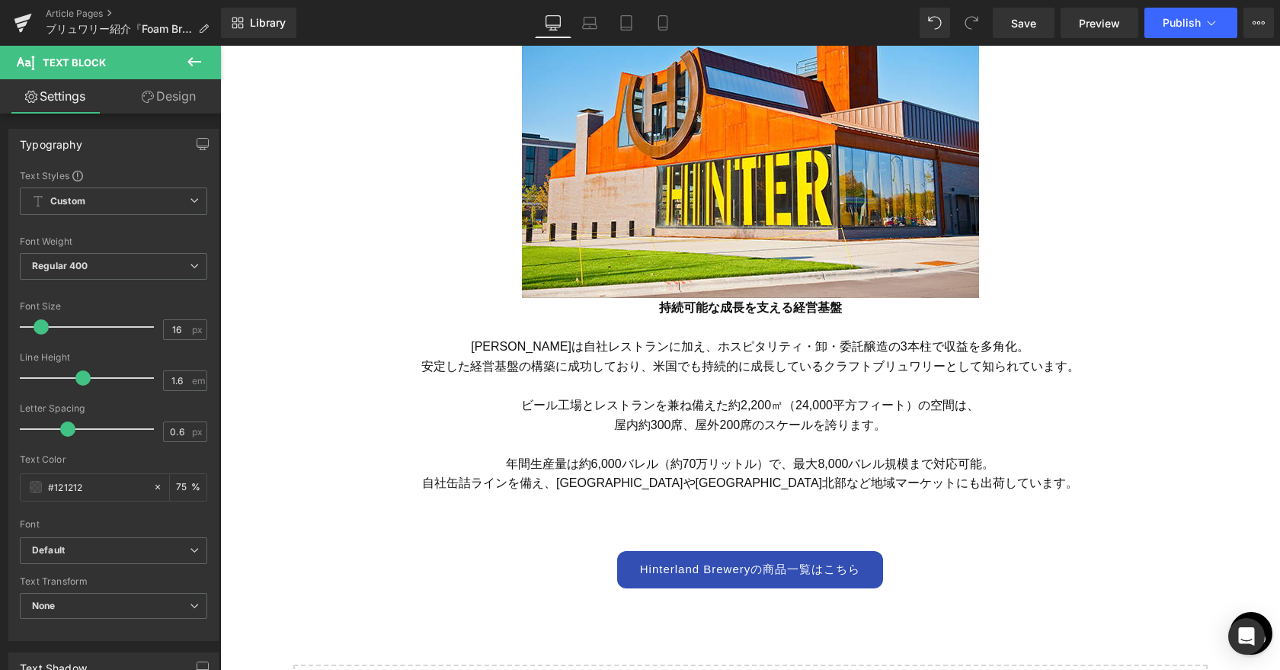
scroll to position [2827, 0]
click at [664, 306] on strong "持続可能な成長を支える経営基盤" at bounding box center [750, 306] width 183 height 13
click at [653, 304] on p "持続可能な成長を支える経営基盤" at bounding box center [751, 316] width 762 height 39
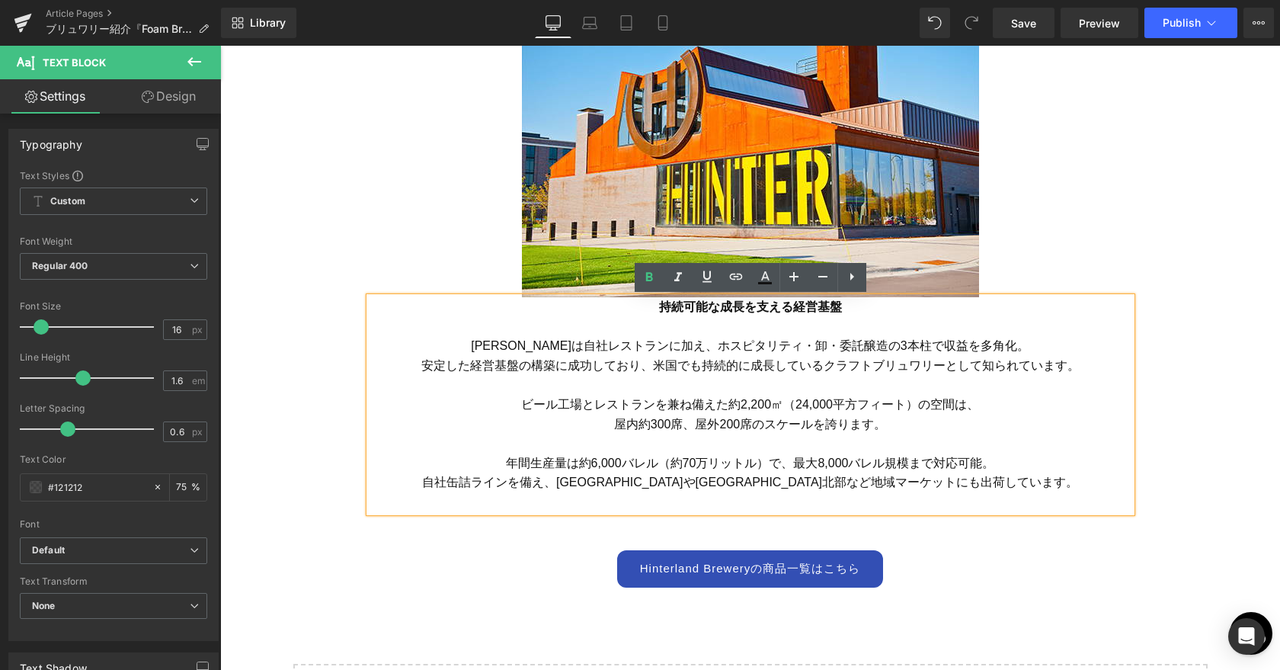
click at [798, 415] on p "ビール工場とレストランを兼ね備えた約2,200㎡（24,000平方フィート）の空間は、 屋内約300席、屋外200席のスケールを誇ります。" at bounding box center [751, 414] width 762 height 39
click at [853, 279] on icon at bounding box center [852, 276] width 18 height 18
click at [857, 402] on span "ビール工場とレストランを兼ね備えた約2,200㎡（24,000平方フィート）の空間は、 屋内約300席、屋外200席のスケールを誇ります。" at bounding box center [750, 414] width 458 height 33
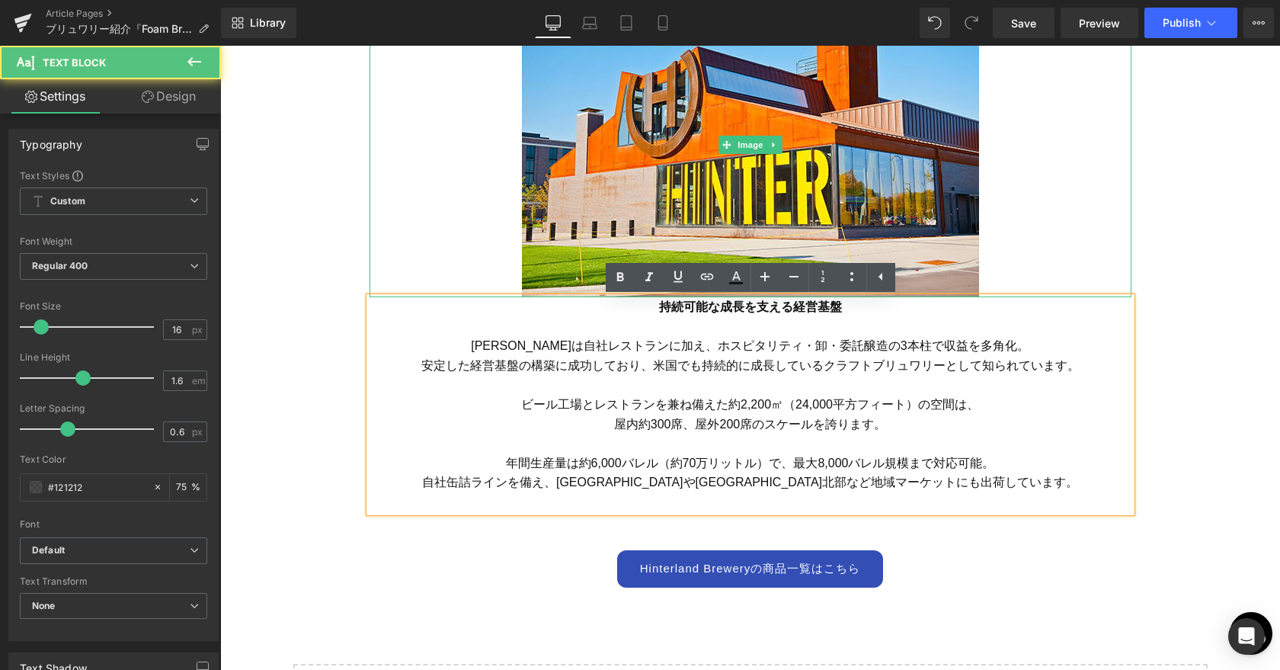
click at [1125, 245] on div at bounding box center [751, 144] width 762 height 305
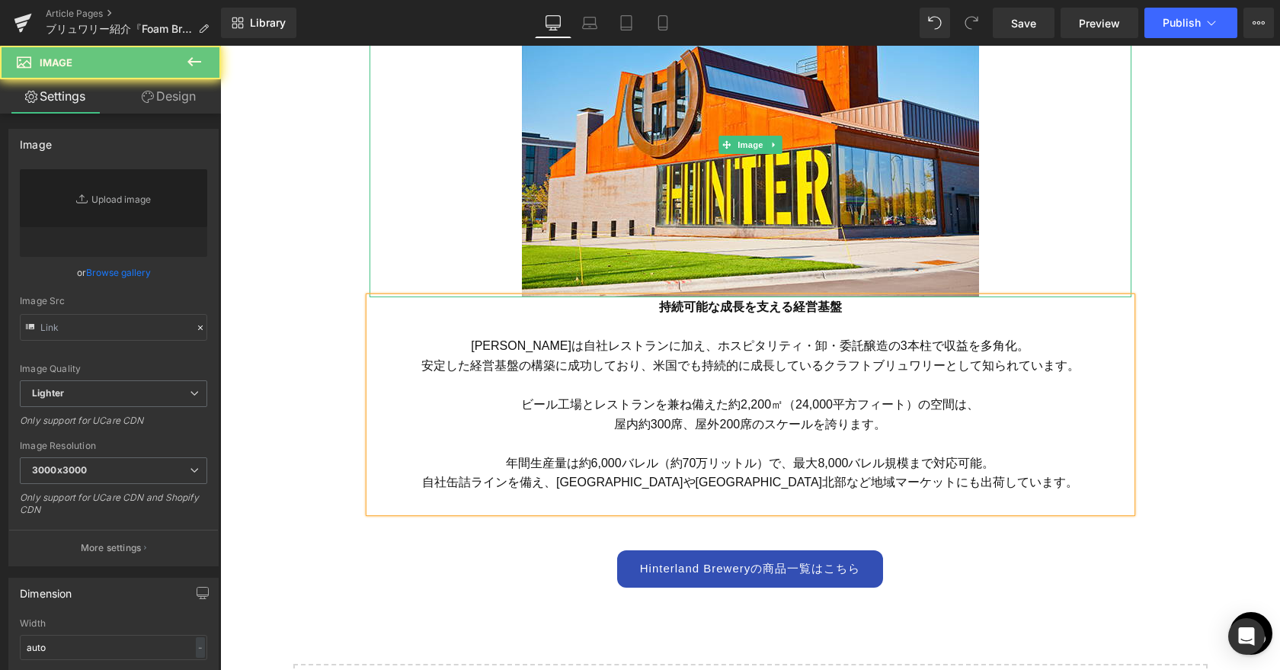
type input "[URL][DOMAIN_NAME]"
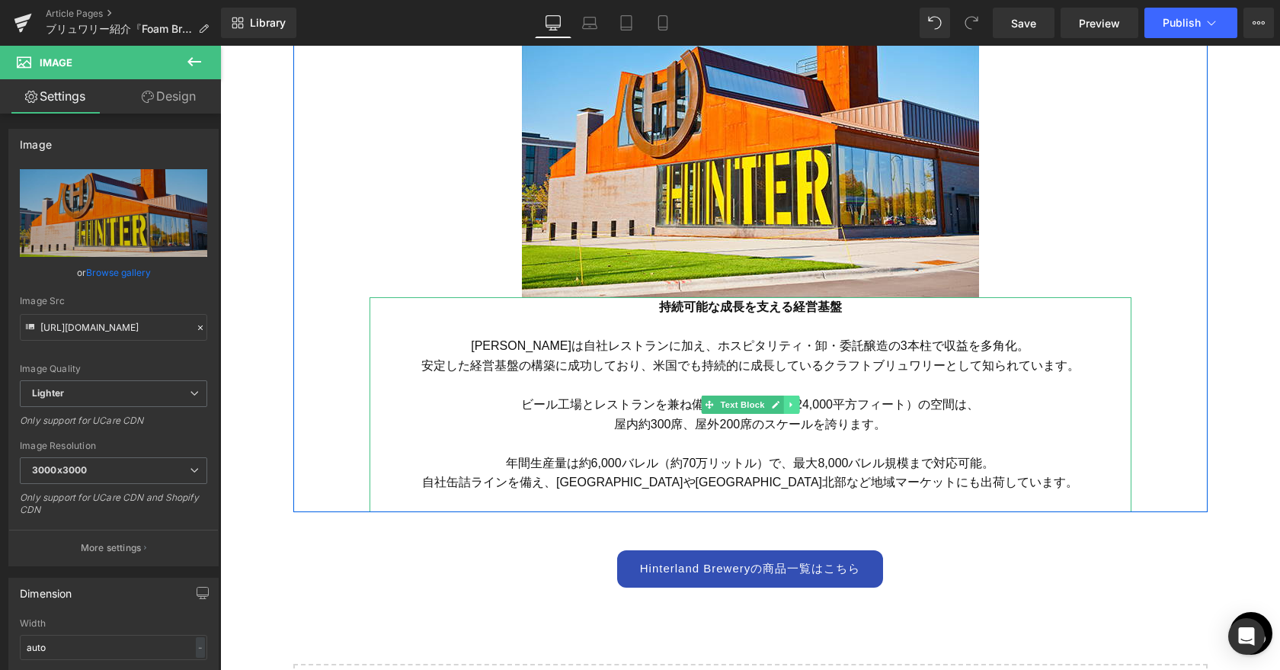
click at [790, 410] on link at bounding box center [791, 404] width 16 height 18
click at [800, 405] on icon at bounding box center [799, 404] width 8 height 8
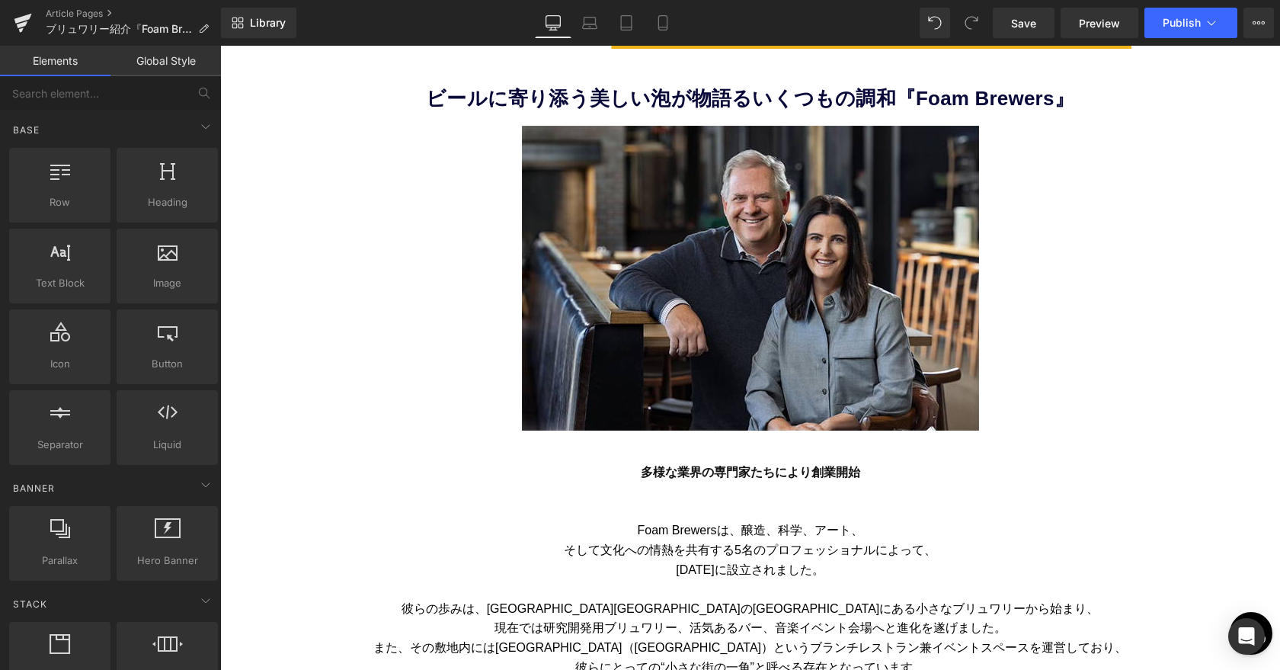
scroll to position [418, 0]
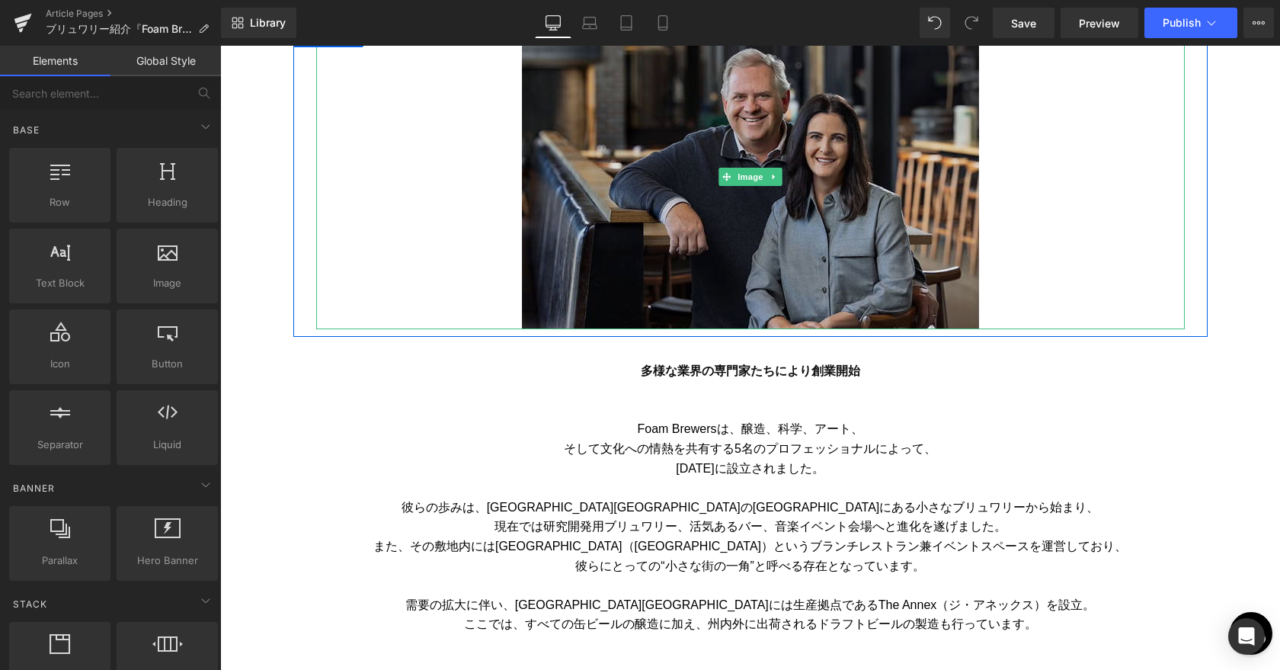
click at [742, 227] on img at bounding box center [750, 176] width 457 height 305
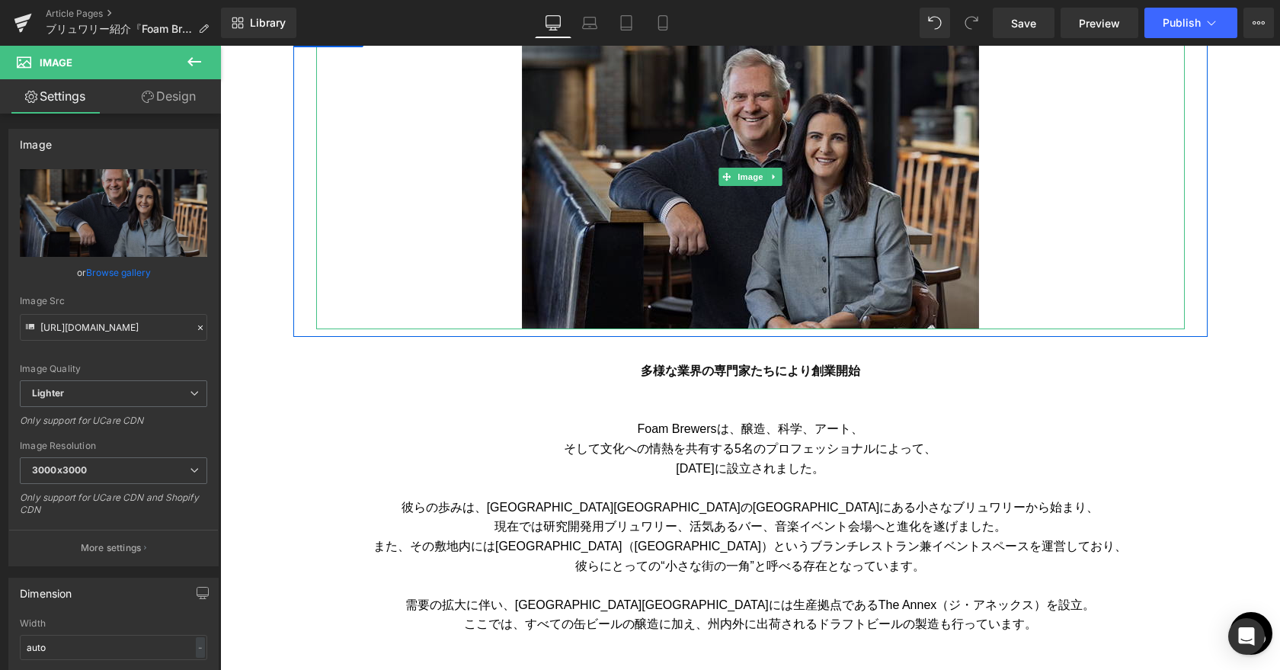
scroll to position [249, 0]
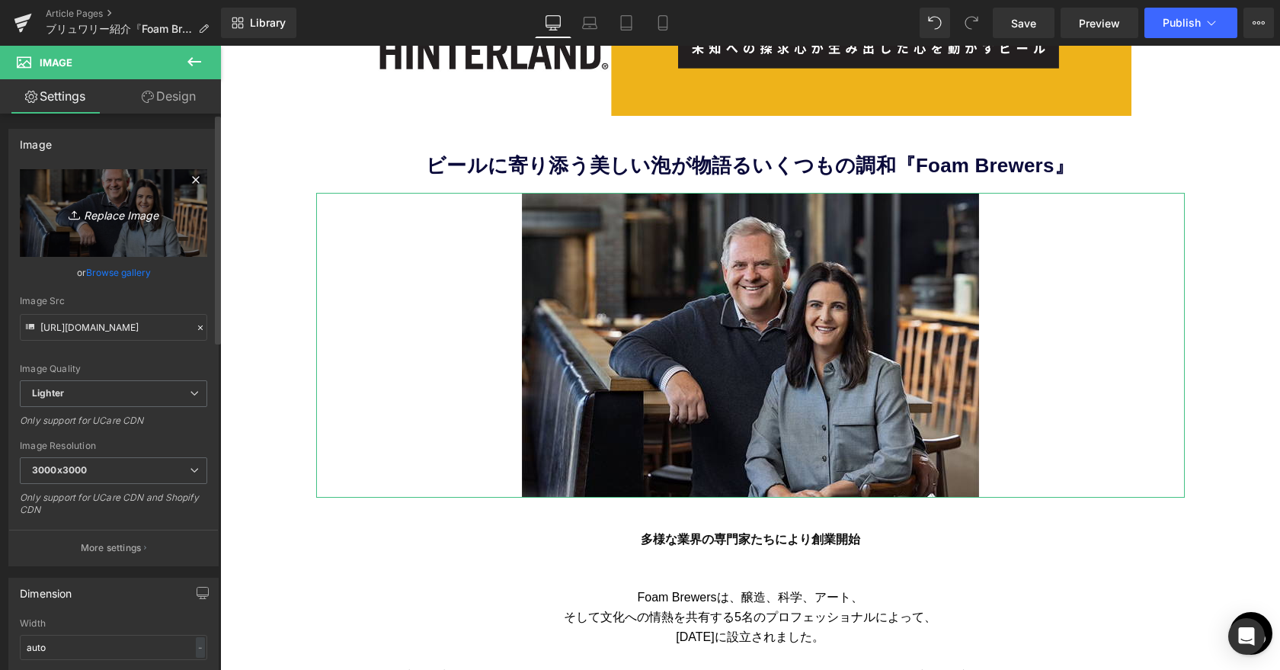
click at [100, 216] on icon "Replace Image" at bounding box center [114, 212] width 122 height 19
click at [116, 216] on icon "Replace Image" at bounding box center [114, 212] width 122 height 19
click at [192, 179] on icon at bounding box center [195, 179] width 7 height 7
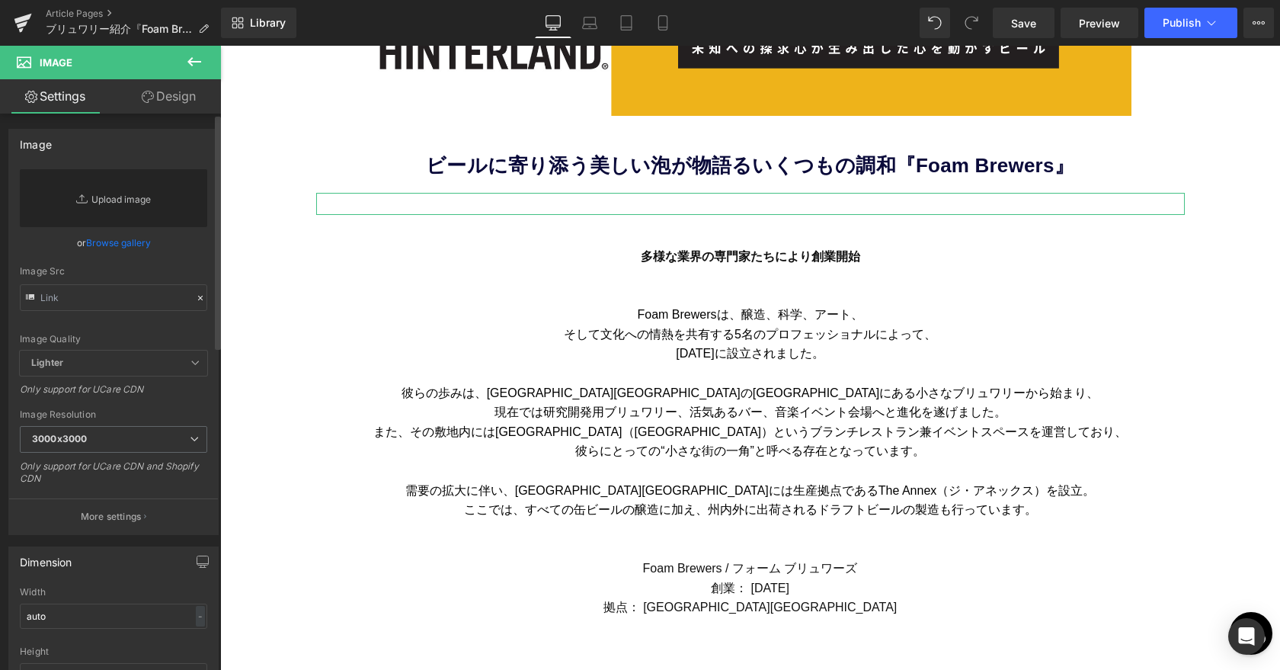
click at [115, 196] on link "Replace Image" at bounding box center [113, 198] width 187 height 58
type input "C:\fakepath\Foam_11.jpg"
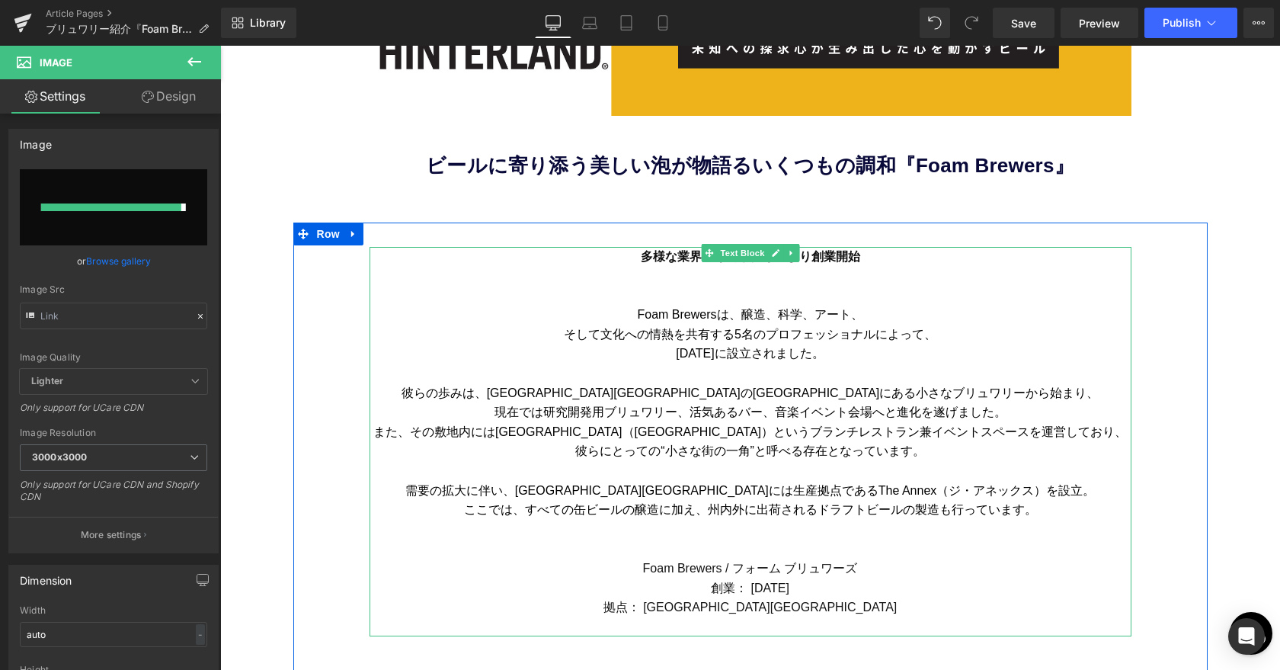
type input "[URL][DOMAIN_NAME]"
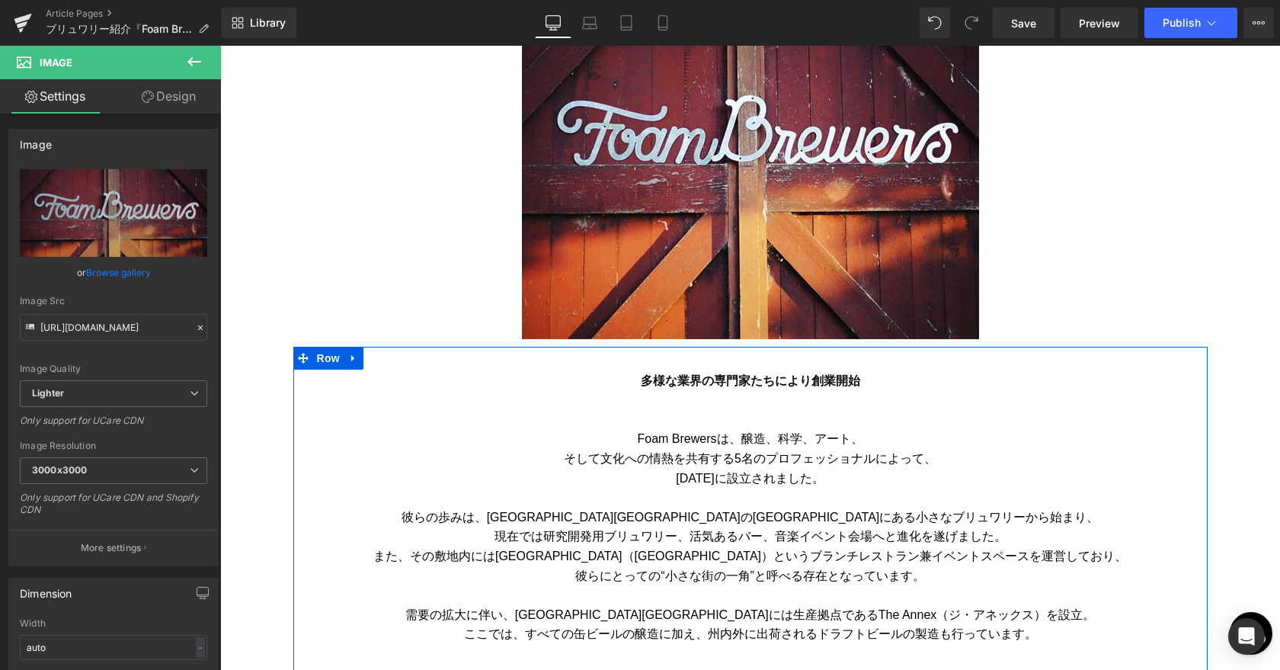
scroll to position [492, 0]
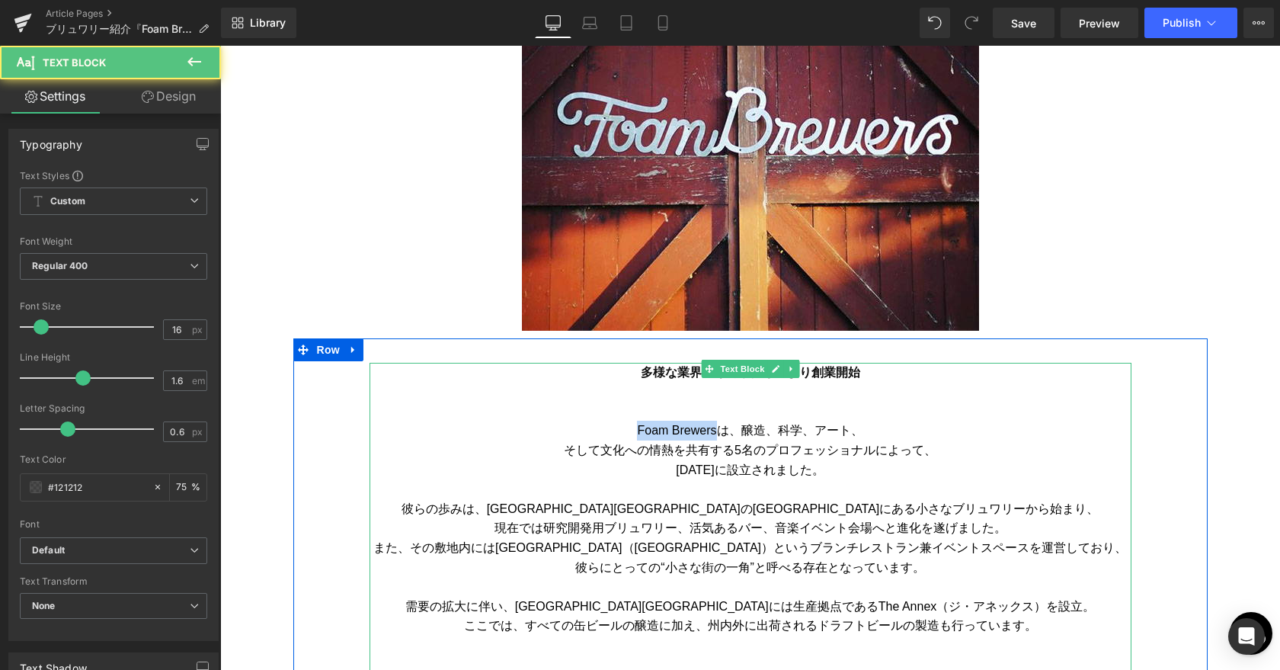
drag, startPoint x: 719, startPoint y: 429, endPoint x: 636, endPoint y: 429, distance: 82.3
click at [636, 429] on p "Foam Brewersは、醸造、科学、アート、" at bounding box center [751, 431] width 762 height 20
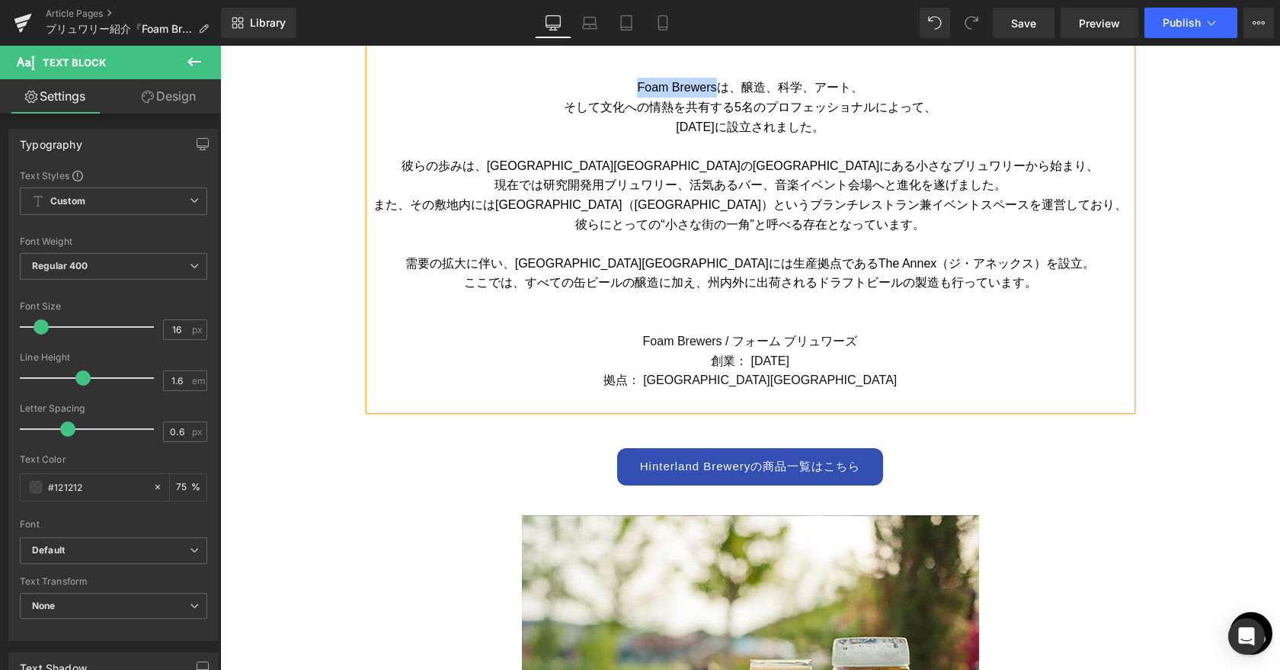
scroll to position [967, 0]
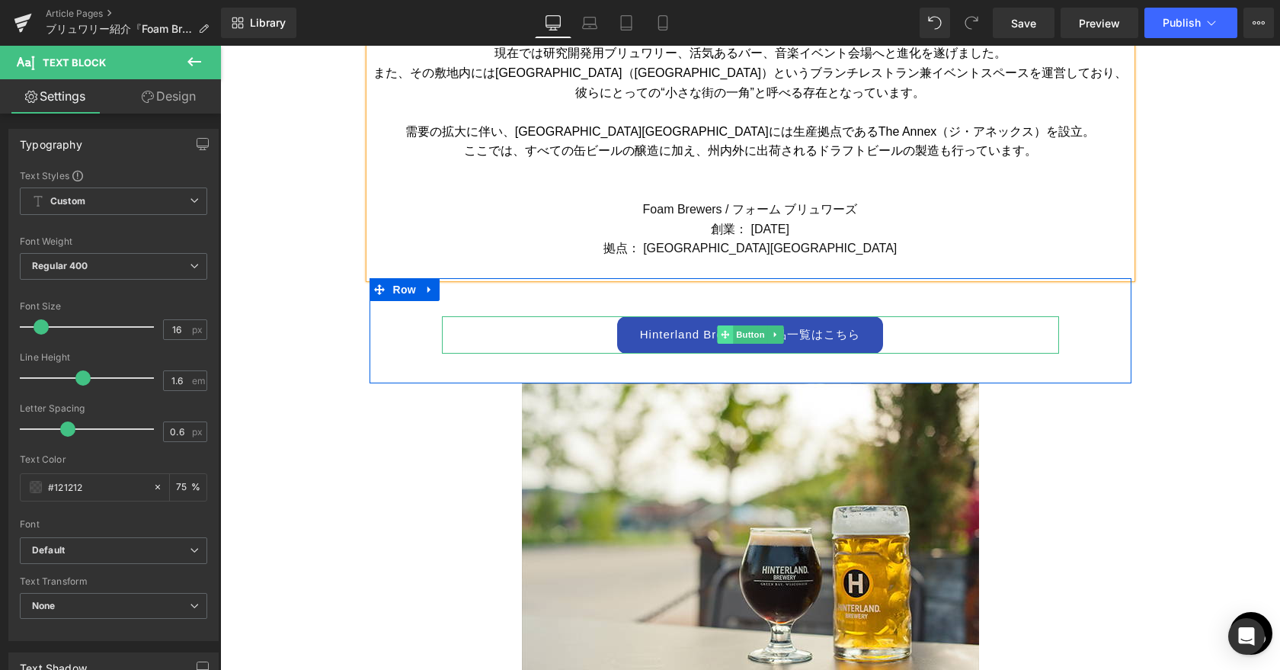
click at [723, 334] on icon at bounding box center [725, 334] width 8 height 8
click at [693, 334] on link "Hinterland Breweryの商品一覧はこちら" at bounding box center [750, 334] width 267 height 37
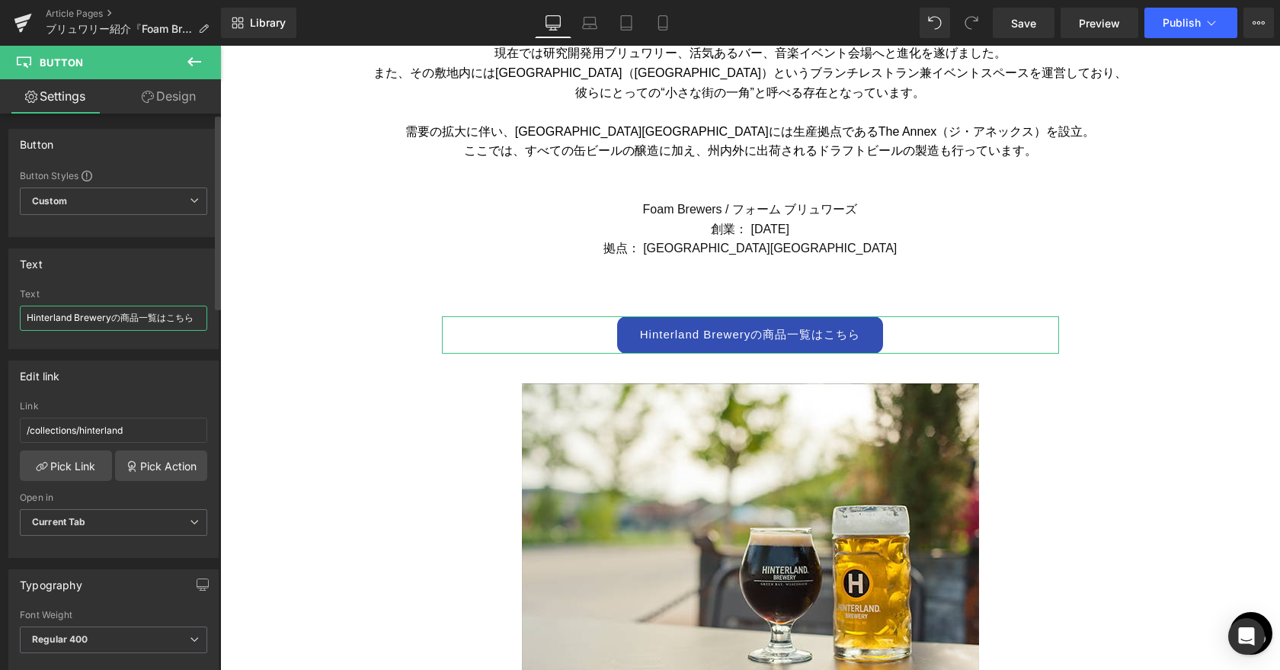
drag, startPoint x: 109, startPoint y: 319, endPoint x: 0, endPoint y: 313, distance: 109.1
click at [0, 313] on div "Text Hinterland Breweryの商品一覧はこちら Text Hinterland Breweryの商品一覧はこちら" at bounding box center [114, 293] width 228 height 112
paste input "Foam Brewers"
type input "Foam Brewersの商品一覧はこちら"
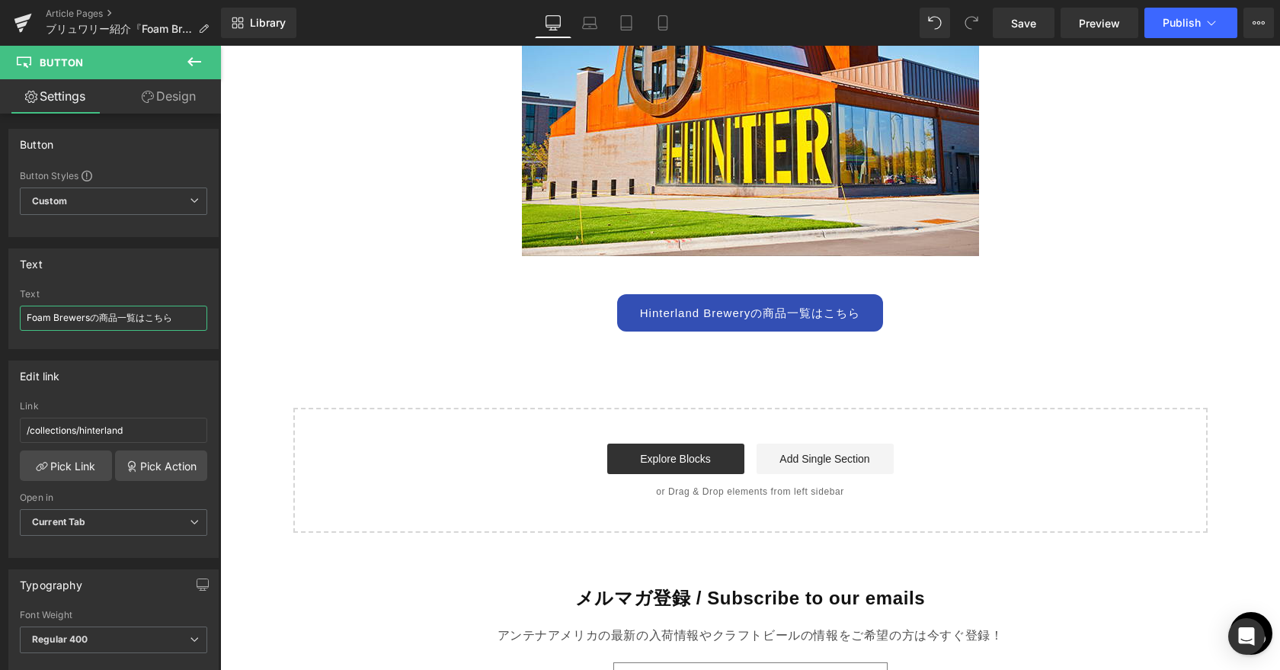
scroll to position [2890, 0]
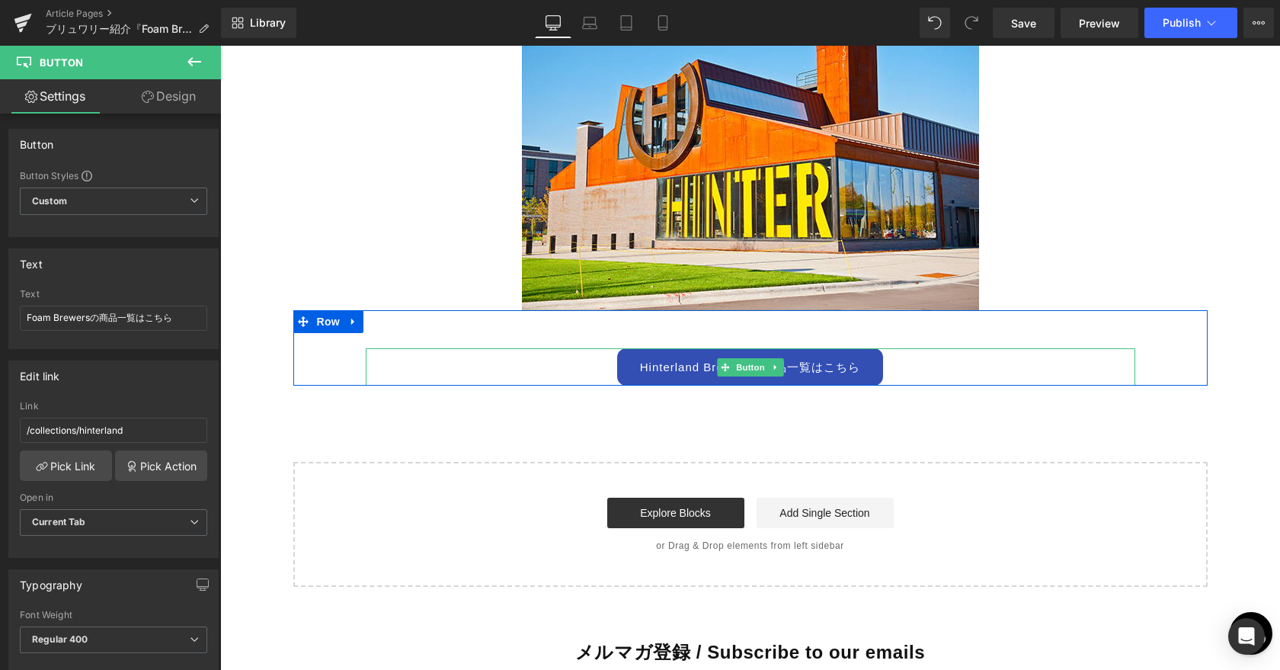
click at [651, 369] on link "Hinterland Breweryの商品一覧はこちら" at bounding box center [750, 366] width 267 height 37
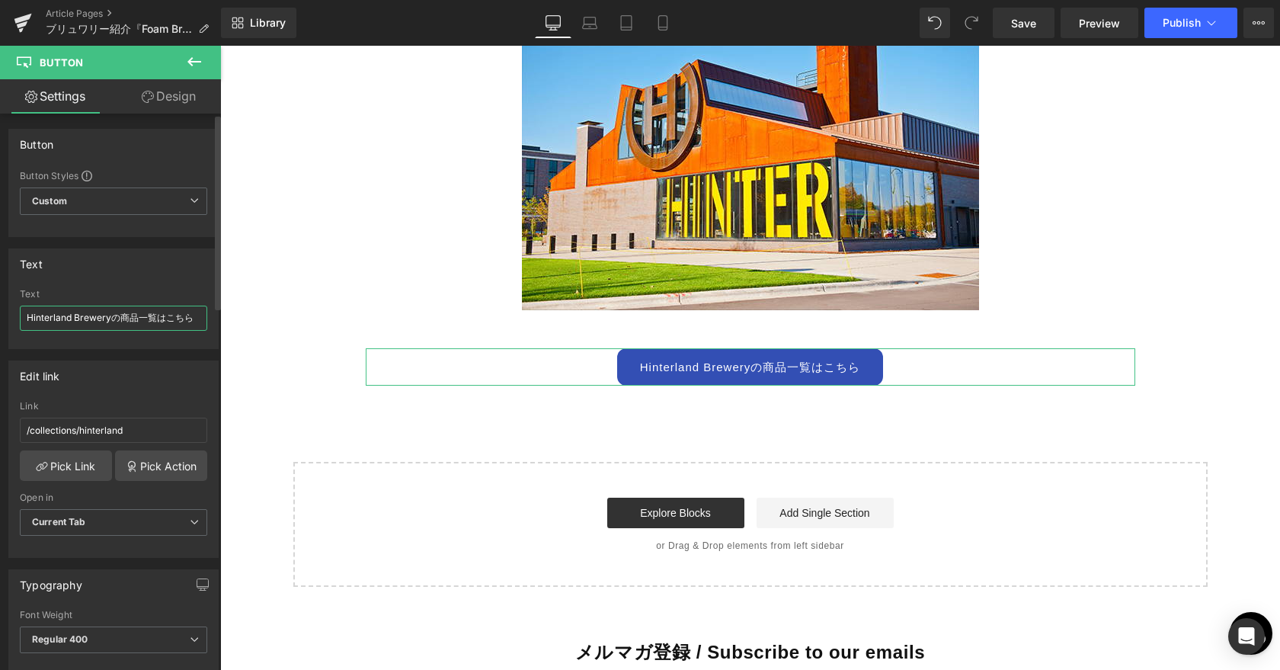
drag, startPoint x: 112, startPoint y: 321, endPoint x: 12, endPoint y: 321, distance: 99.8
click at [12, 321] on div "Hinterland Breweryの商品一覧はこちら Text Hinterland Breweryの商品一覧はこちら" at bounding box center [113, 318] width 209 height 59
type input "Foam Brewersの商品一覧はこちら"
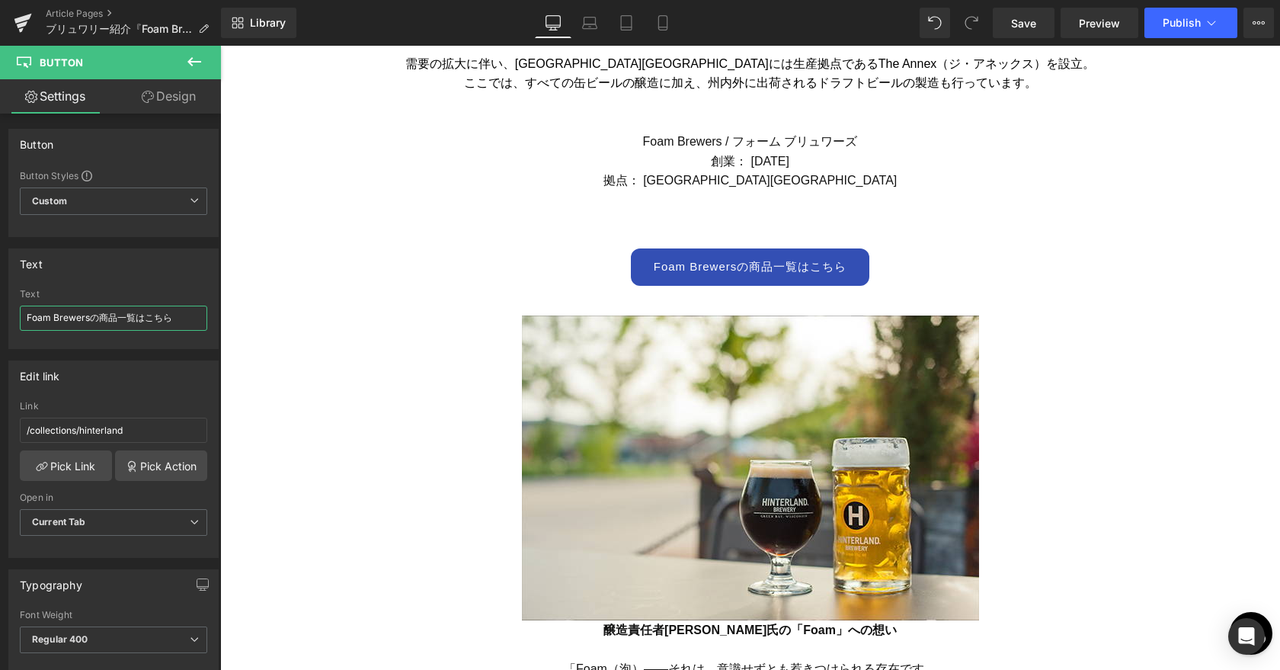
scroll to position [1093, 0]
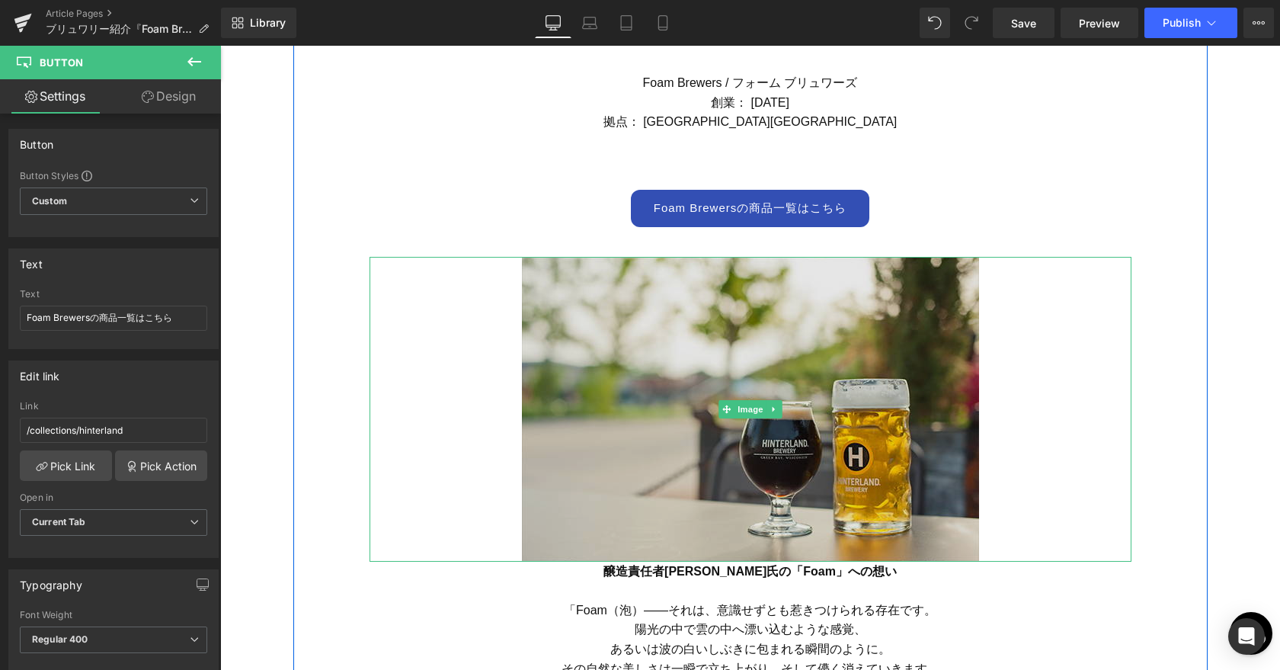
click at [731, 367] on img at bounding box center [750, 409] width 457 height 305
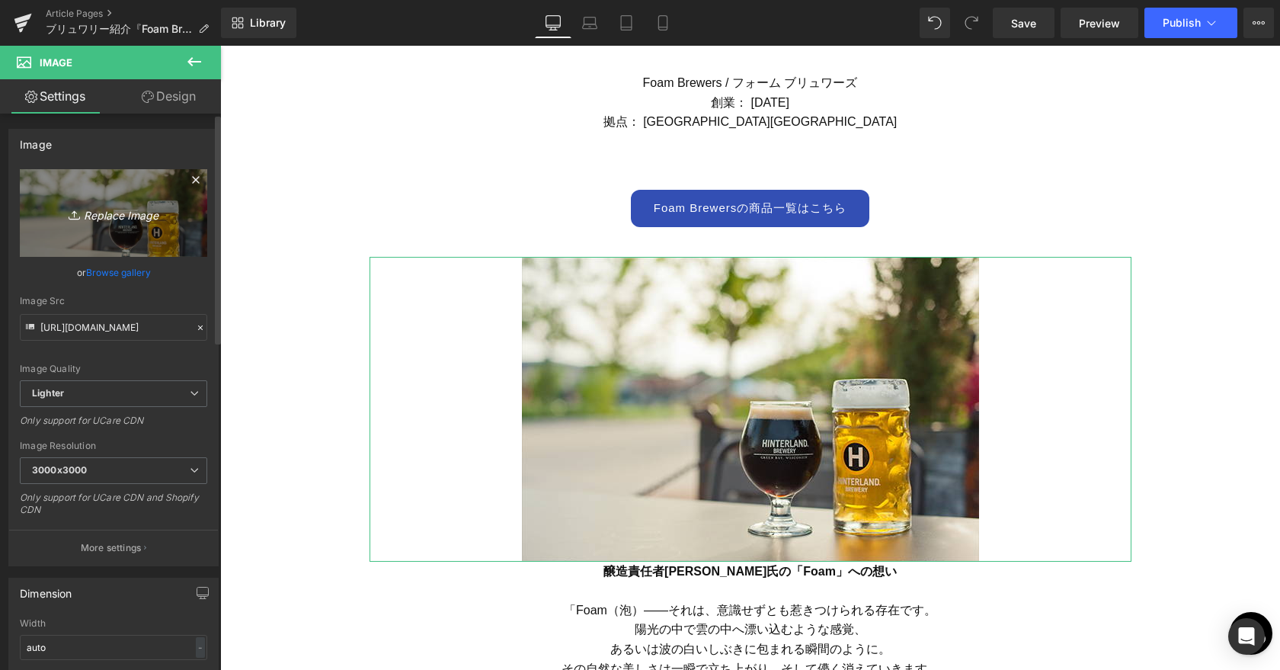
click at [117, 228] on link "Replace Image" at bounding box center [113, 213] width 187 height 88
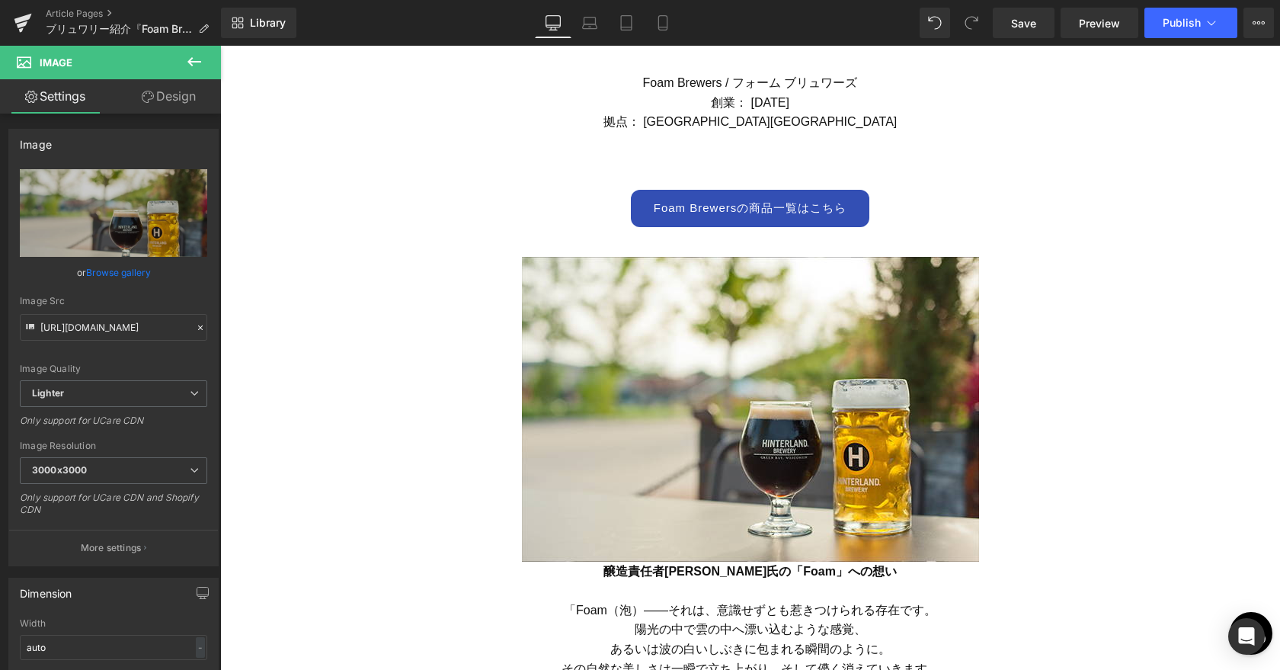
type input "C:\fakepath\Foam_8.jpg"
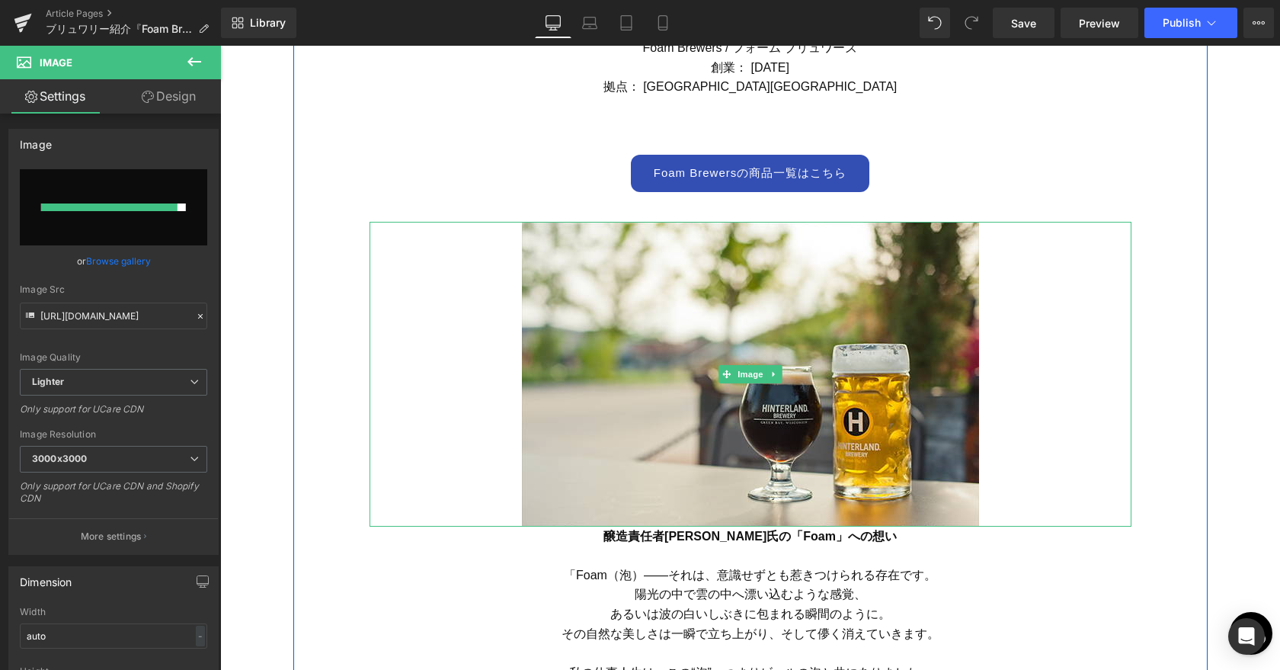
type input "[URL][DOMAIN_NAME]"
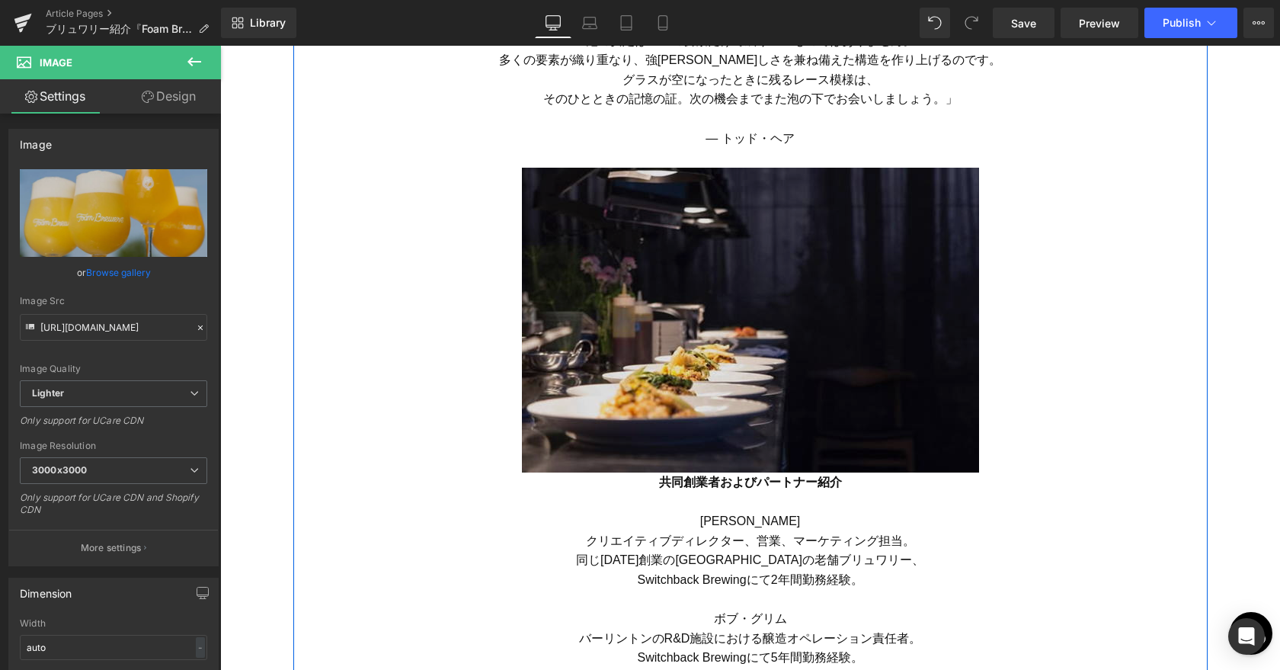
scroll to position [1899, 0]
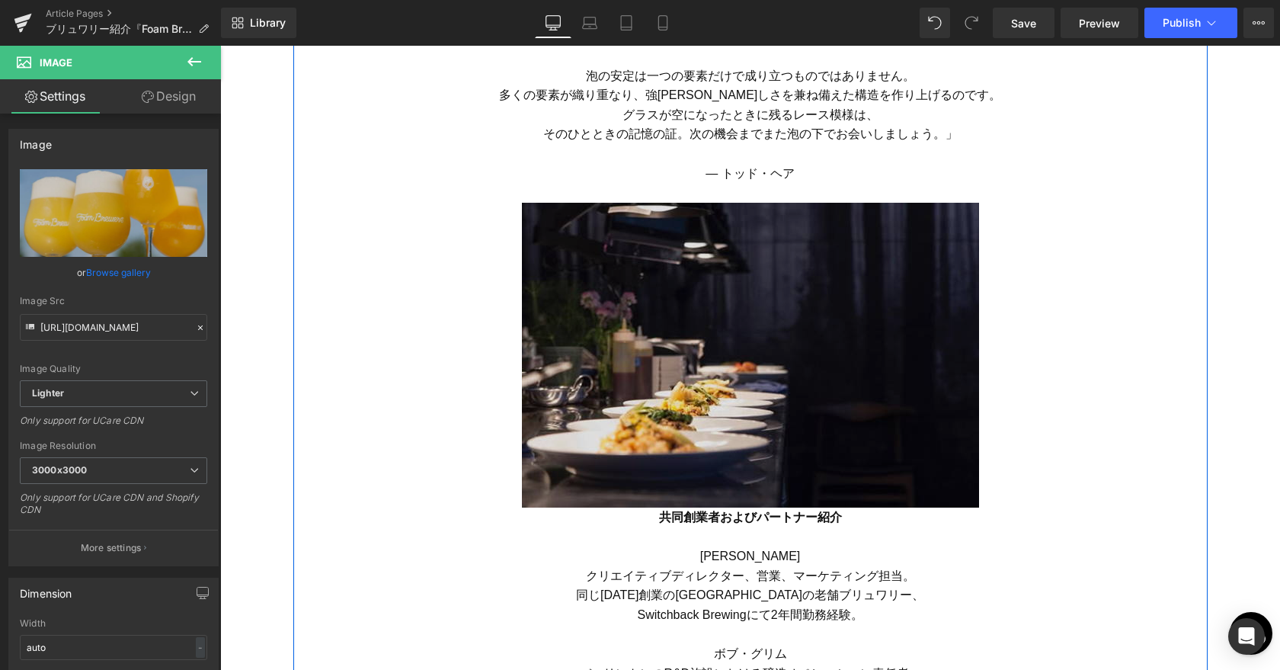
click at [741, 372] on img at bounding box center [750, 355] width 457 height 305
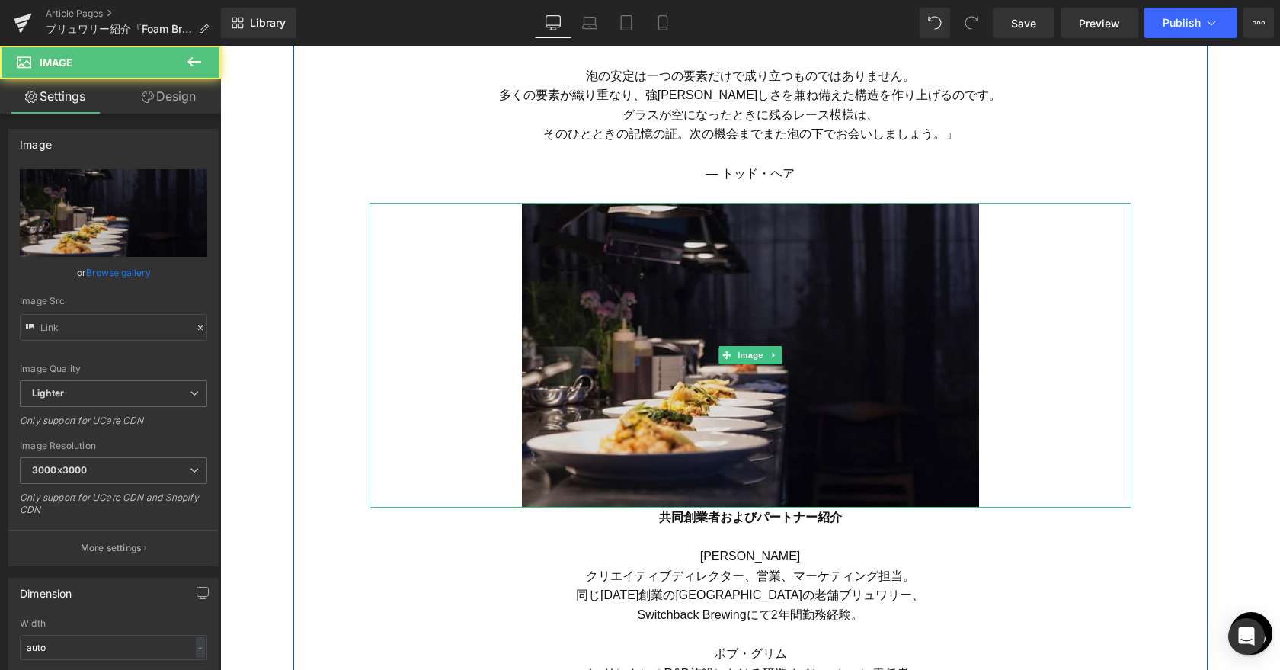
type input "[URL][DOMAIN_NAME]"
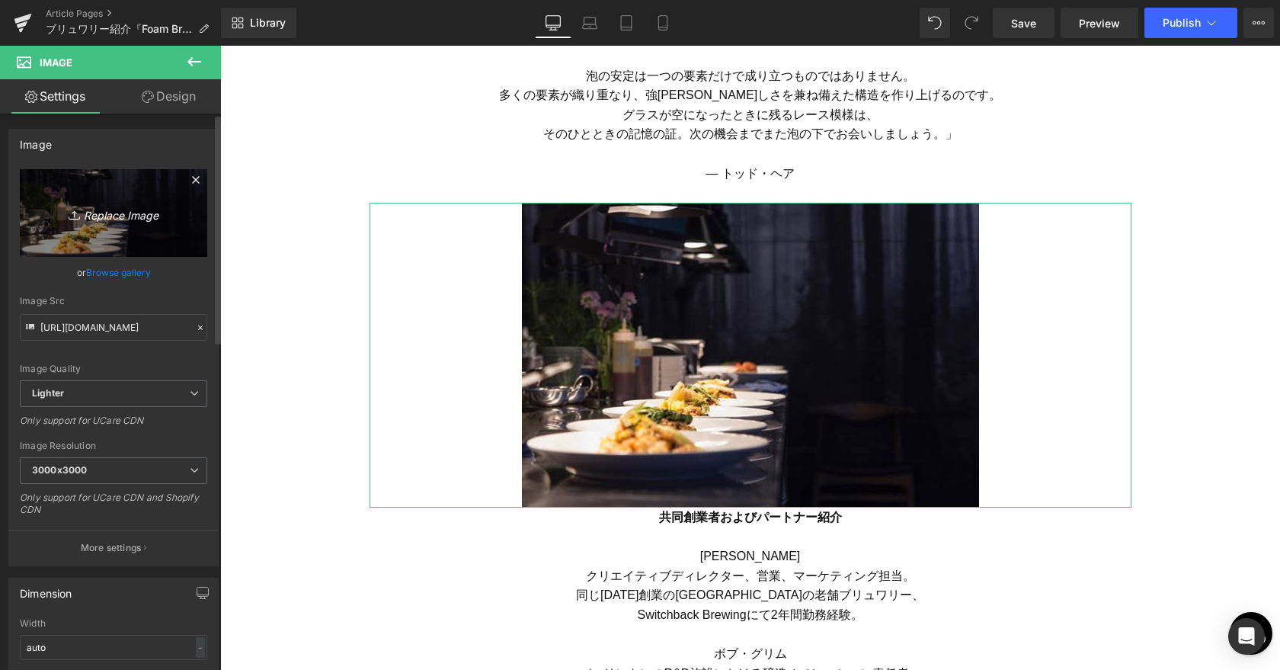
click at [115, 210] on icon "Replace Image" at bounding box center [114, 212] width 122 height 19
click at [113, 215] on icon "Replace Image" at bounding box center [114, 212] width 122 height 19
type input "C:\fakepath\Foam_17.jpg"
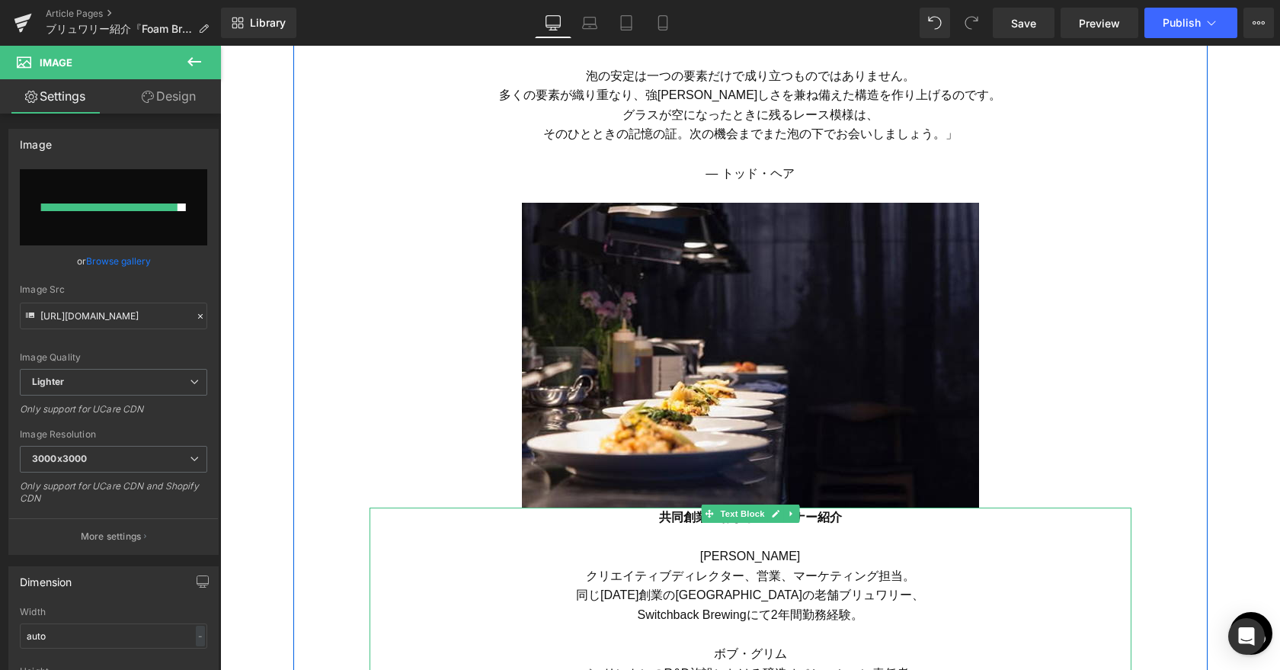
type input "[URL][DOMAIN_NAME]"
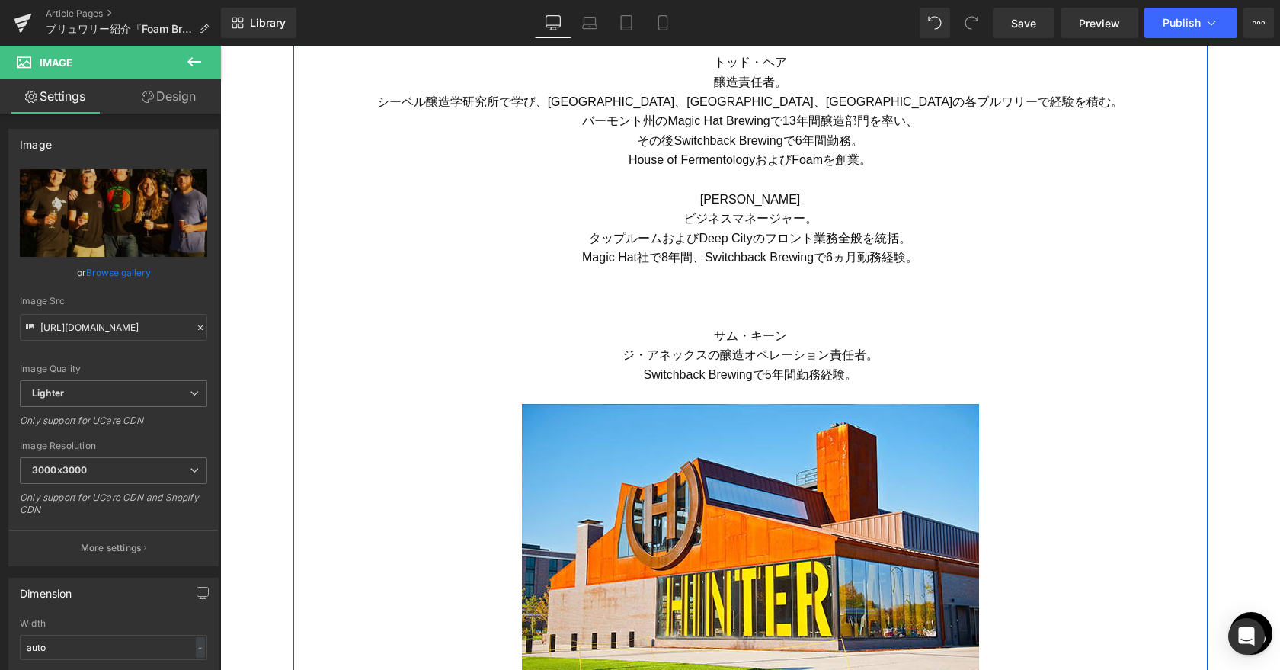
scroll to position [2844, 0]
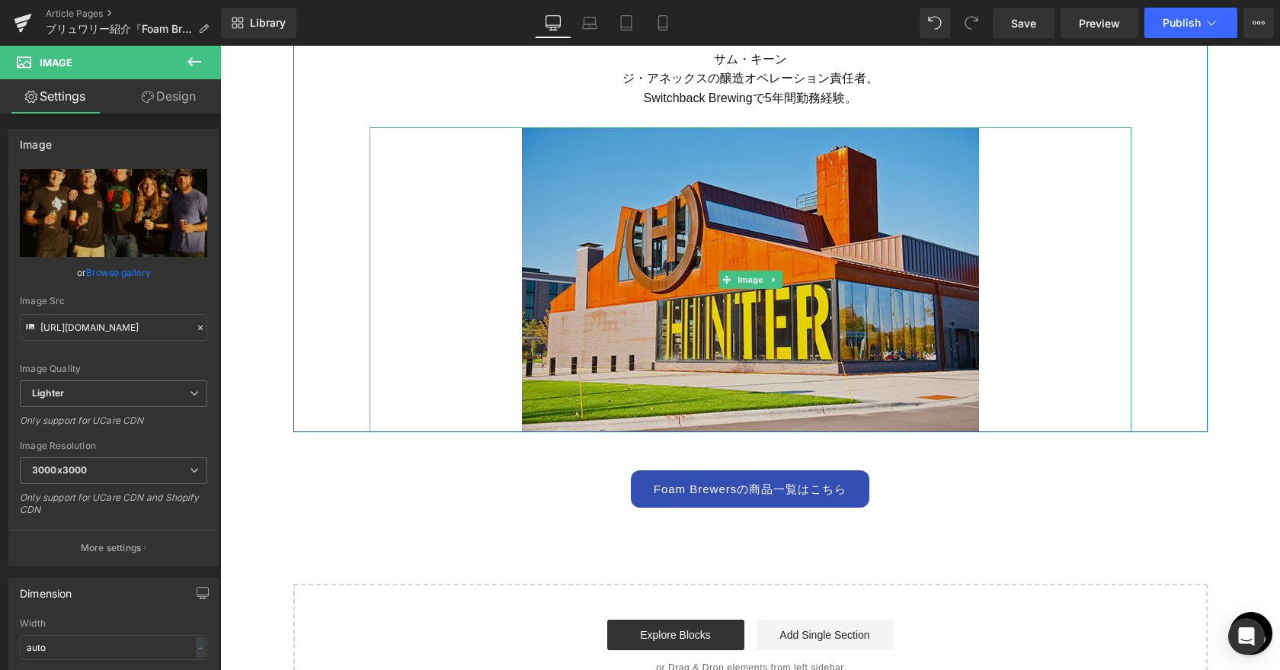
click at [743, 313] on img at bounding box center [750, 279] width 457 height 305
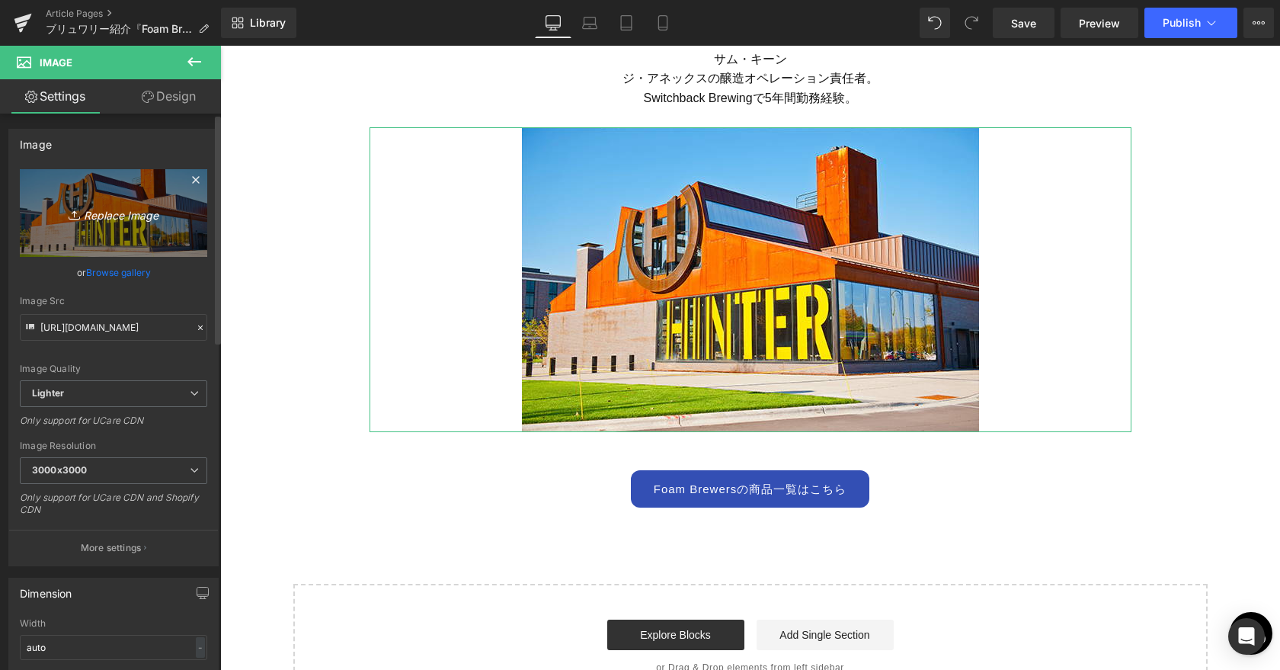
click at [107, 213] on icon "Replace Image" at bounding box center [114, 212] width 122 height 19
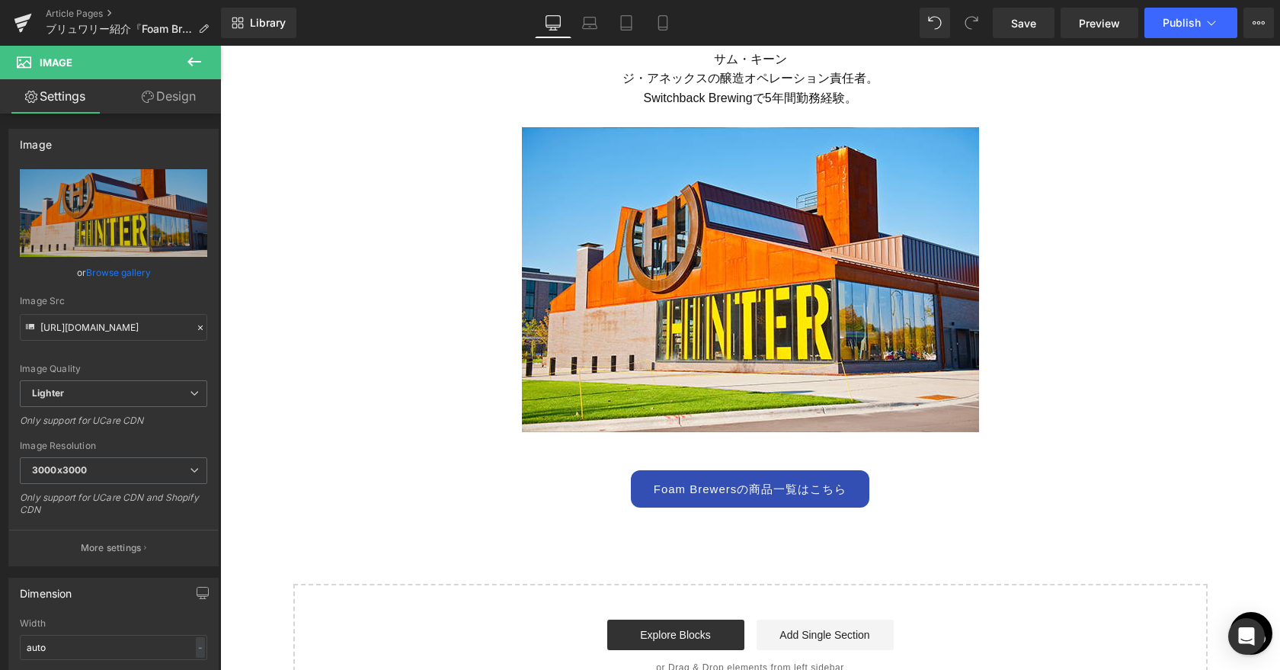
type input "C:\fakepath\Foam_14.jpg"
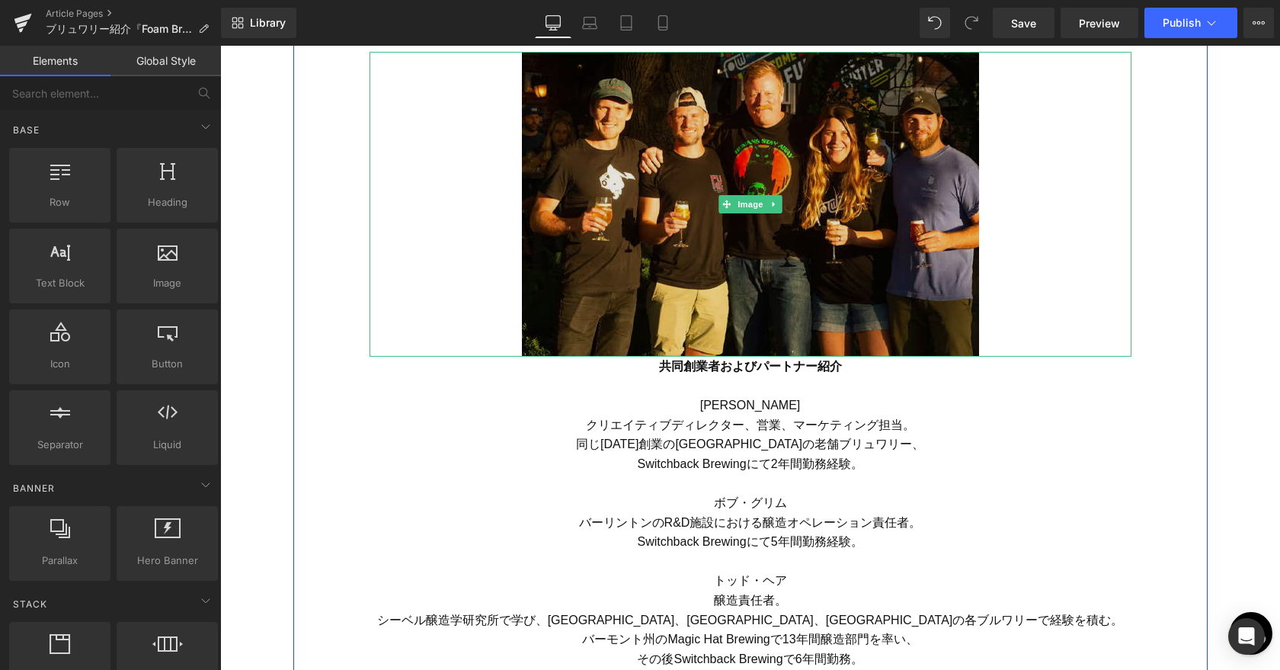
scroll to position [1986, 0]
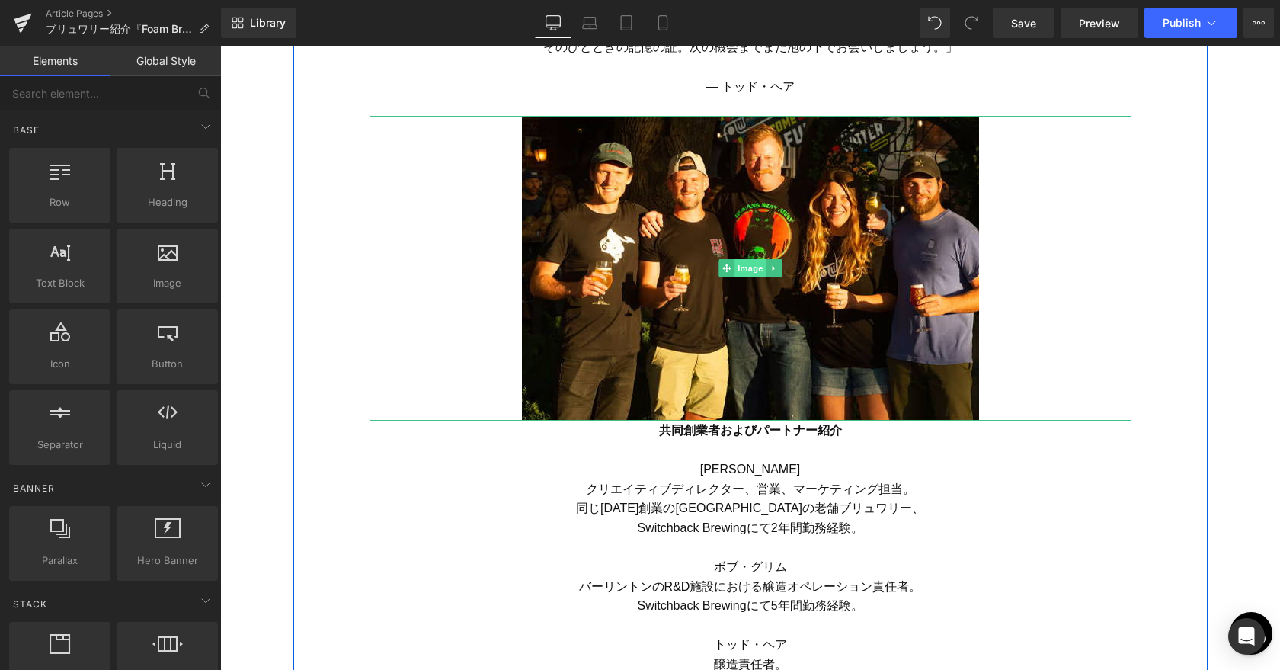
click at [753, 271] on span "Image" at bounding box center [751, 268] width 32 height 18
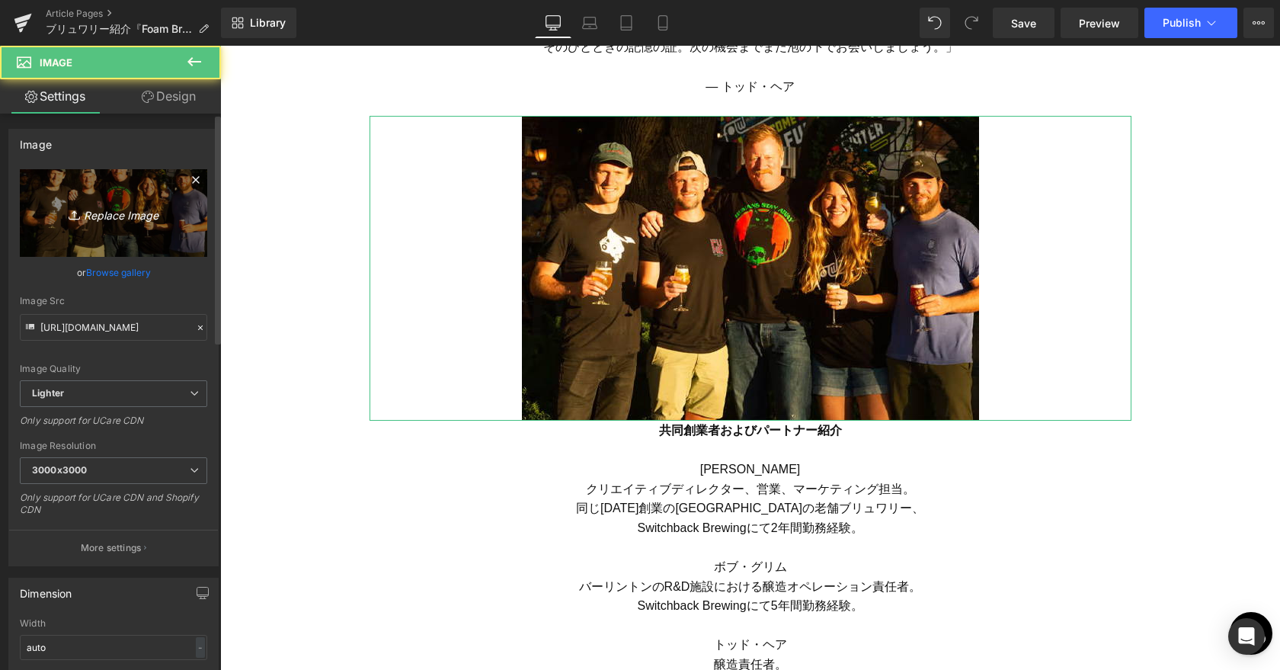
click at [120, 213] on icon "Replace Image" at bounding box center [114, 212] width 122 height 19
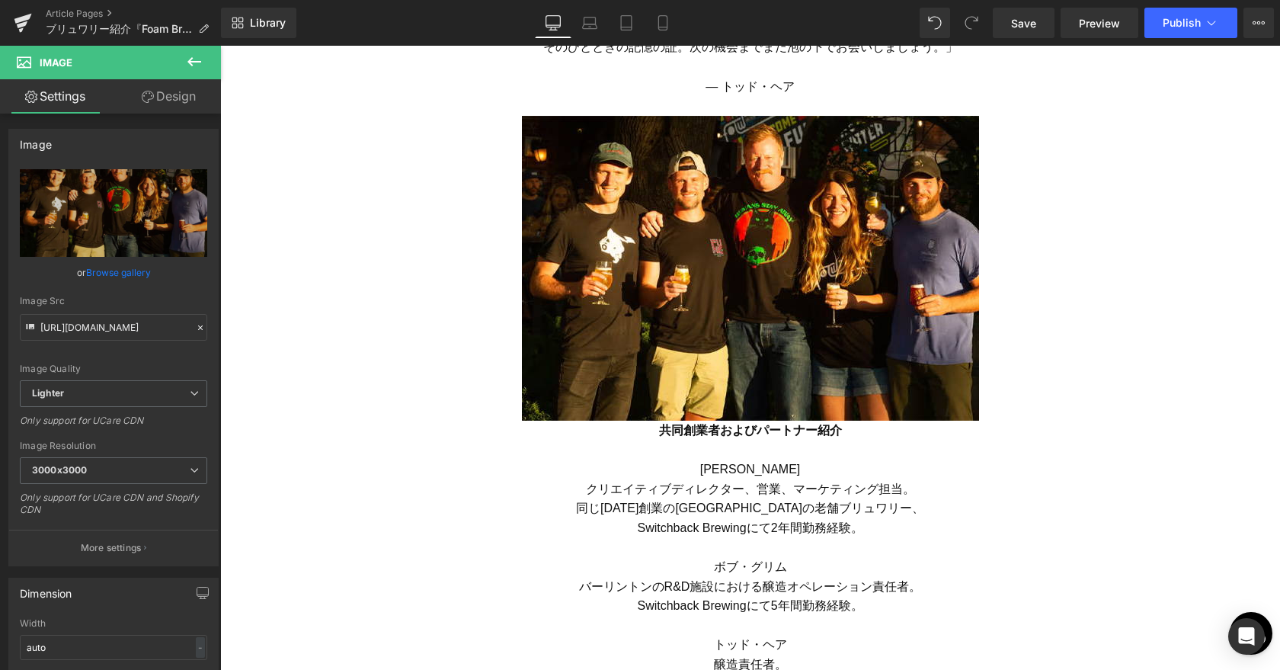
type input "C:\fakepath\Foam_5.jpg"
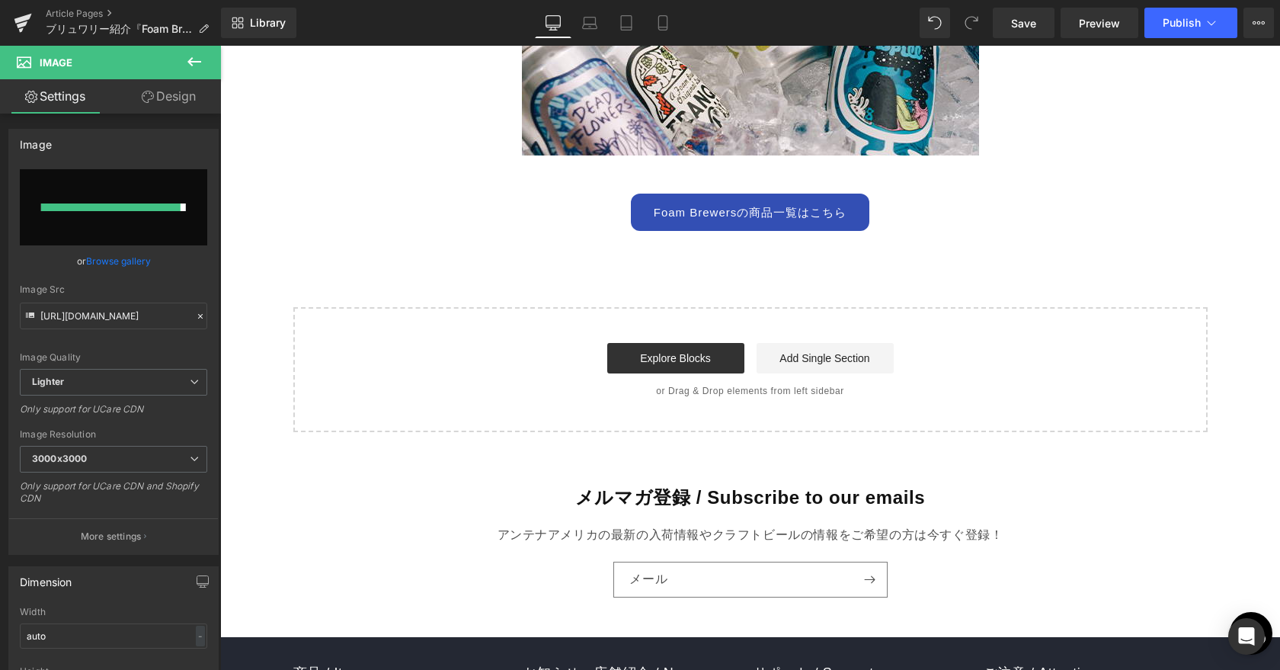
type input "[URL][DOMAIN_NAME]"
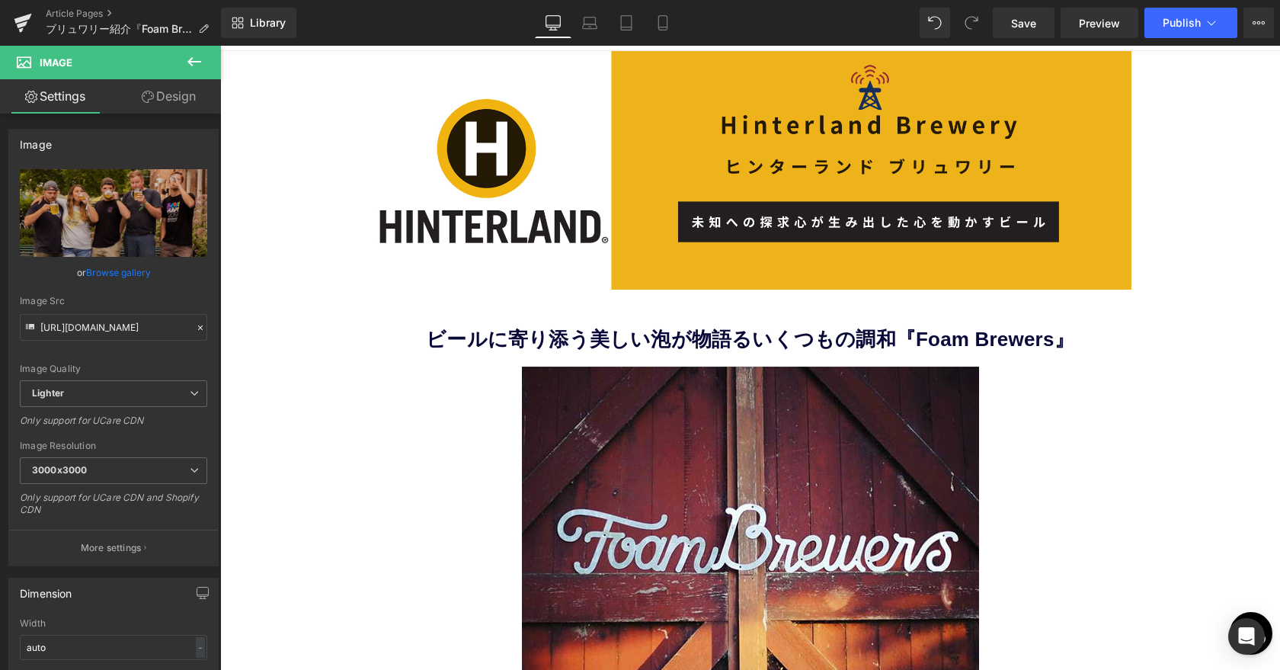
scroll to position [0, 0]
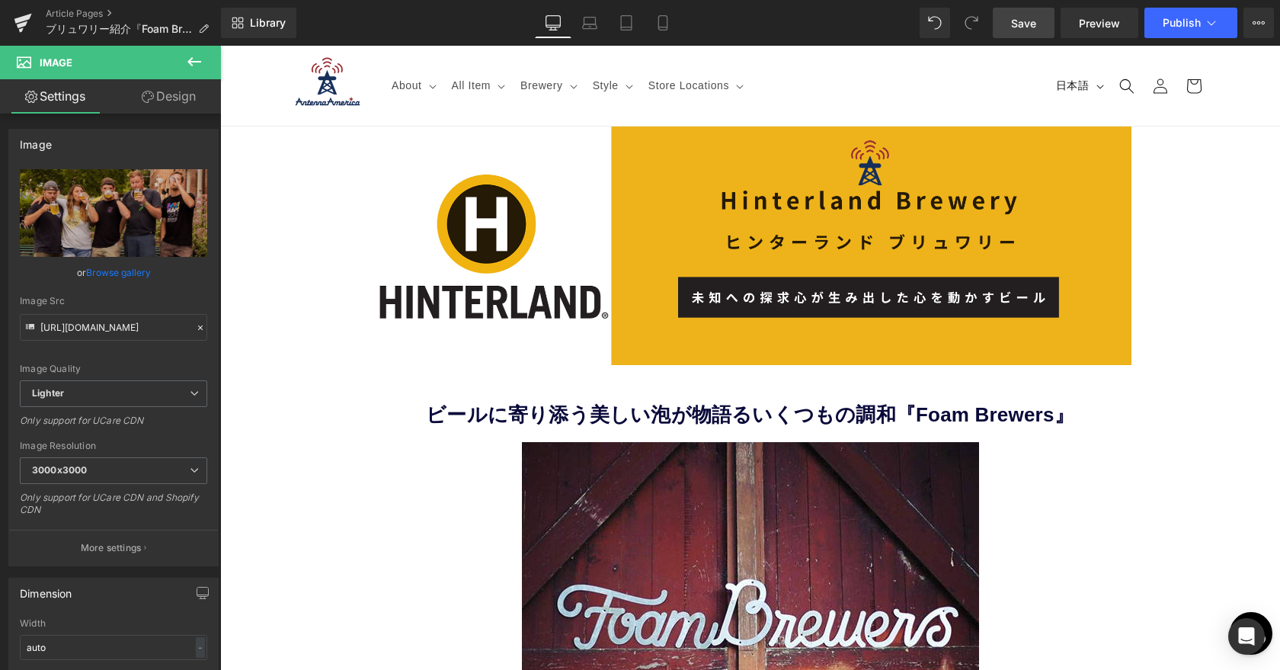
click at [1024, 19] on span "Save" at bounding box center [1023, 23] width 25 height 16
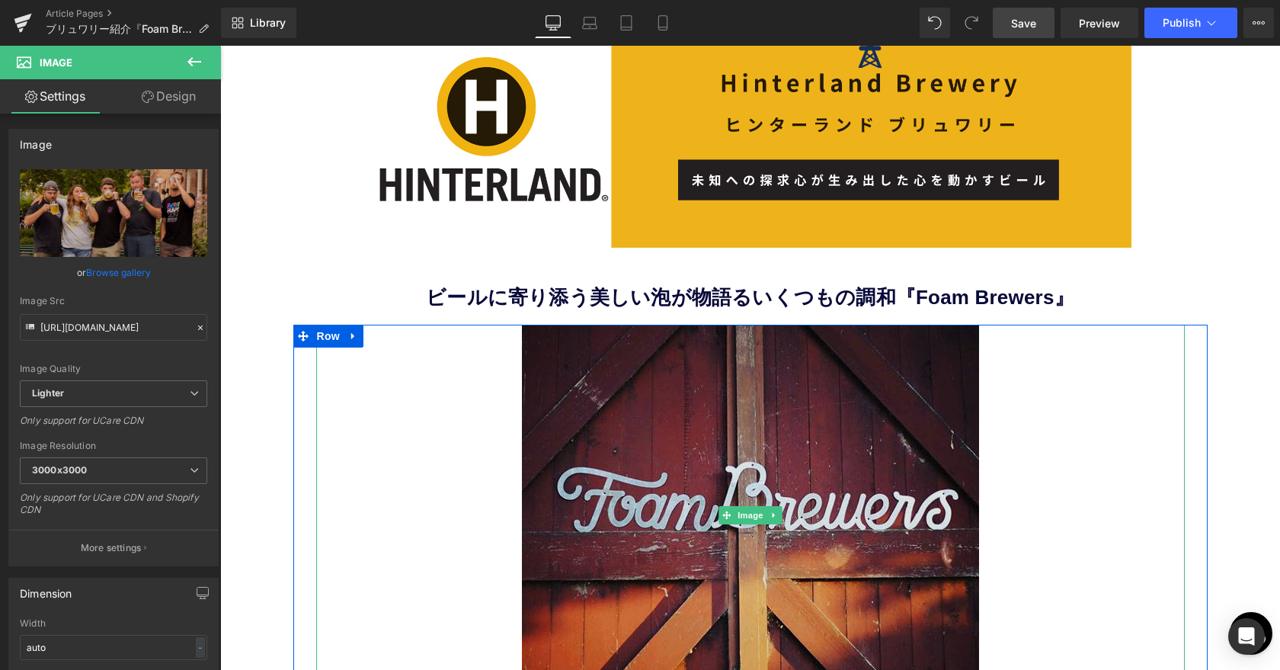
scroll to position [118, 0]
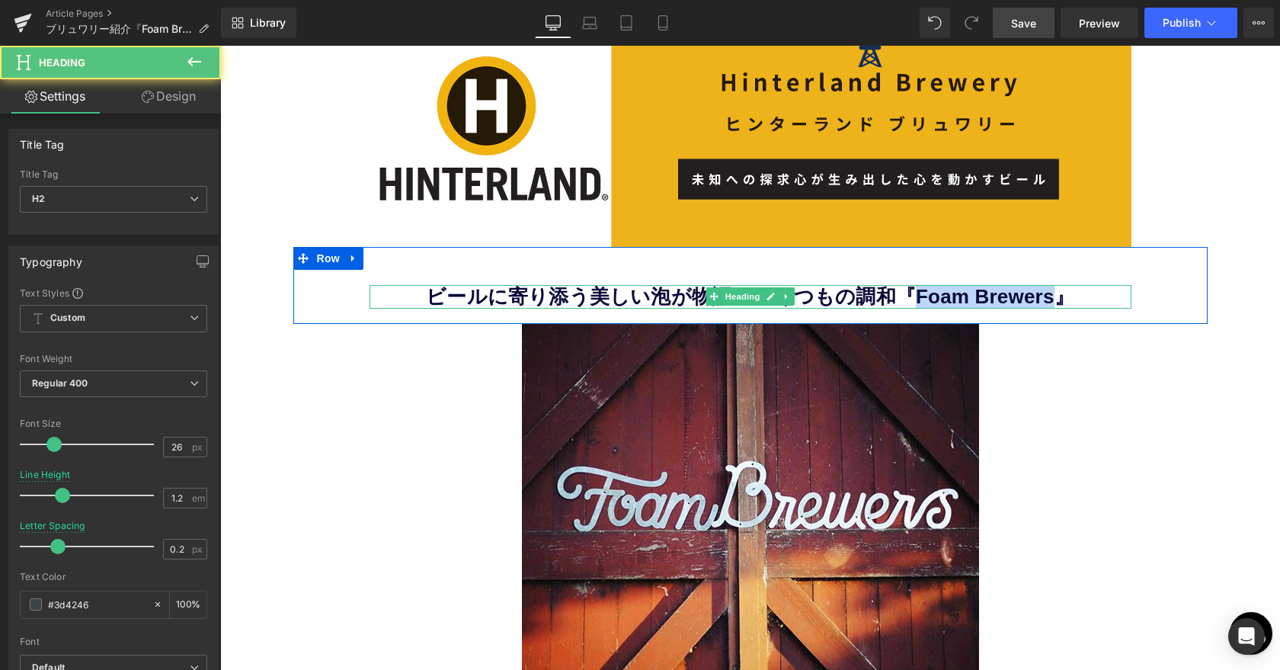
click at [1048, 302] on b "ビールに寄り添う美しい泡が物語るいくつもの調和『Foam Brewers』" at bounding box center [750, 296] width 648 height 23
copy b "Foam Brewers"
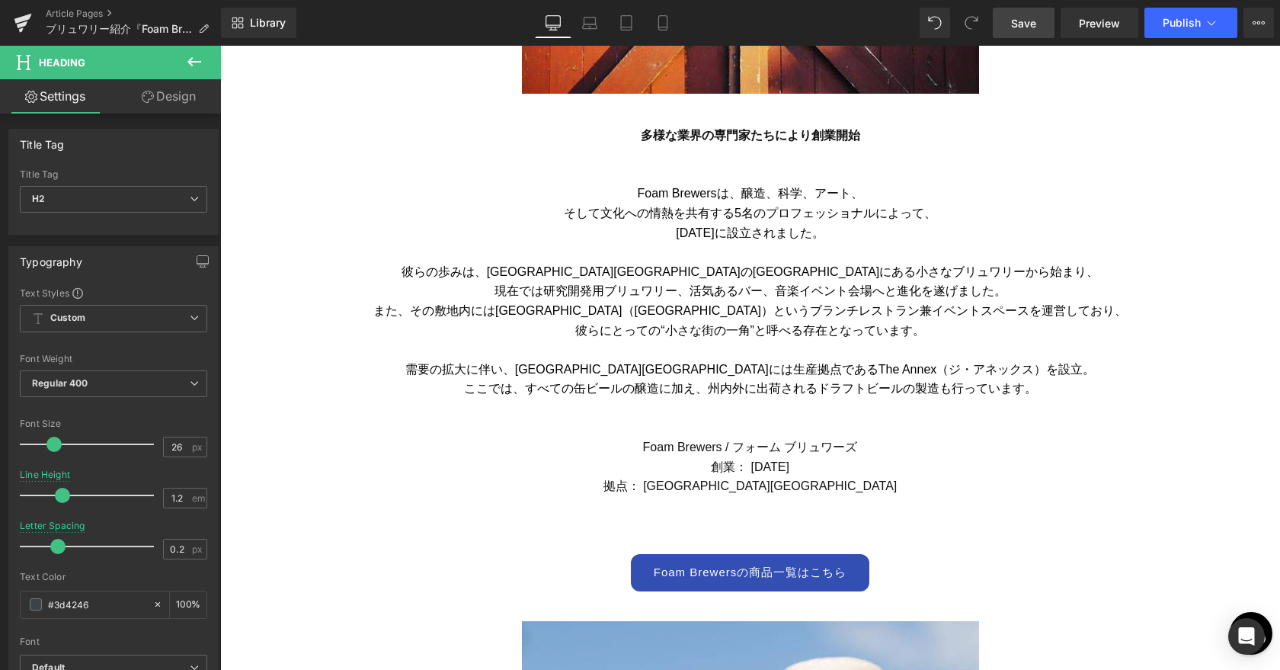
scroll to position [738, 0]
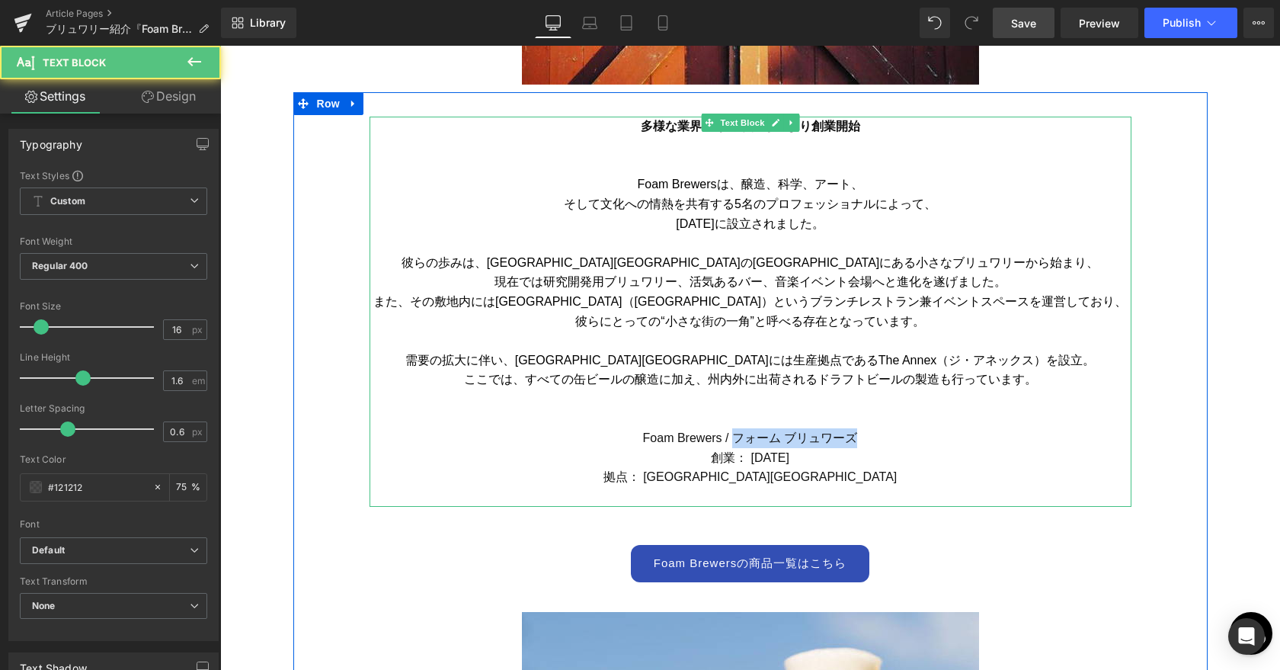
click at [854, 440] on font "Foam Brewers / フォーム ブリュワーズ" at bounding box center [750, 437] width 215 height 13
copy font "フォーム ブリュワーズ"
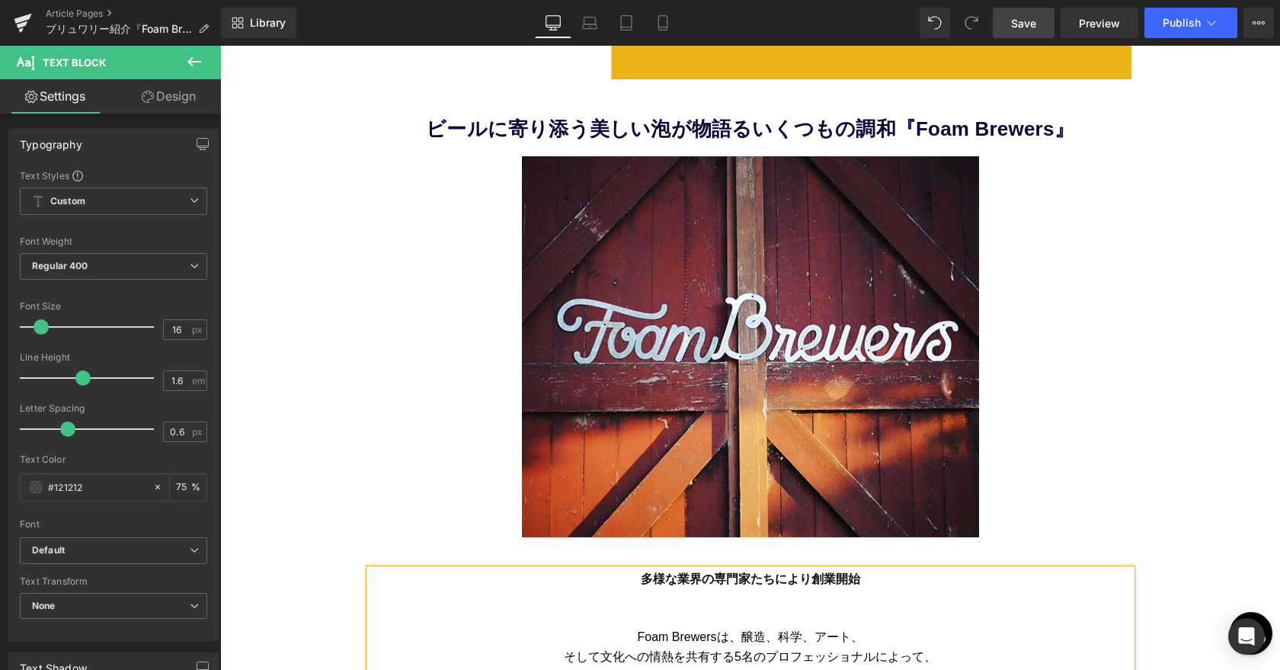
scroll to position [0, 0]
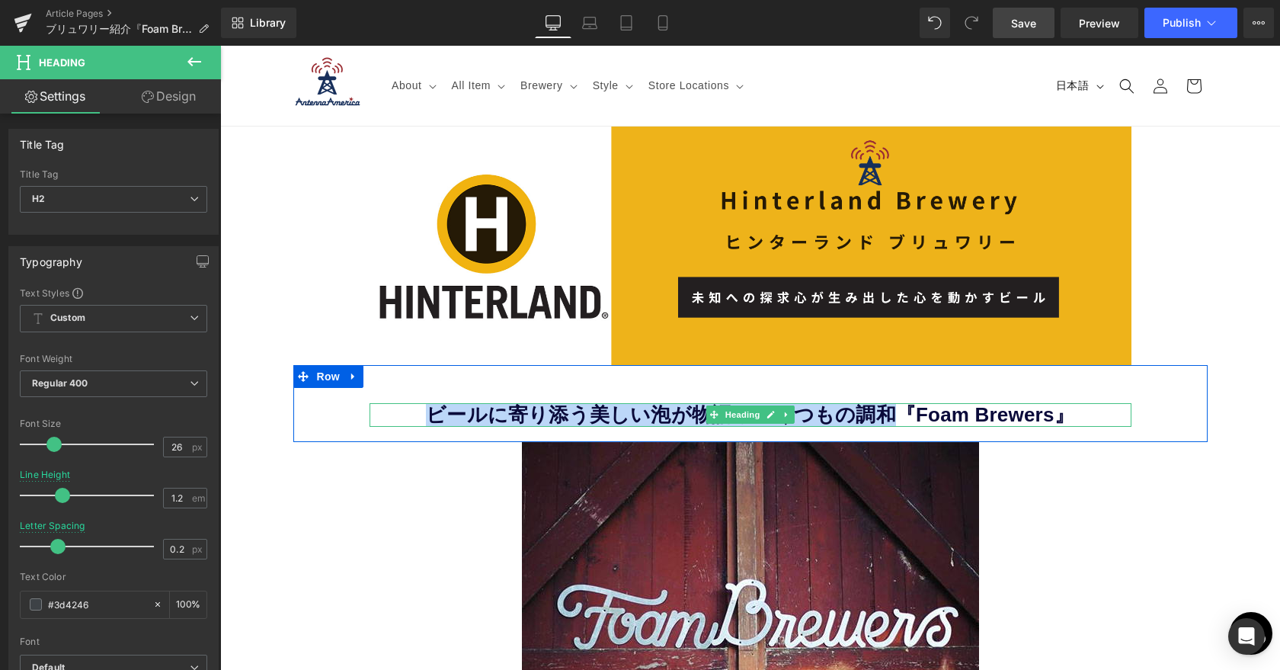
drag, startPoint x: 437, startPoint y: 411, endPoint x: 888, endPoint y: 415, distance: 451.8
click at [888, 415] on b "ビールに寄り添う美しい泡が物語るいくつもの調和『Foam Brewers』" at bounding box center [750, 414] width 648 height 23
copy b "ビールに寄り添う美しい泡が物語るいくつもの調和"
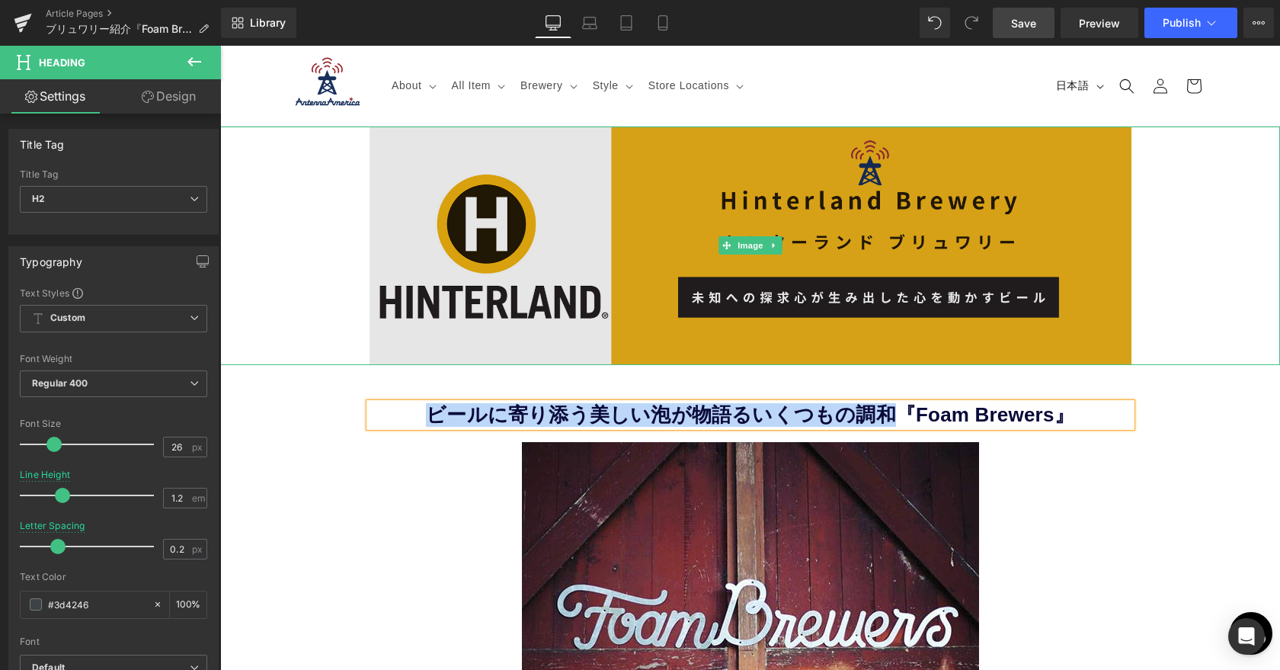
click at [484, 238] on img at bounding box center [751, 245] width 762 height 238
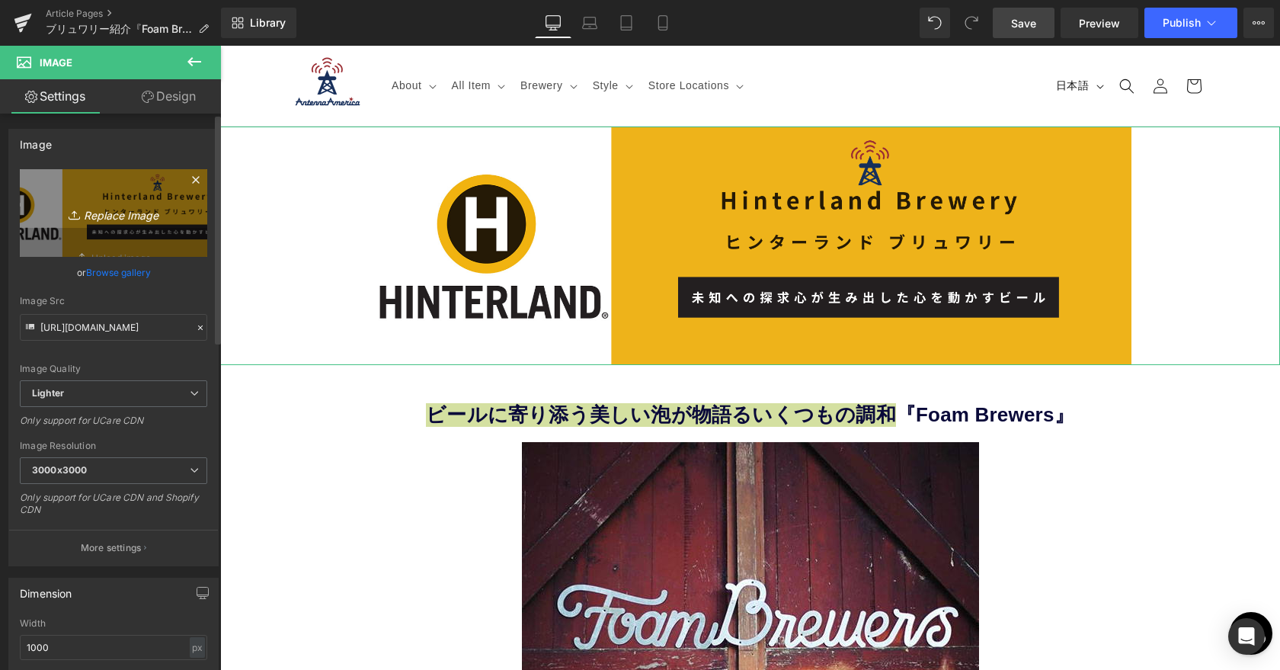
click at [99, 214] on icon "Replace Image" at bounding box center [114, 212] width 122 height 19
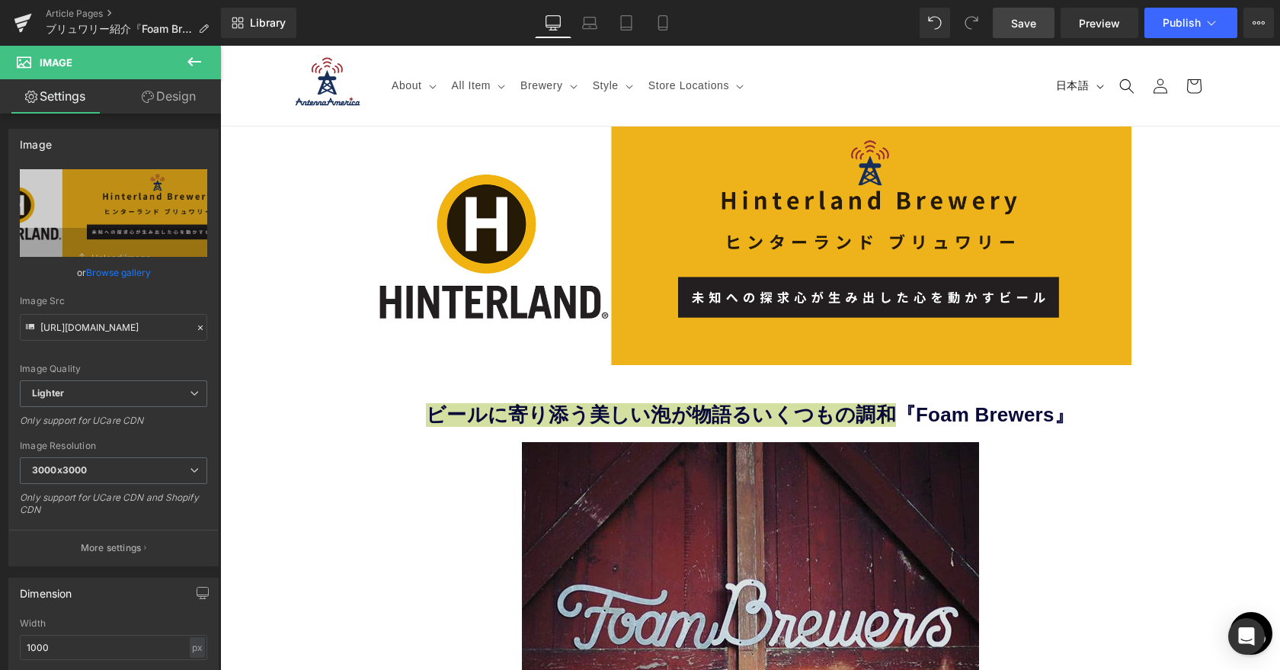
type input "C:\fakepath\Foam Brewers.png"
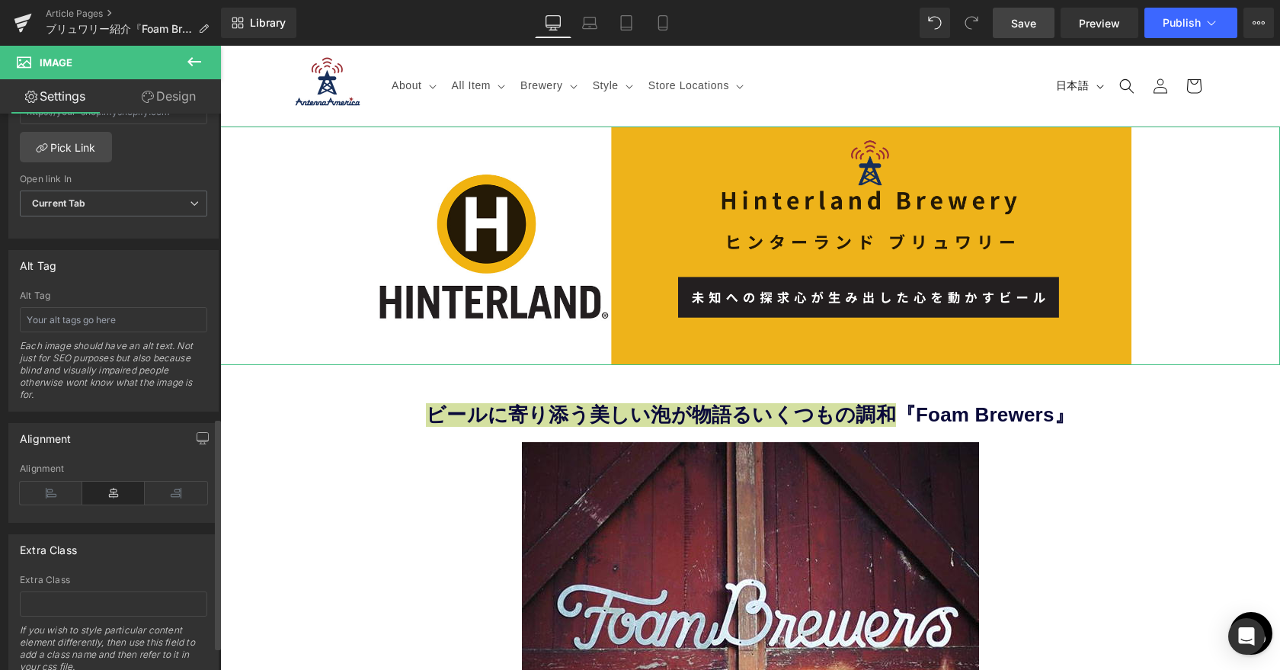
type input "[URL][DOMAIN_NAME]"
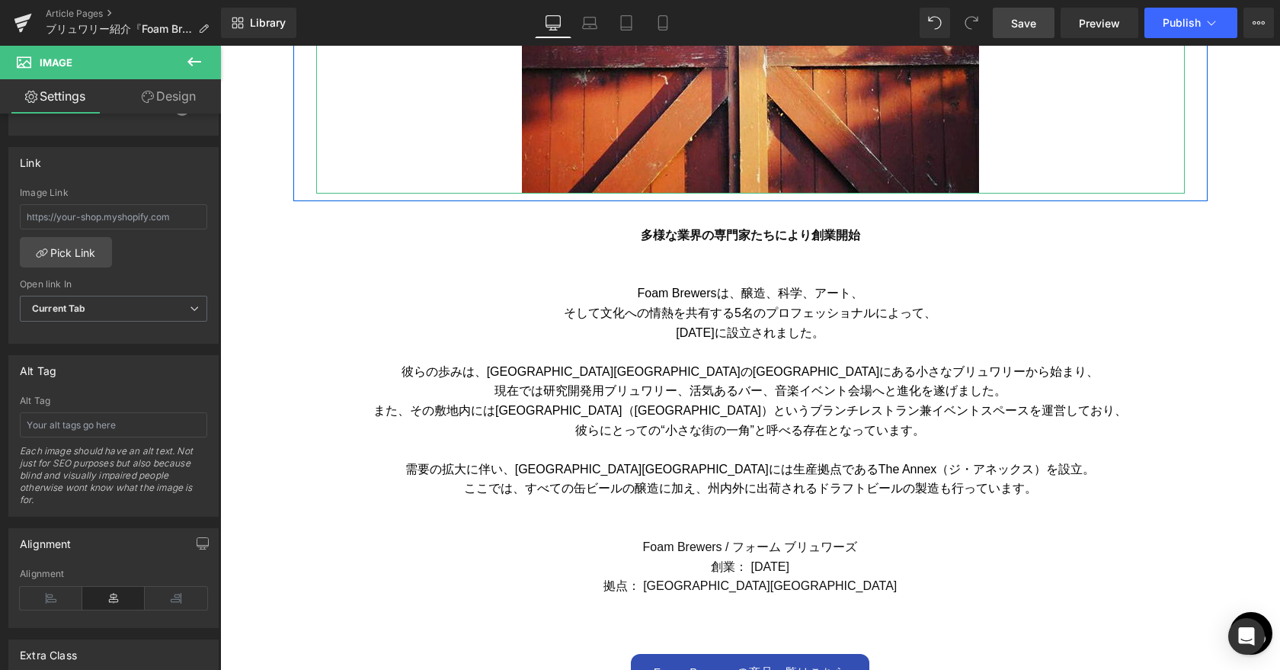
scroll to position [1054, 0]
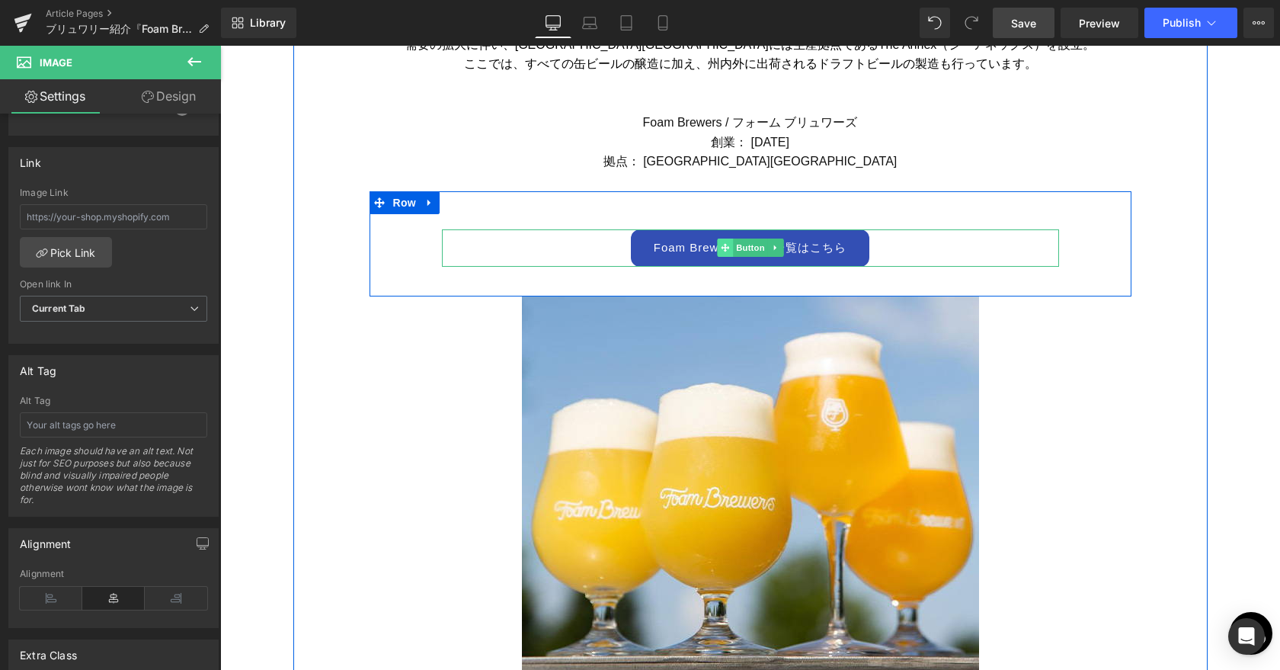
click at [730, 247] on span at bounding box center [725, 247] width 16 height 18
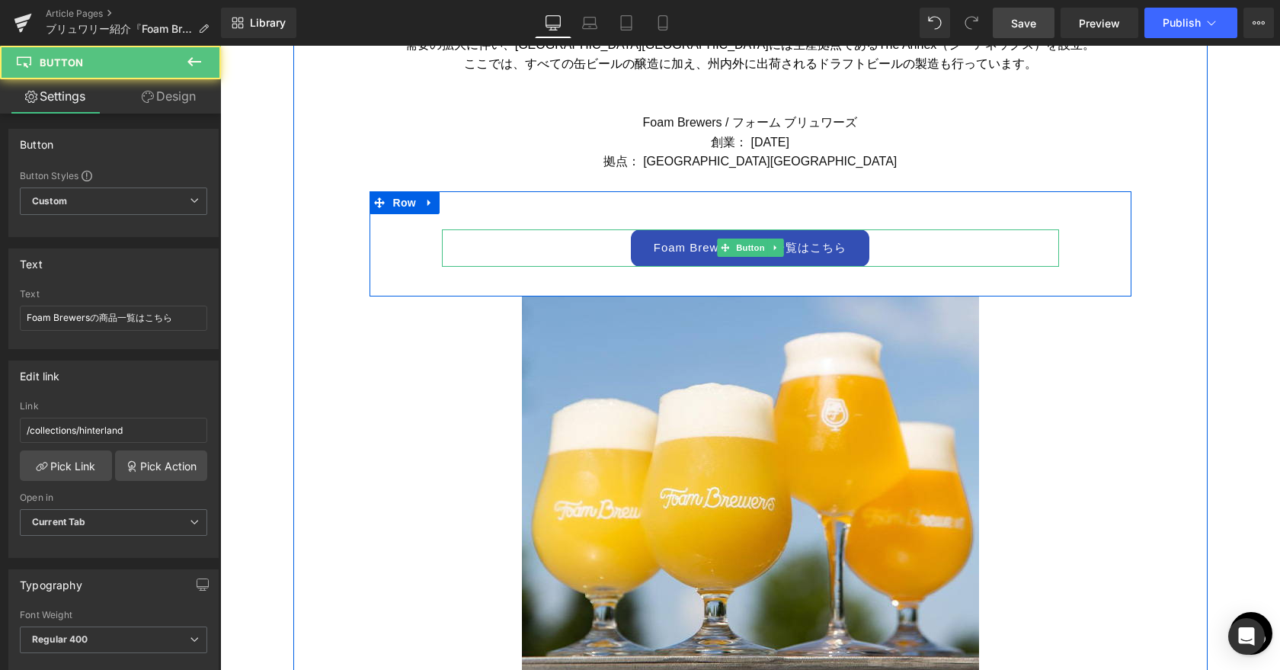
click at [669, 253] on link "Foam Brewersの商品一覧はこちら" at bounding box center [750, 247] width 239 height 37
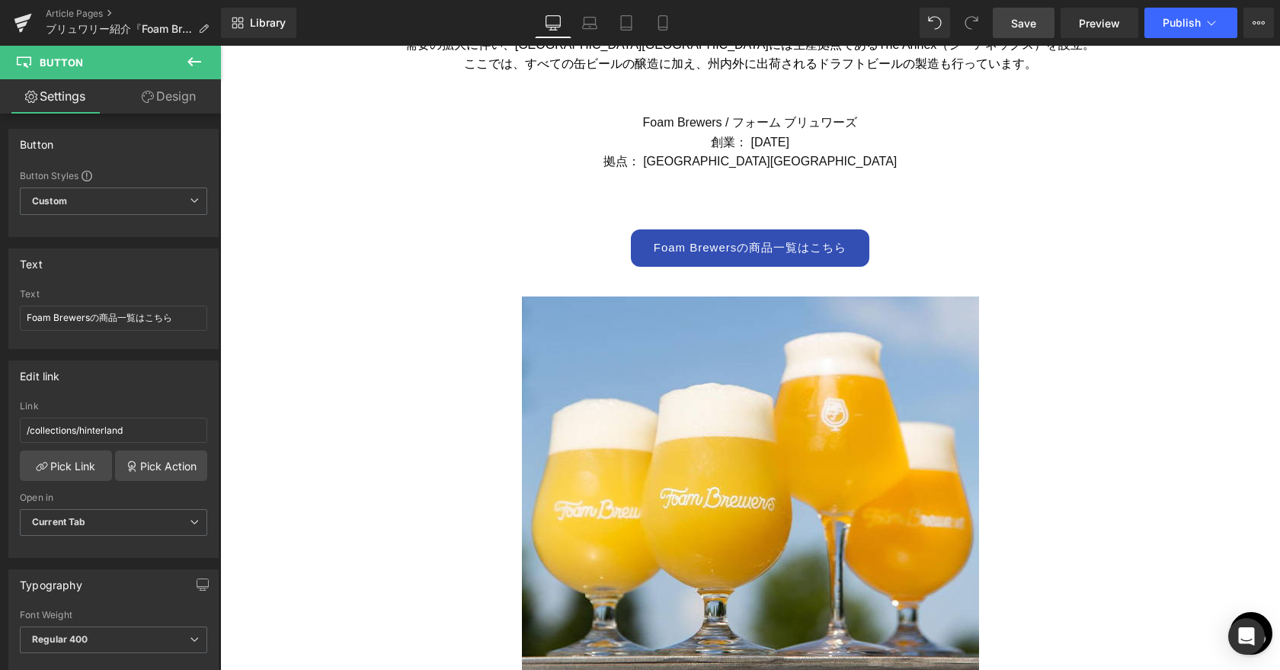
click at [1028, 22] on span "Save" at bounding box center [1023, 23] width 25 height 16
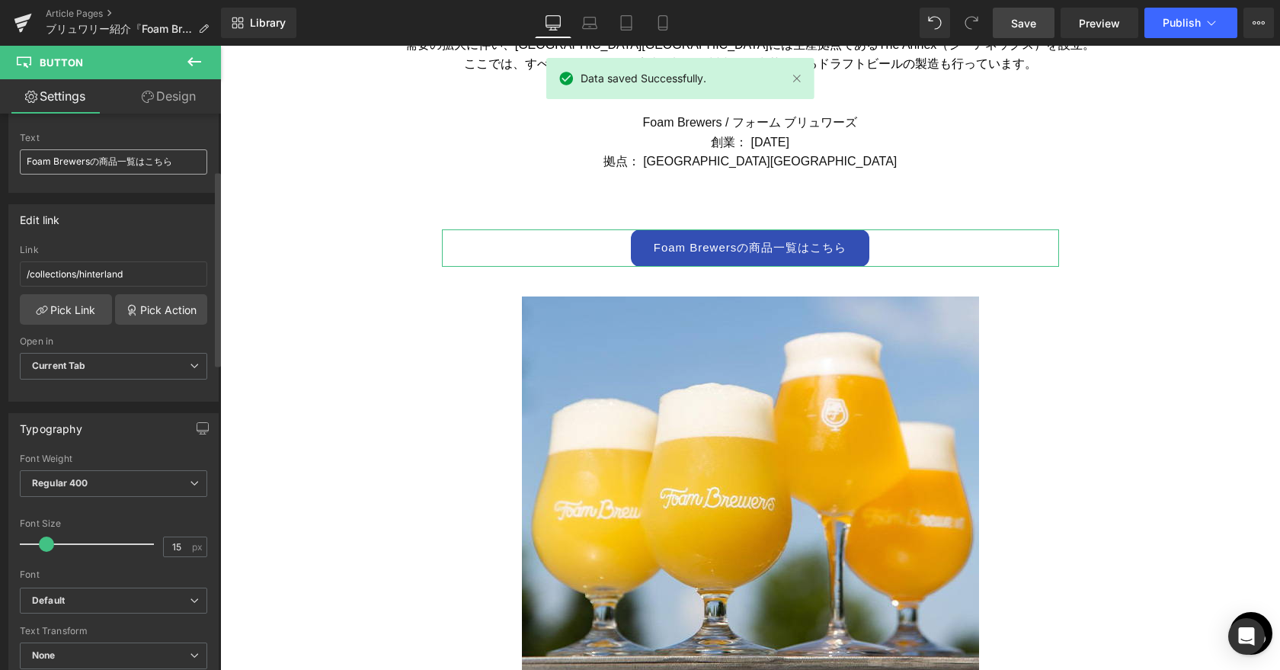
scroll to position [194, 0]
